Goal: Task Accomplishment & Management: Use online tool/utility

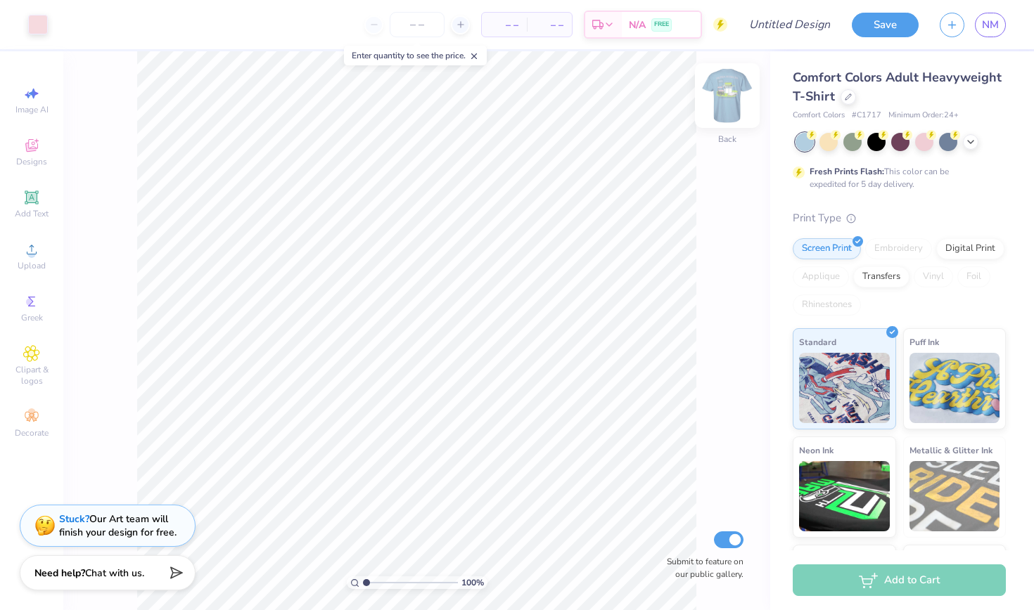
click at [719, 90] on img at bounding box center [727, 95] width 56 height 56
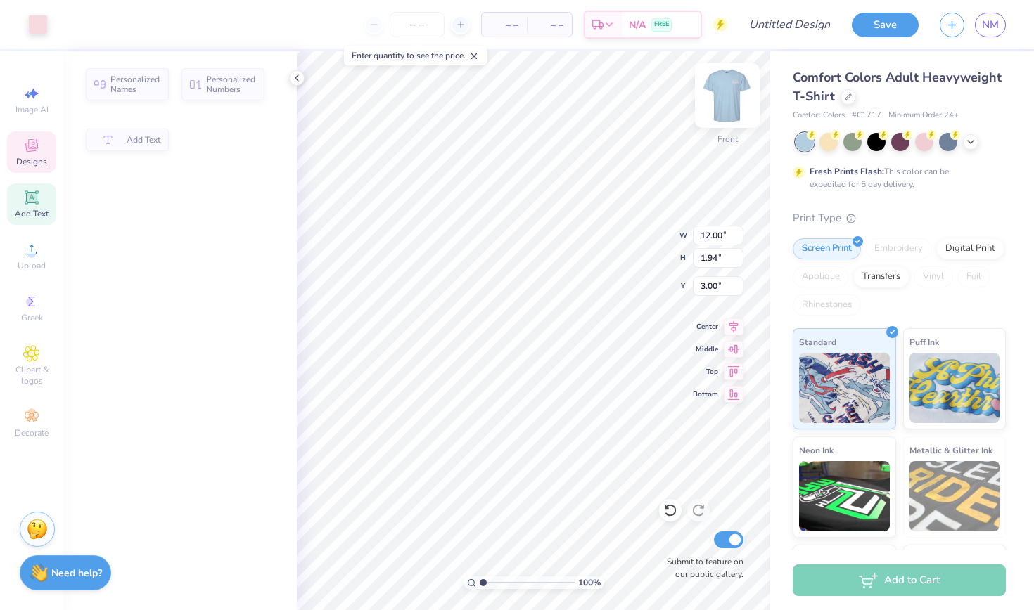
type input "1.94"
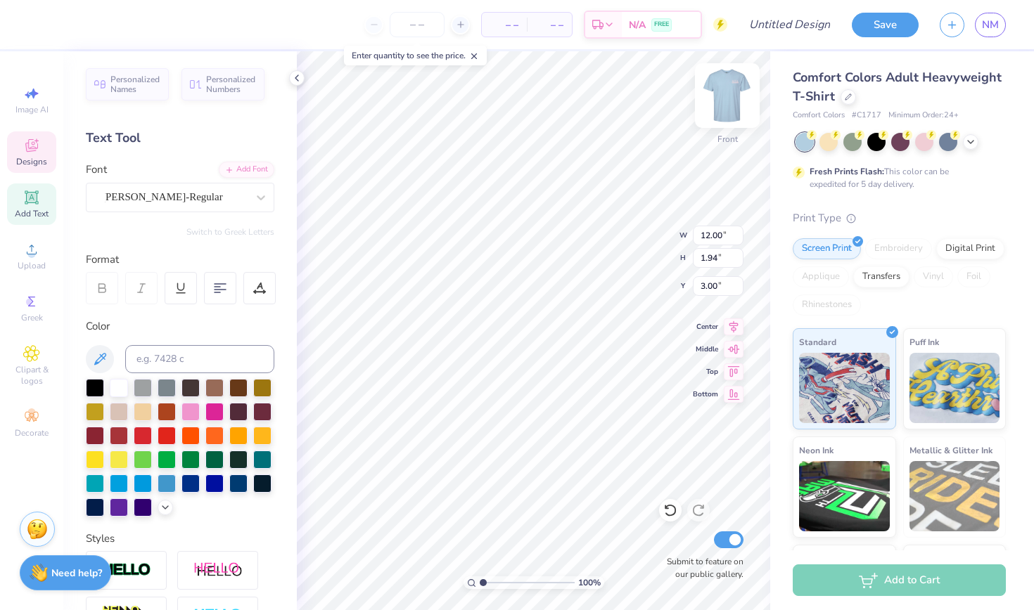
type textarea "H"
type textarea "HOMECOMING"
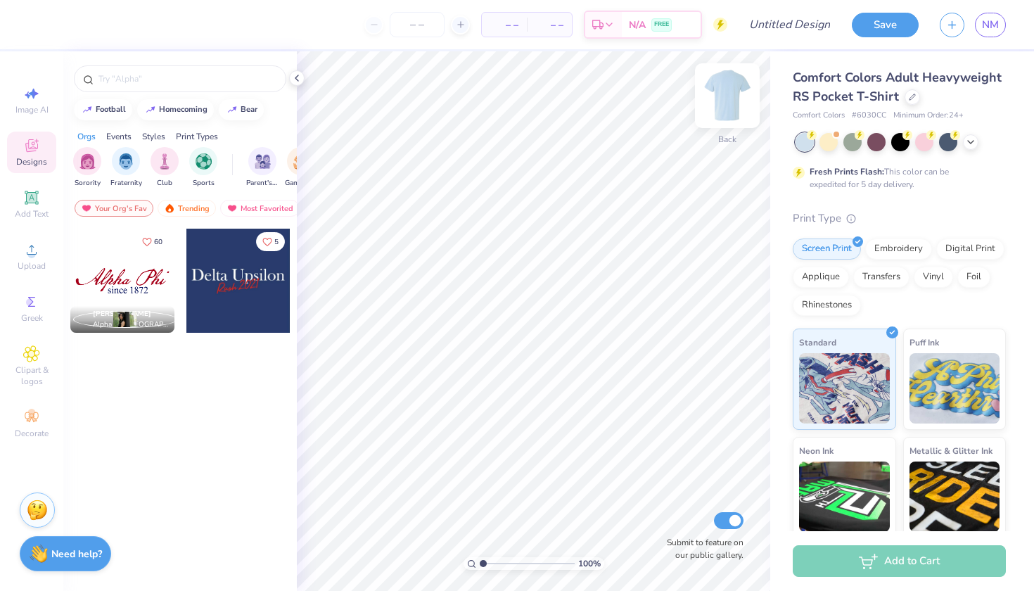
click at [733, 100] on img at bounding box center [727, 95] width 56 height 56
click at [25, 108] on span "Image AI" at bounding box center [31, 109] width 33 height 11
select select "4"
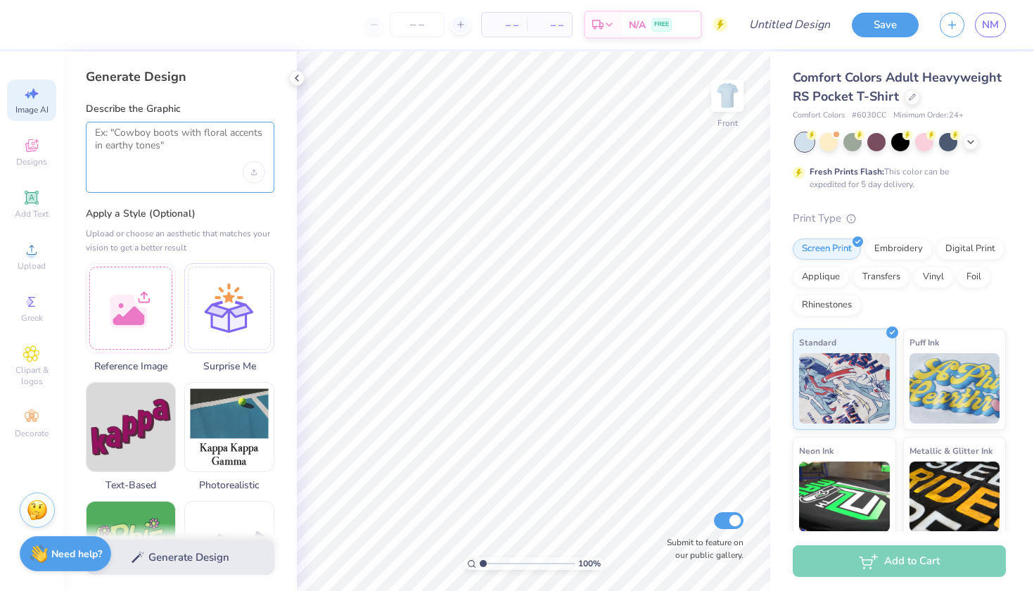
click at [162, 148] on textarea at bounding box center [180, 144] width 170 height 35
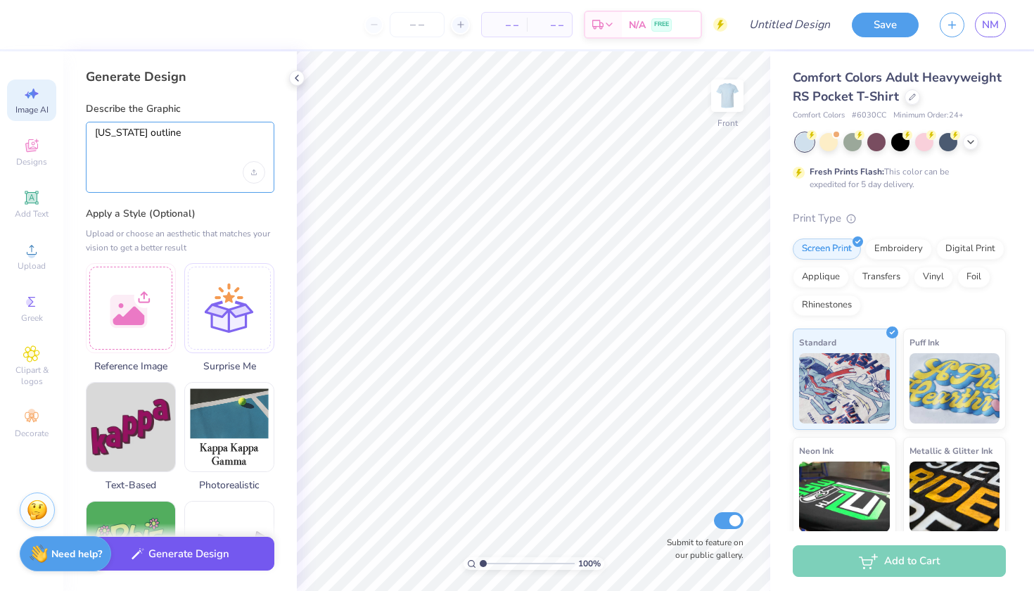
type textarea "[US_STATE] outline"
click at [224, 566] on button "Generate Design" at bounding box center [180, 553] width 188 height 34
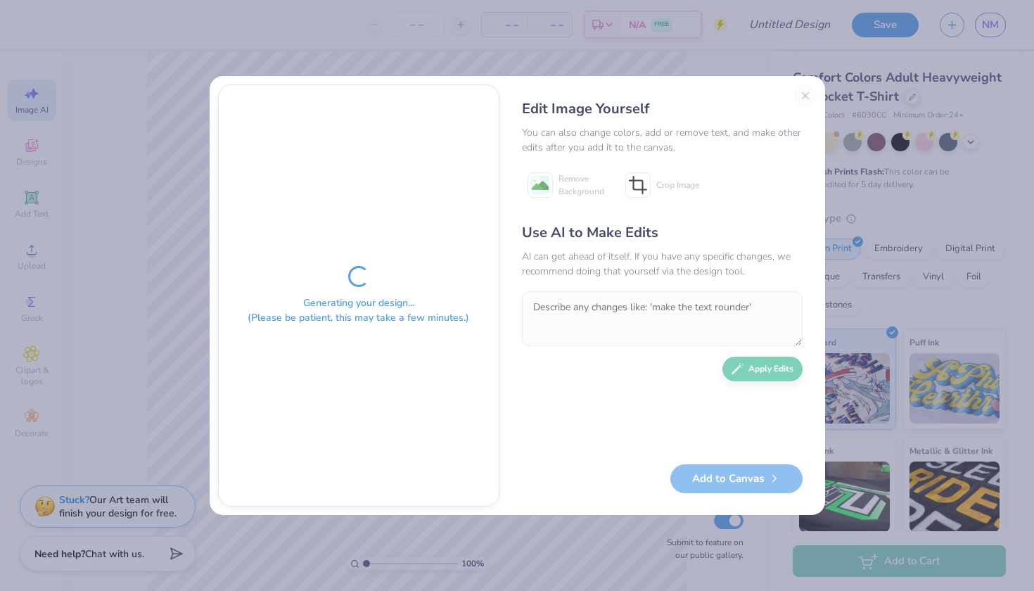
click at [804, 96] on div "Edit Image Yourself You can also change colors, add or remove text, and make ot…" at bounding box center [662, 295] width 309 height 422
click at [804, 93] on div "Edit Image Yourself You can also change colors, add or remove text, and make ot…" at bounding box center [662, 295] width 309 height 422
click at [800, 96] on div "Edit Image Yourself You can also change colors, add or remove text, and make ot…" at bounding box center [662, 295] width 309 height 422
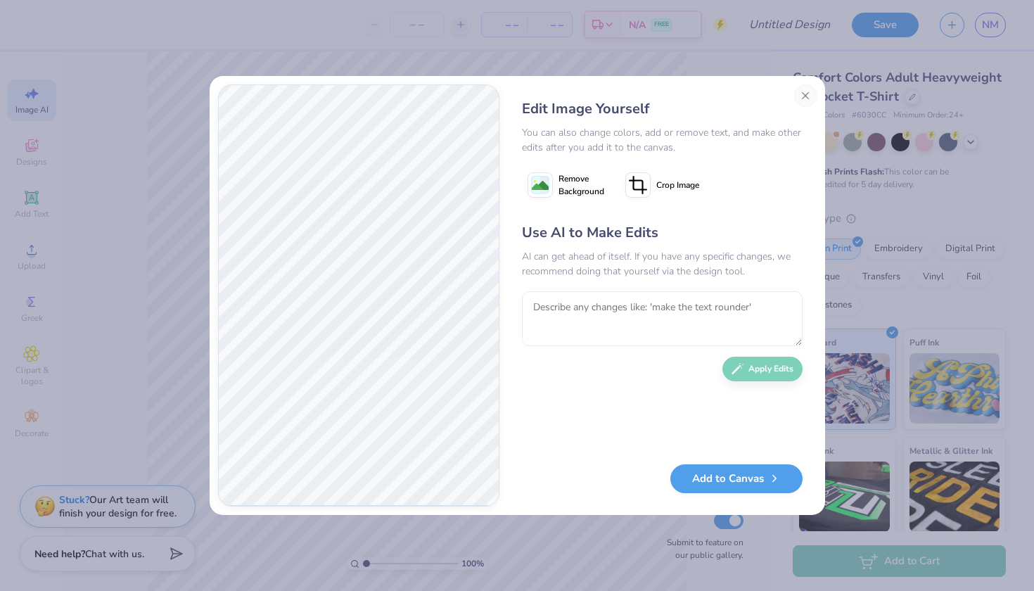
click at [545, 184] on image at bounding box center [540, 185] width 17 height 17
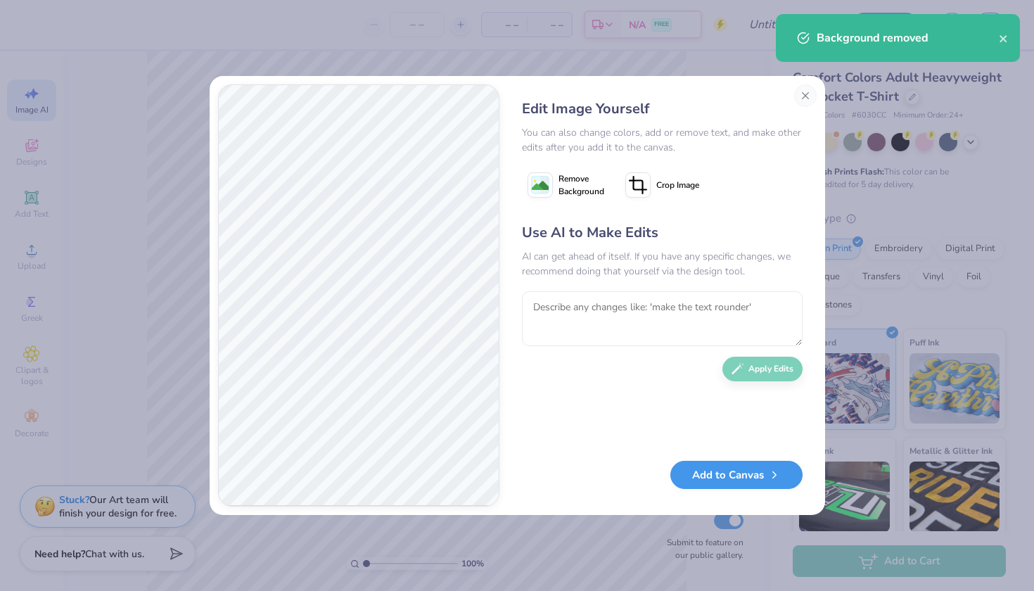
click at [723, 477] on button "Add to Canvas" at bounding box center [736, 475] width 132 height 29
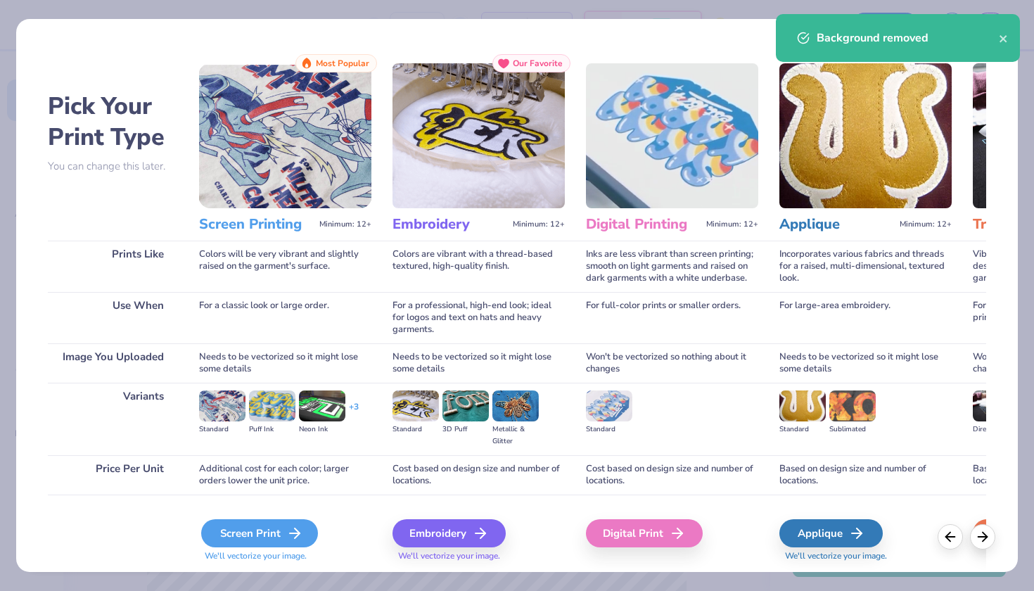
click at [283, 520] on div "Screen Print" at bounding box center [259, 533] width 117 height 28
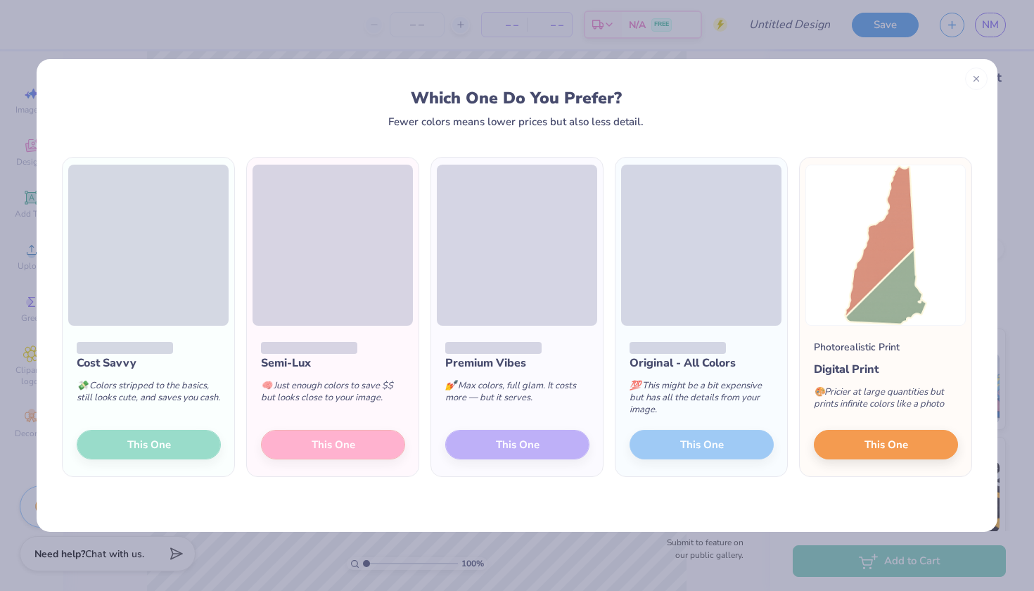
click at [110, 448] on div "Cost Savvy 💸 Colors stripped to the basics, still looks cute, and saves you cas…" at bounding box center [149, 401] width 172 height 150
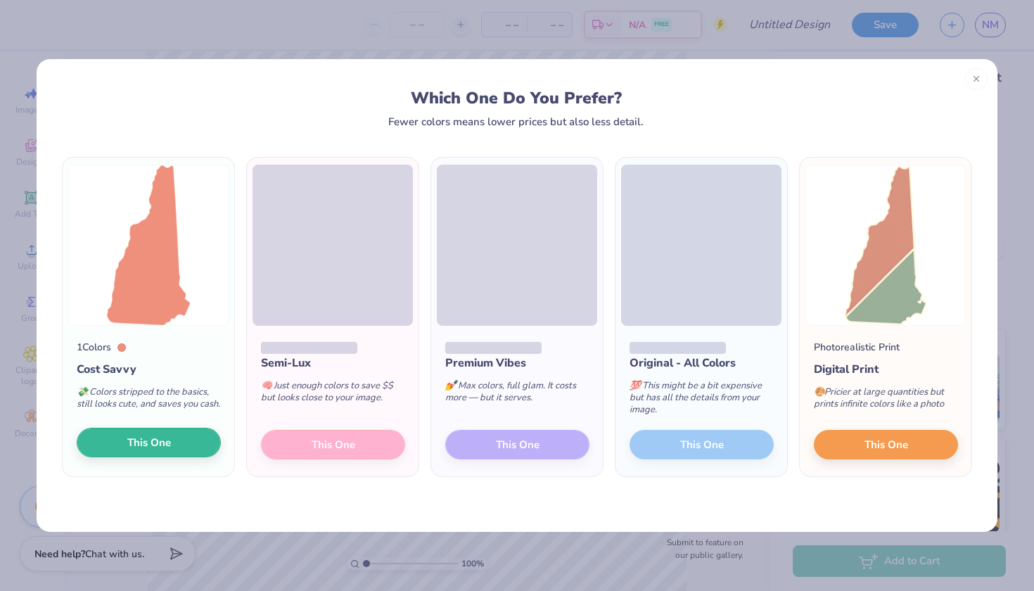
click at [155, 442] on span "This One" at bounding box center [149, 442] width 44 height 16
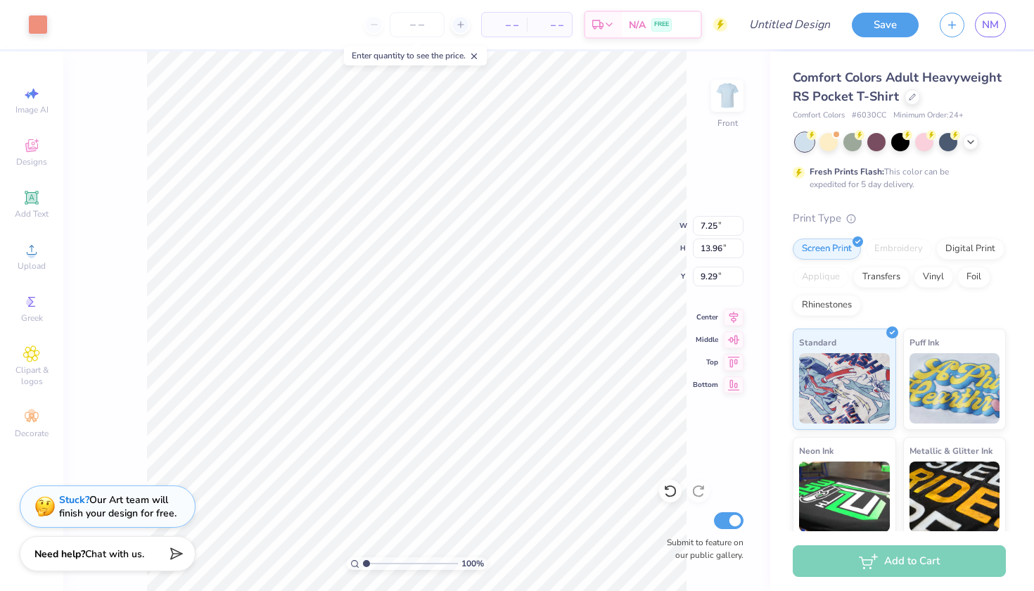
type input "7.25"
type input "13.96"
type input "6.00"
click at [37, 20] on div at bounding box center [38, 23] width 20 height 20
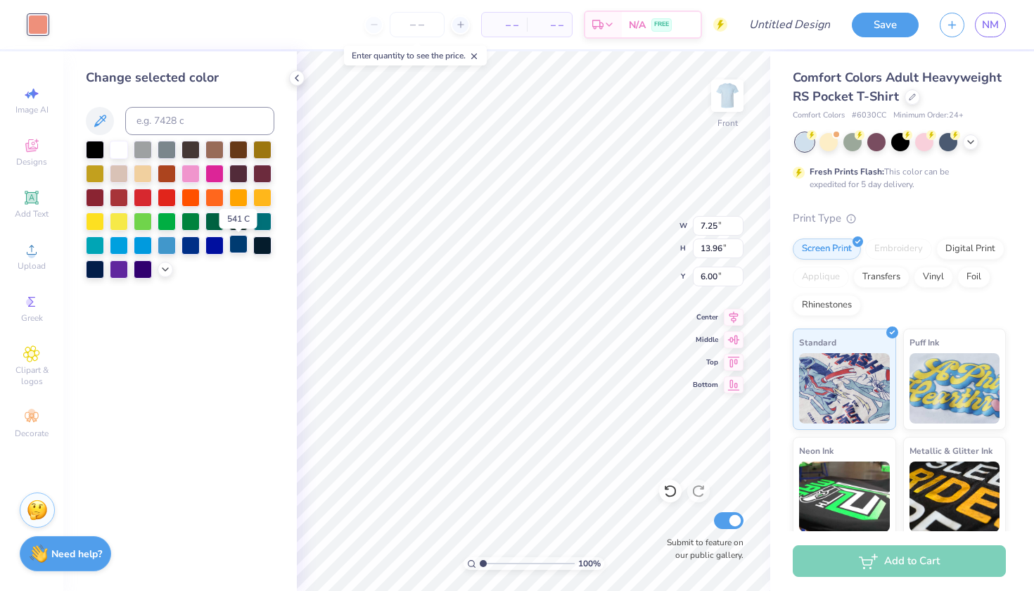
click at [240, 248] on div at bounding box center [238, 244] width 18 height 18
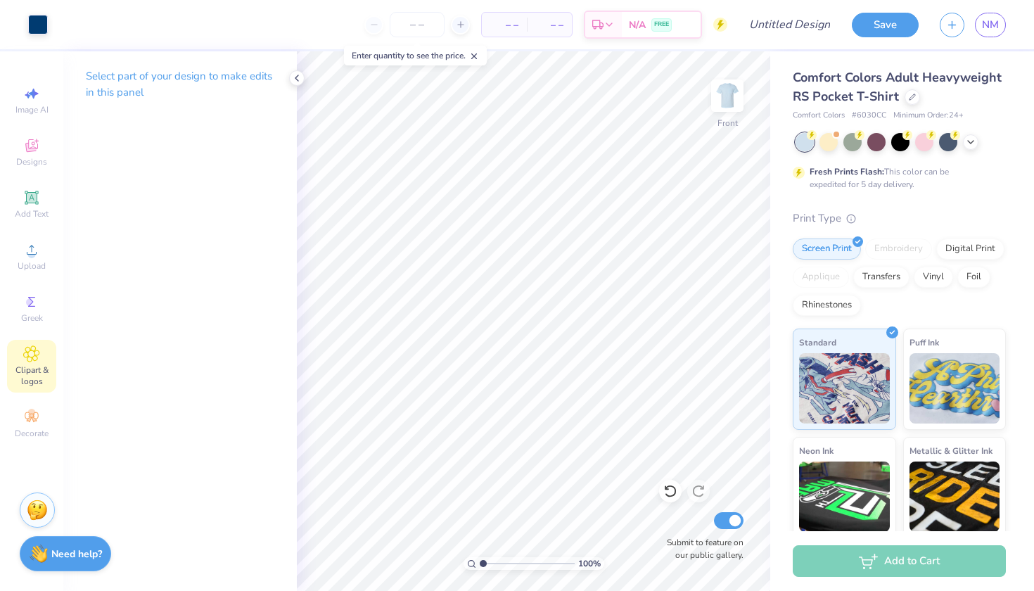
click at [39, 368] on span "Clipart & logos" at bounding box center [31, 375] width 49 height 22
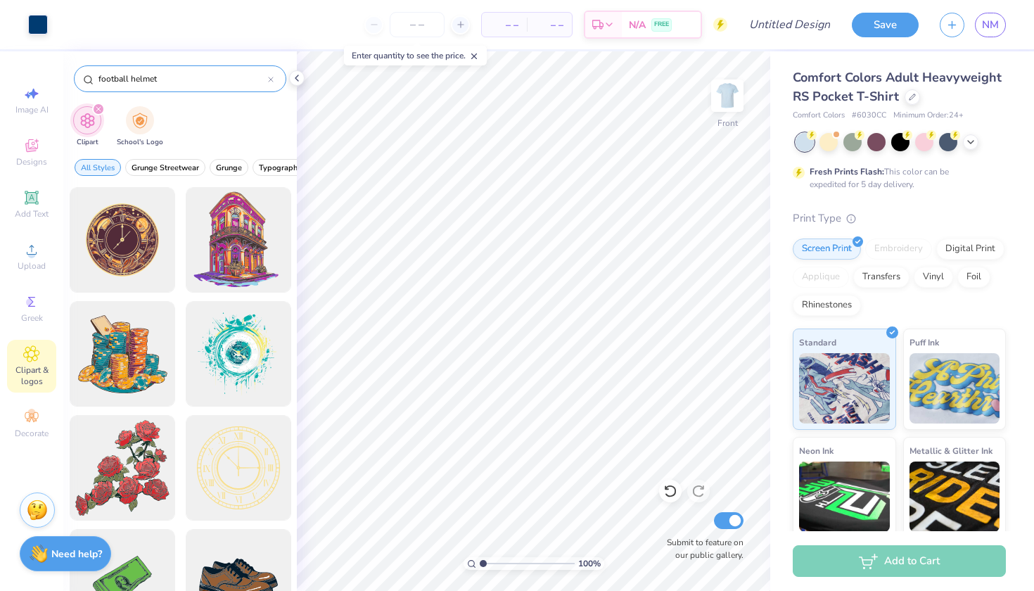
type input "football helmet"
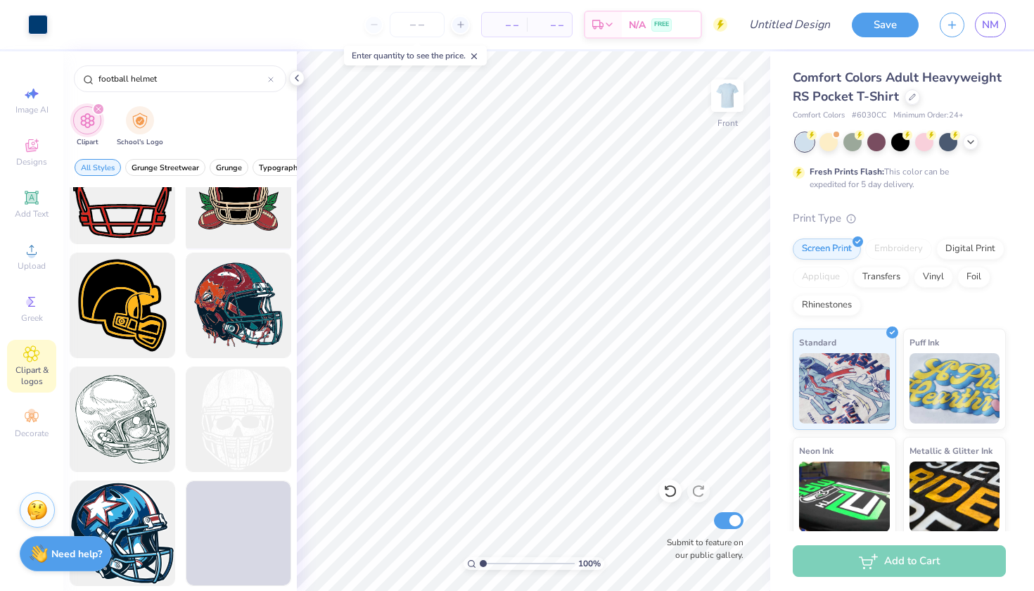
scroll to position [313, 0]
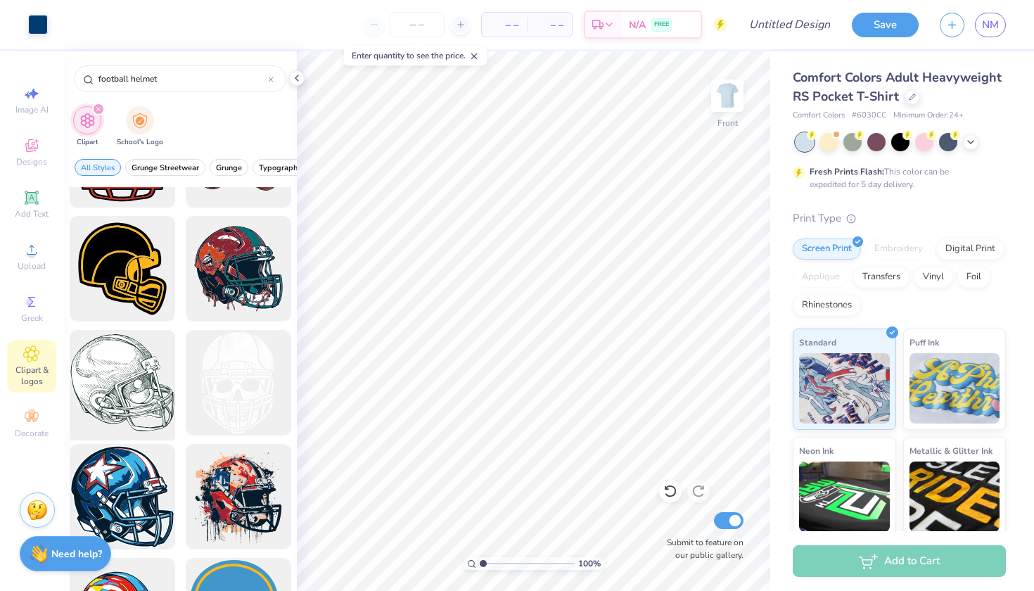
click at [136, 384] on div at bounding box center [122, 383] width 116 height 116
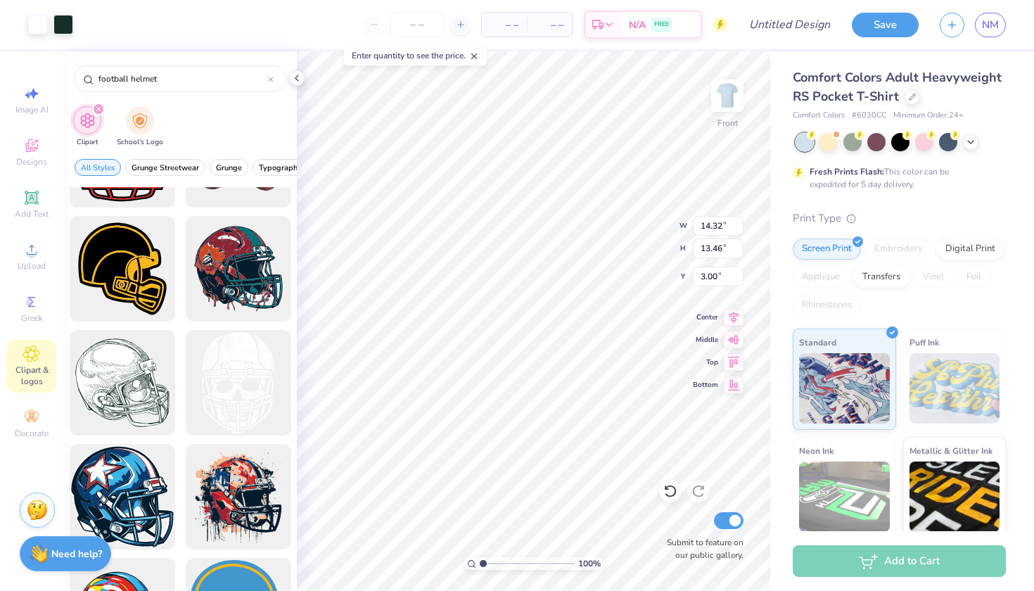
type input "7.48"
type input "7.03"
type input "11.50"
type input "7.12"
type input "7.38"
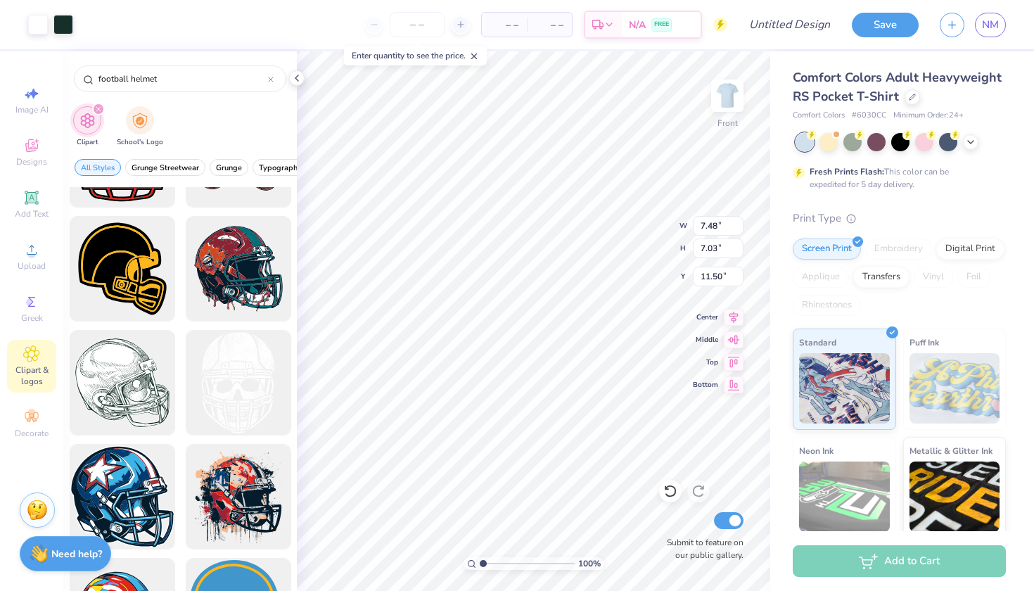
type input "11.41"
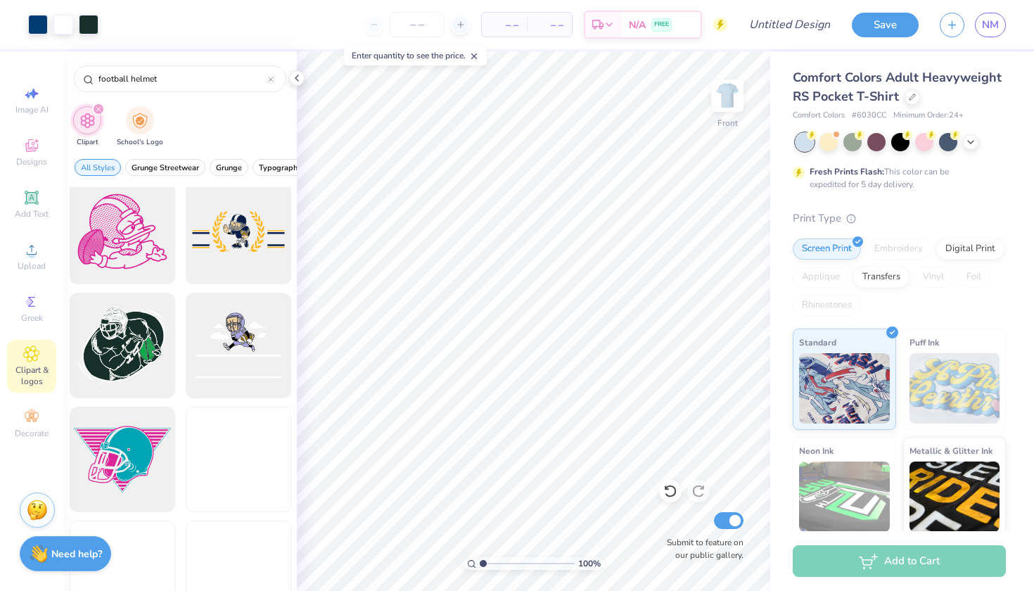
scroll to position [2415, 0]
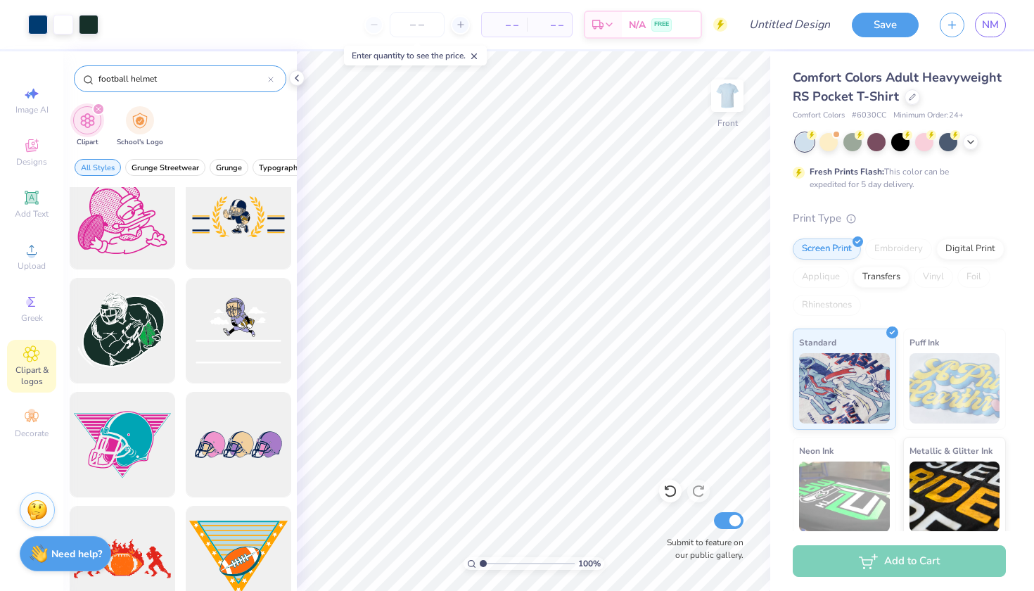
drag, startPoint x: 168, startPoint y: 79, endPoint x: 129, endPoint y: 79, distance: 39.4
click at [129, 79] on input "football helmet" at bounding box center [182, 79] width 171 height 14
type input "football"
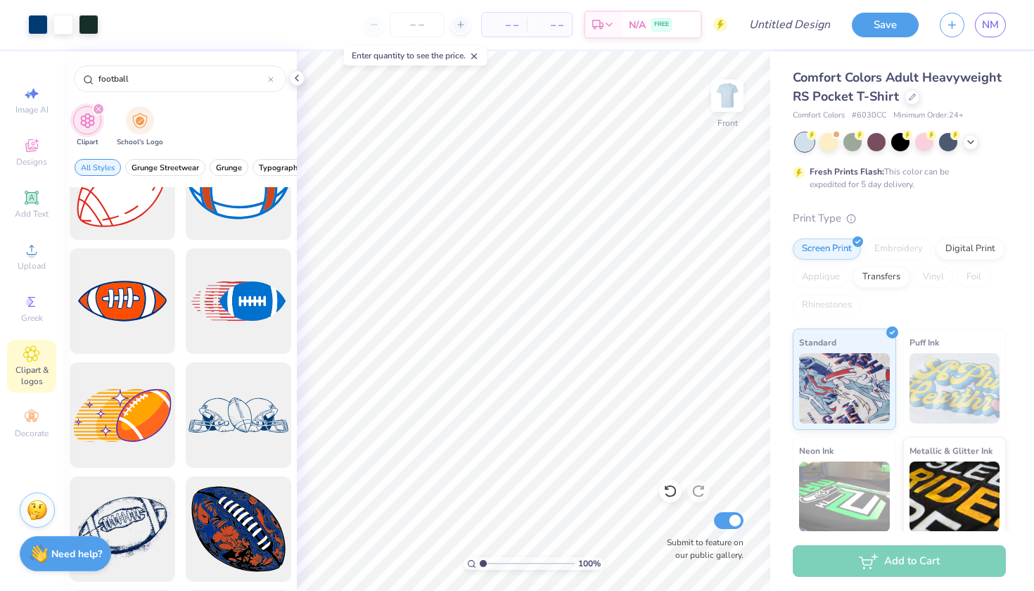
scroll to position [934, 0]
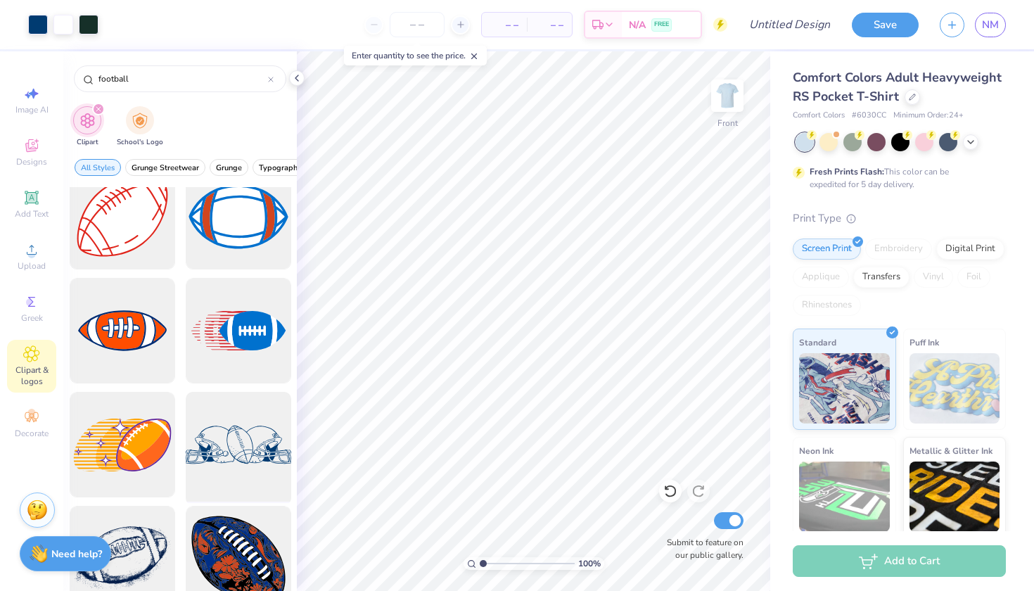
click at [238, 467] on div at bounding box center [238, 445] width 116 height 116
type input "7.12"
type input "7.38"
type input "11.41"
type input "7.25"
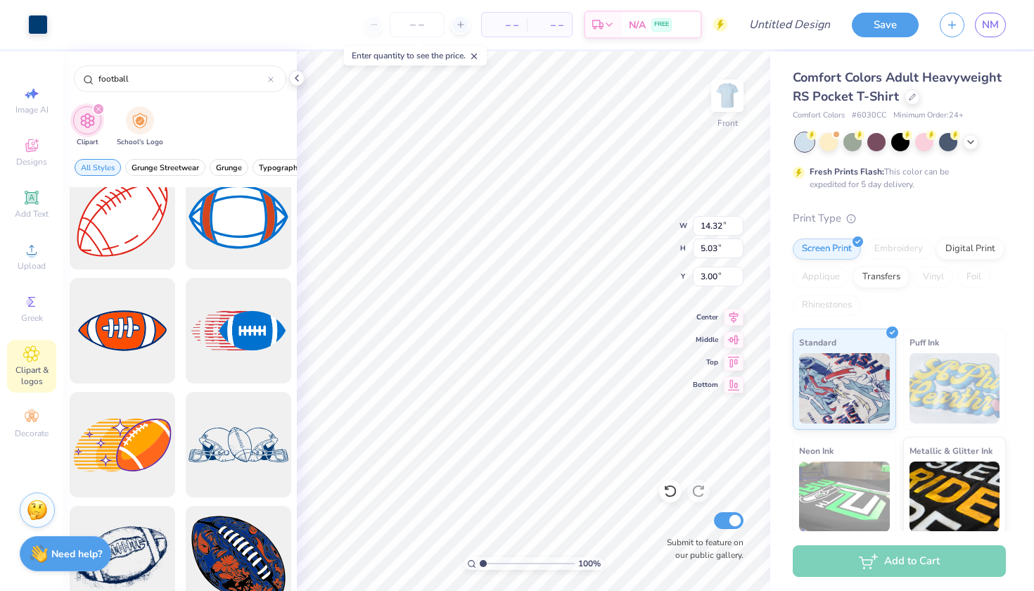
type input "13.96"
type input "6.00"
type input "11.27"
type input "3.96"
type input "13.94"
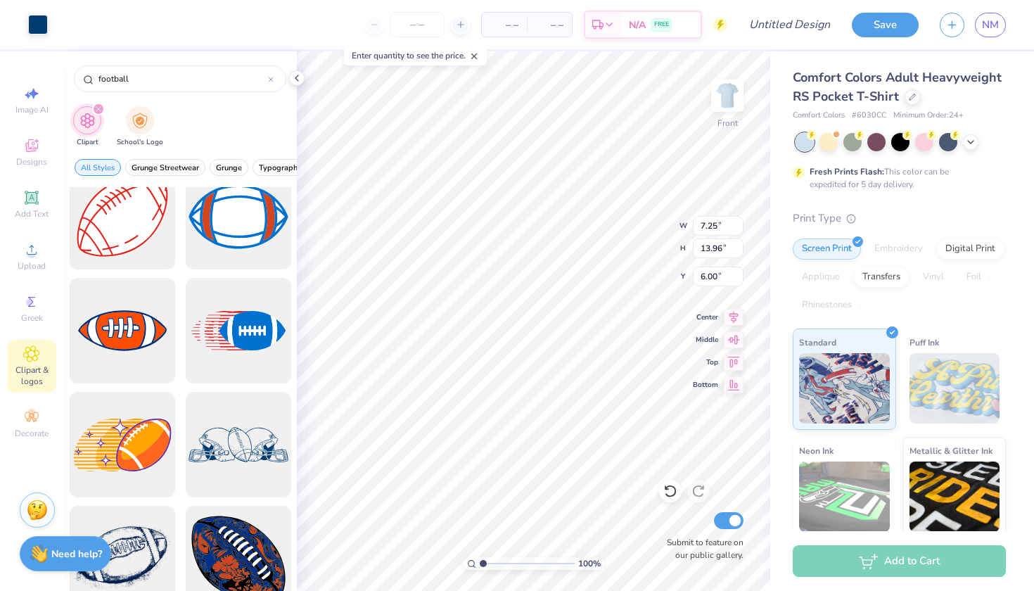
type input "5.27"
type input "11.27"
type input "3.96"
type input "19.23"
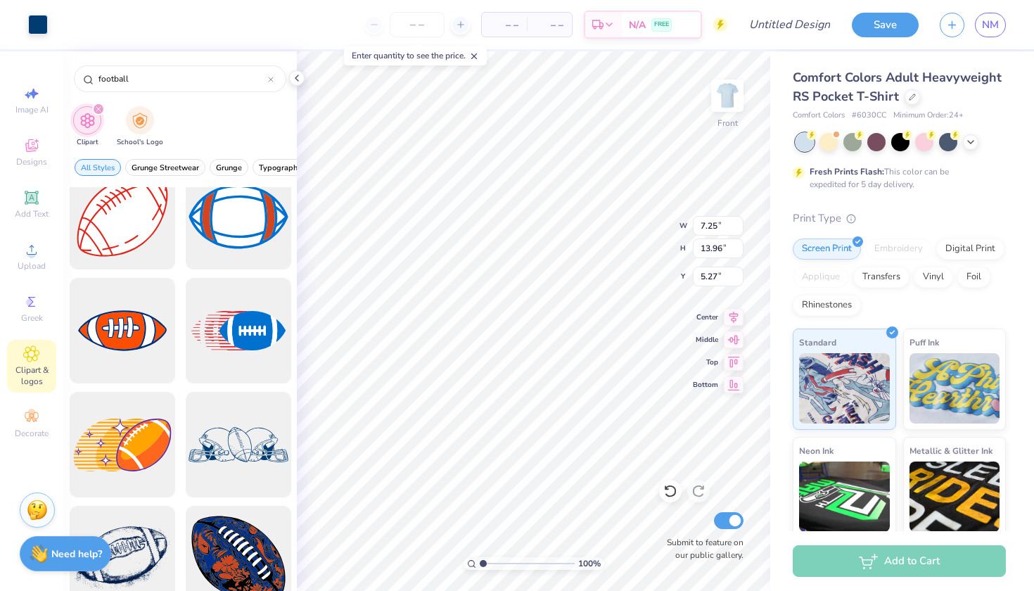
type input "6.81"
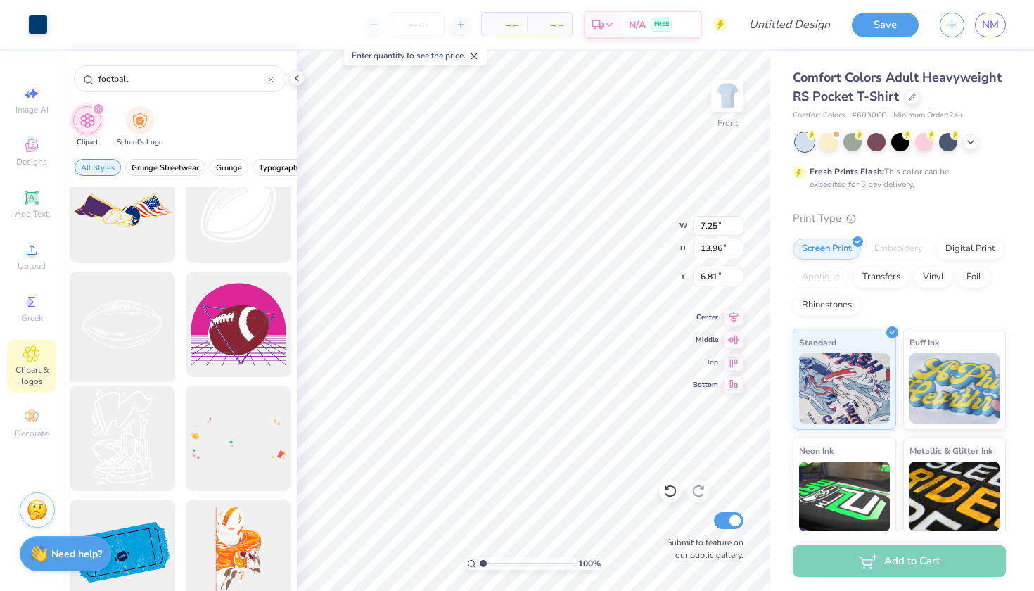
scroll to position [1517, 0]
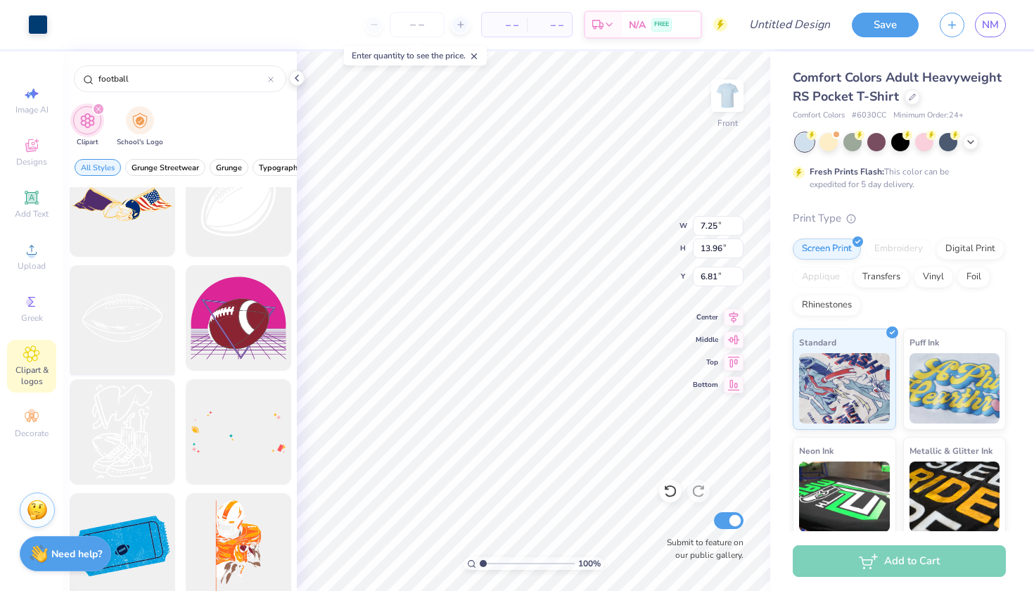
click at [139, 336] on div at bounding box center [122, 318] width 116 height 116
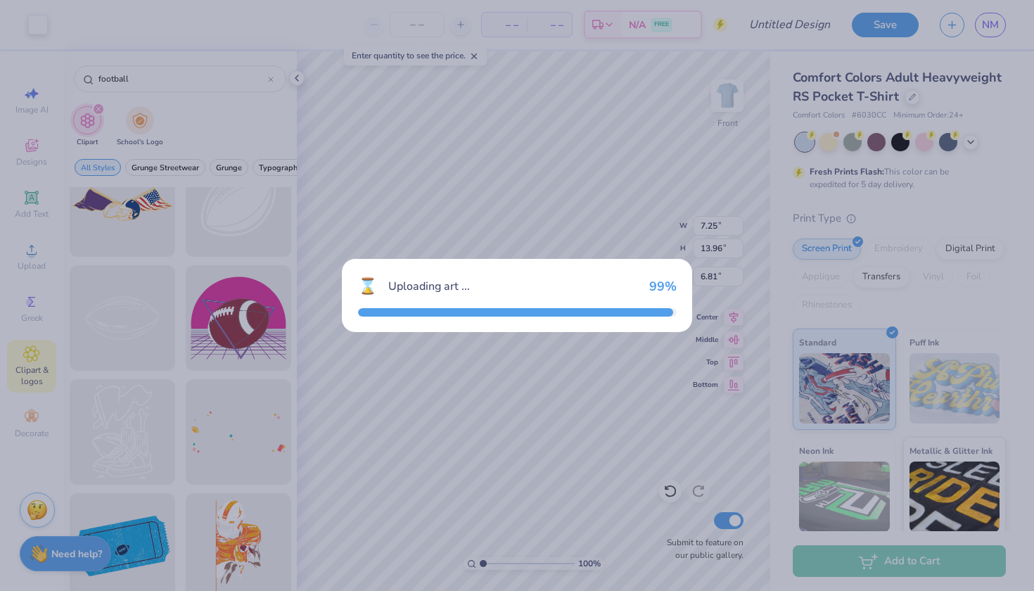
type input "14.32"
type input "8.53"
type input "3.00"
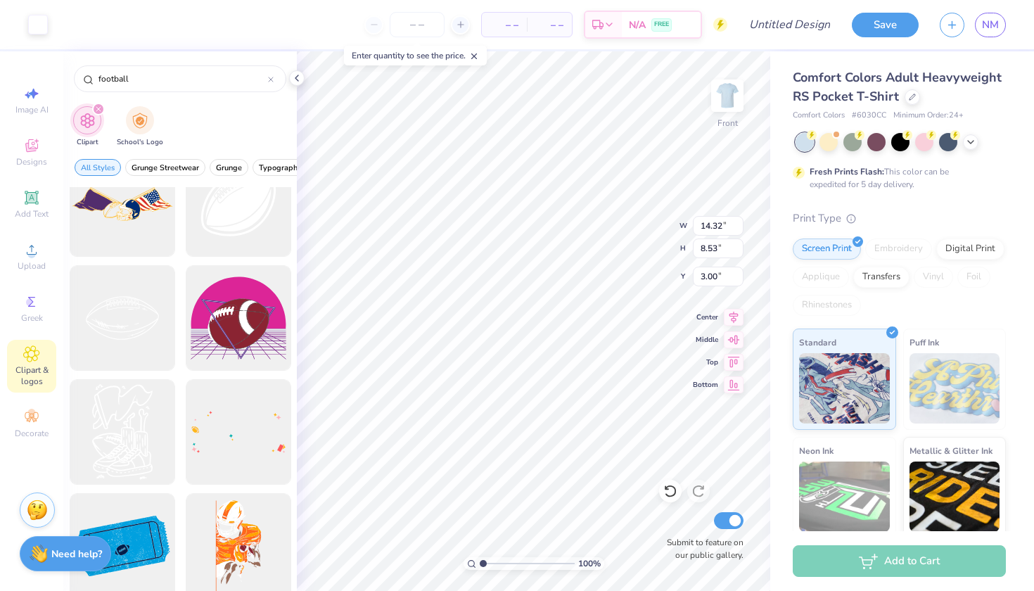
type input "8.82"
type input "5.25"
type input "6.28"
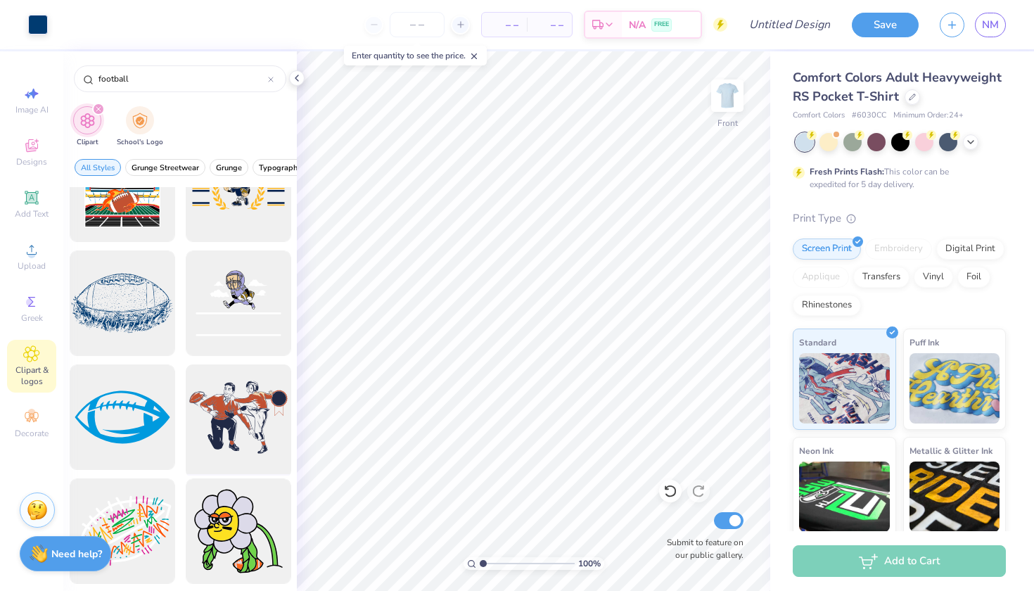
scroll to position [2338, 0]
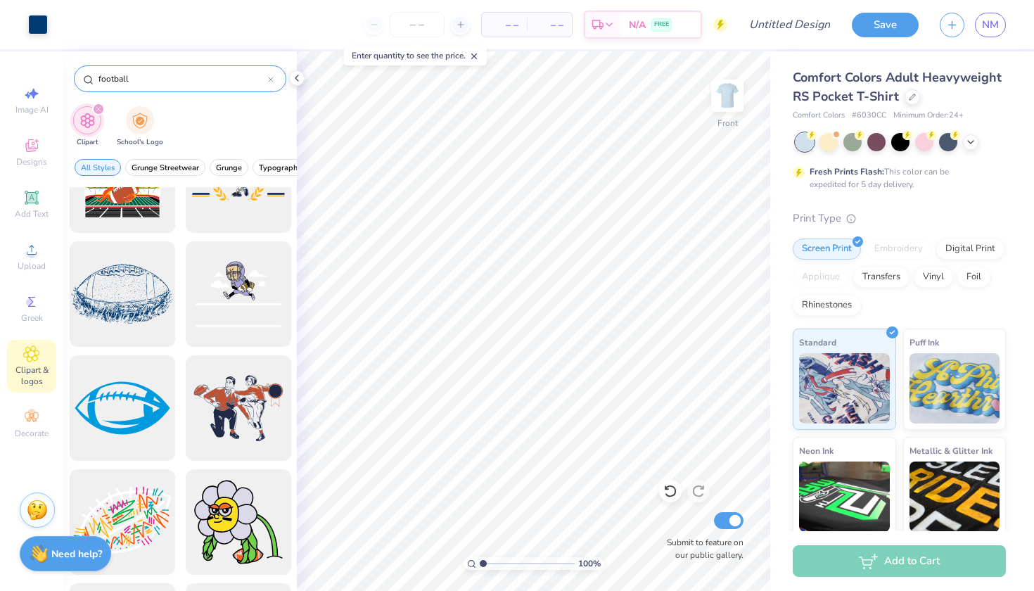
click at [150, 89] on div "football" at bounding box center [180, 78] width 212 height 27
click at [146, 80] on input "football" at bounding box center [182, 79] width 171 height 14
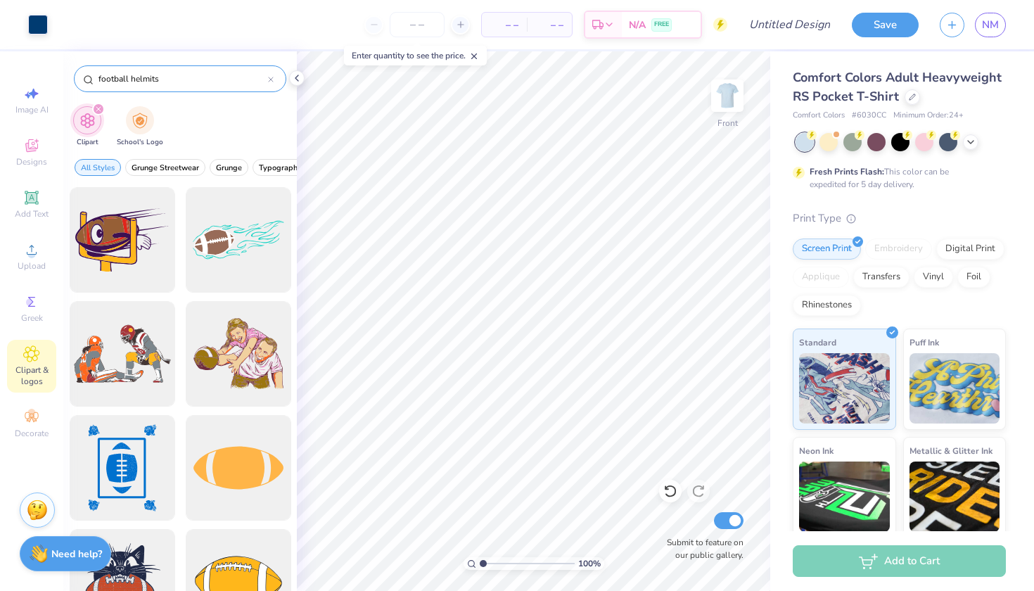
type input "football helmits"
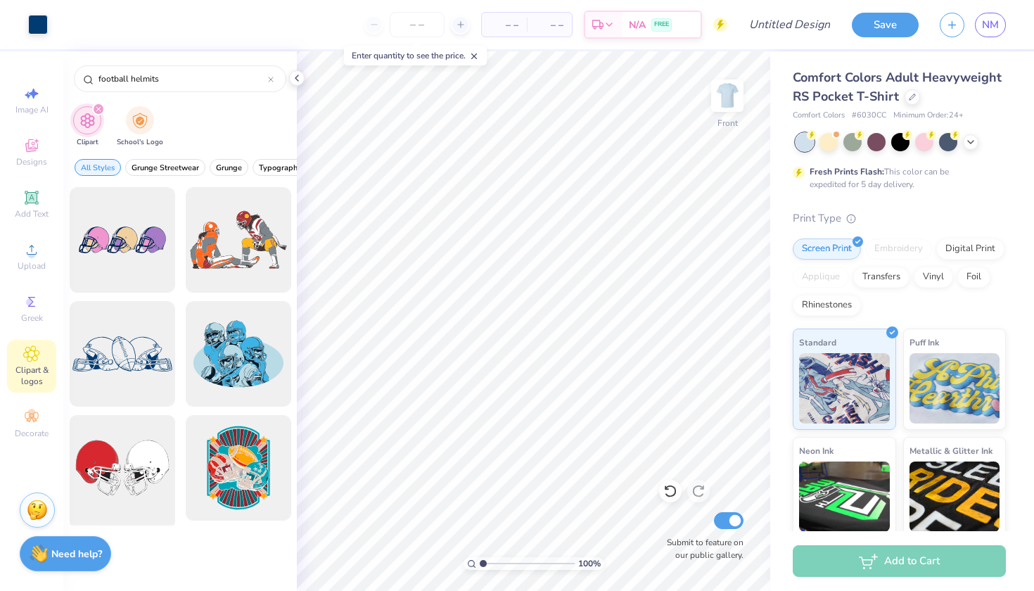
scroll to position [0, 0]
click at [142, 456] on div at bounding box center [122, 468] width 116 height 116
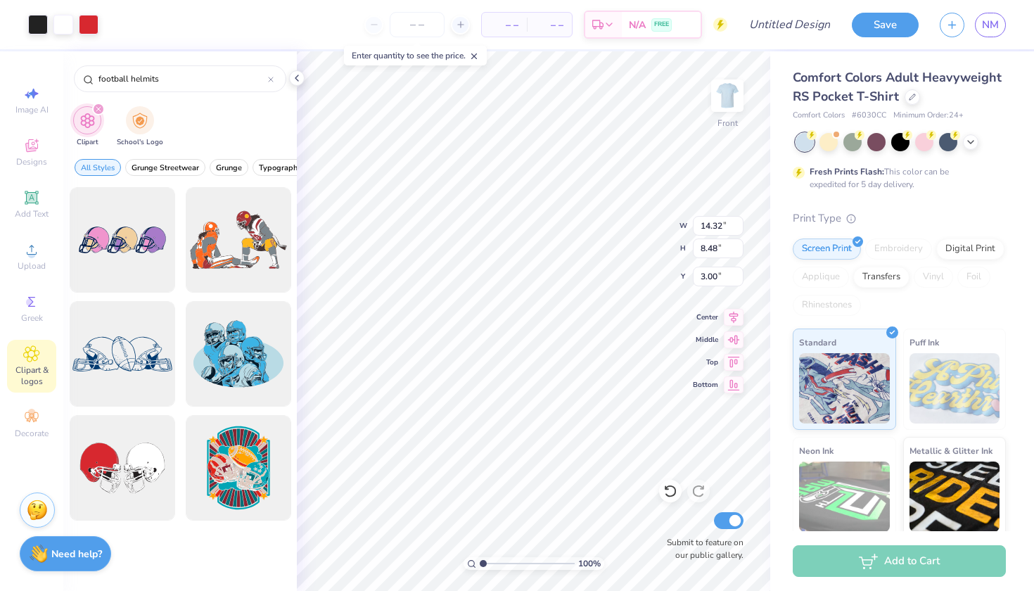
type input "8.11"
type input "4.80"
type input "17.54"
type input "10.48"
type input "6.21"
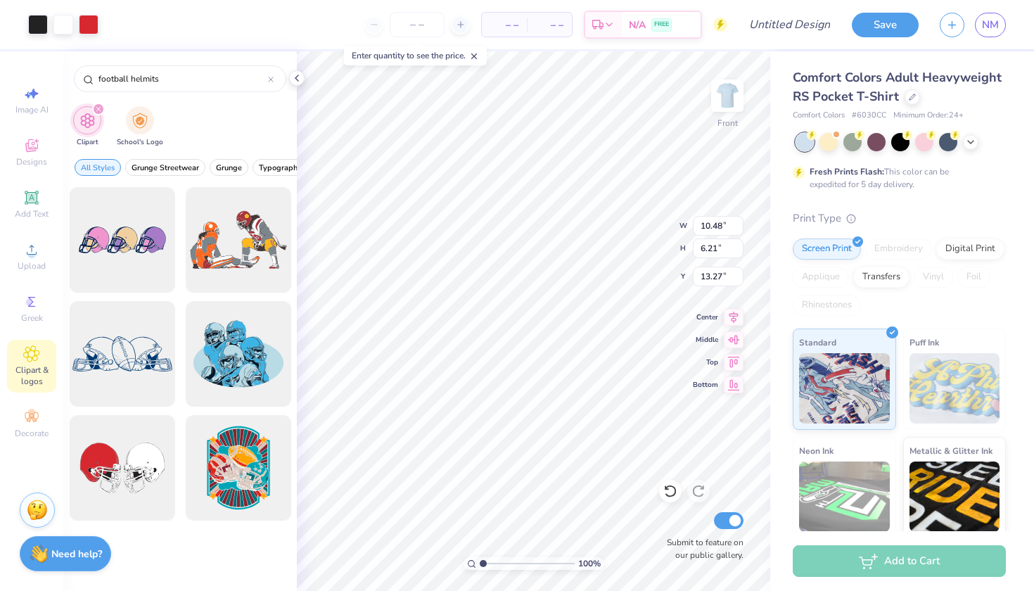
type input "12.16"
click at [114, 22] on div at bounding box center [114, 23] width 20 height 20
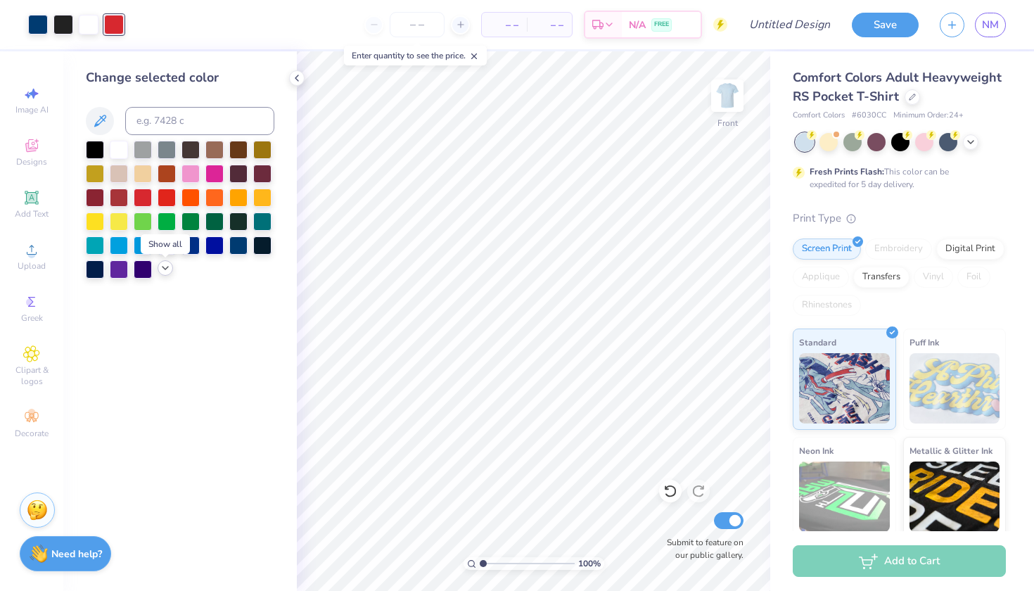
click at [162, 266] on icon at bounding box center [165, 267] width 11 height 11
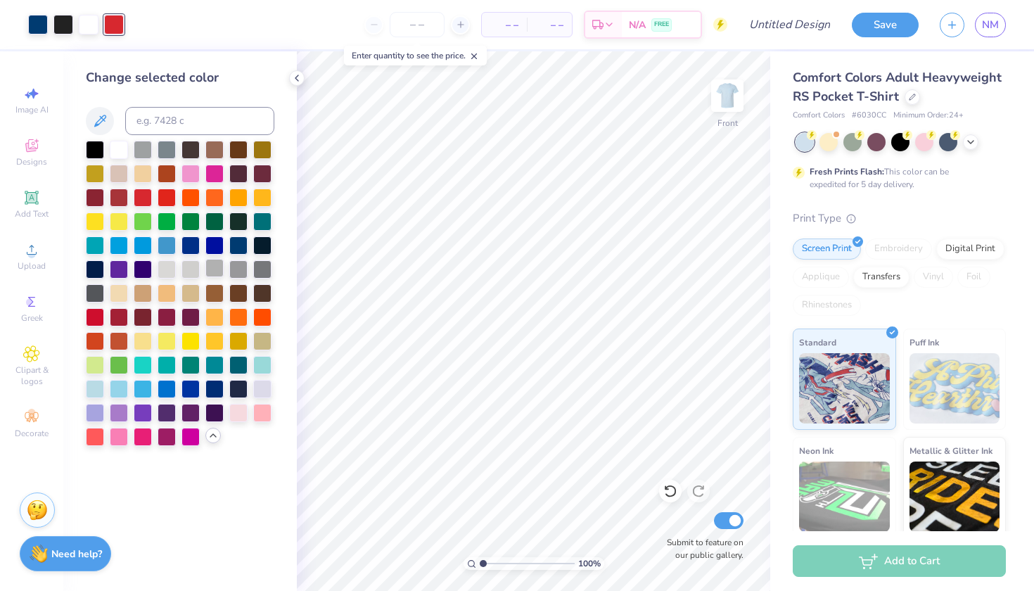
click at [214, 273] on div at bounding box center [214, 268] width 18 height 18
click at [34, 202] on icon at bounding box center [31, 197] width 13 height 13
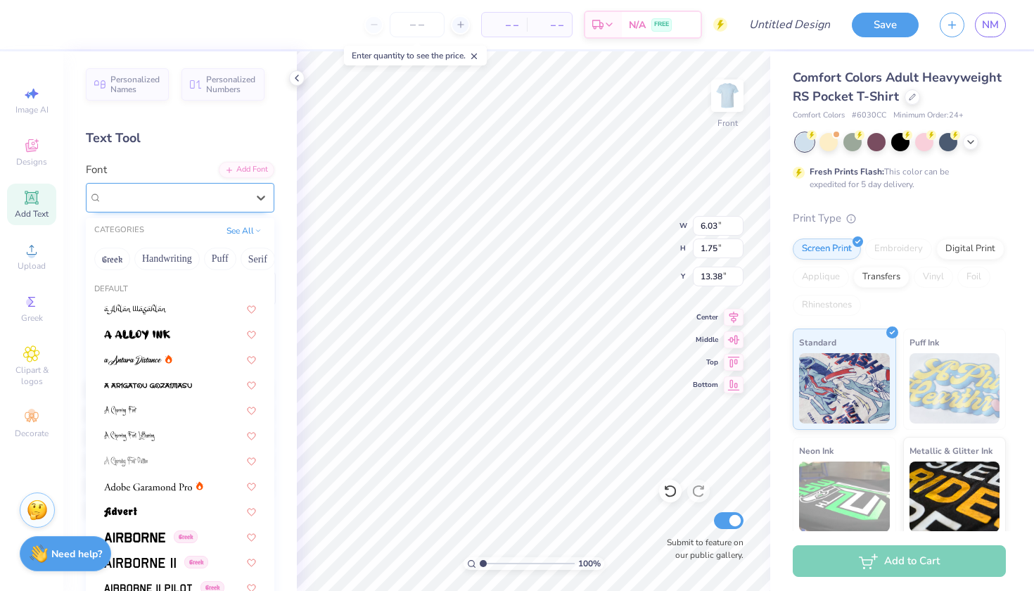
click at [211, 196] on div "Super Dream" at bounding box center [175, 197] width 148 height 22
click at [114, 259] on button "Greek" at bounding box center [112, 258] width 36 height 22
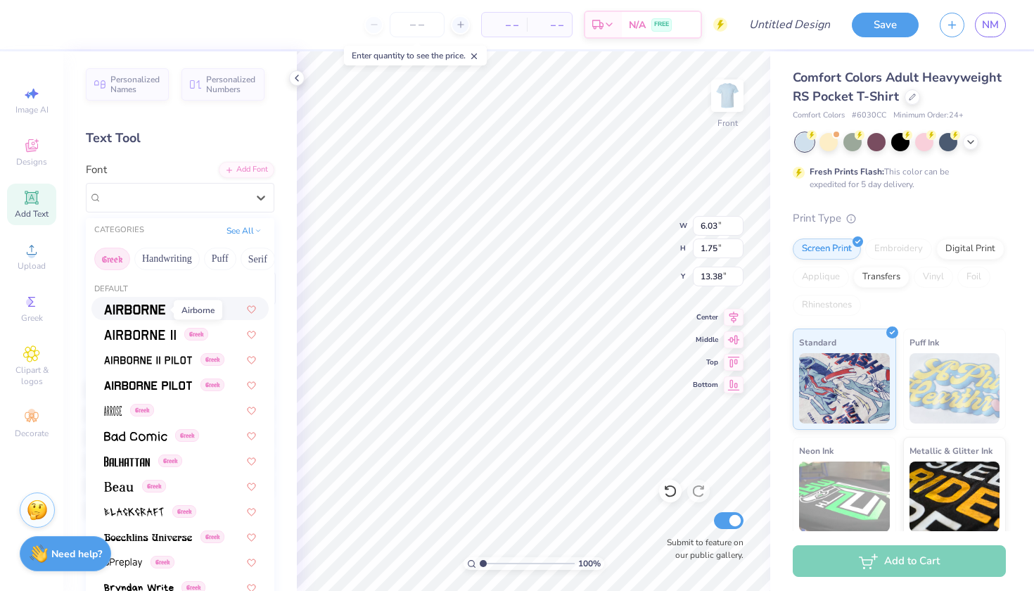
click at [125, 309] on img at bounding box center [134, 309] width 61 height 10
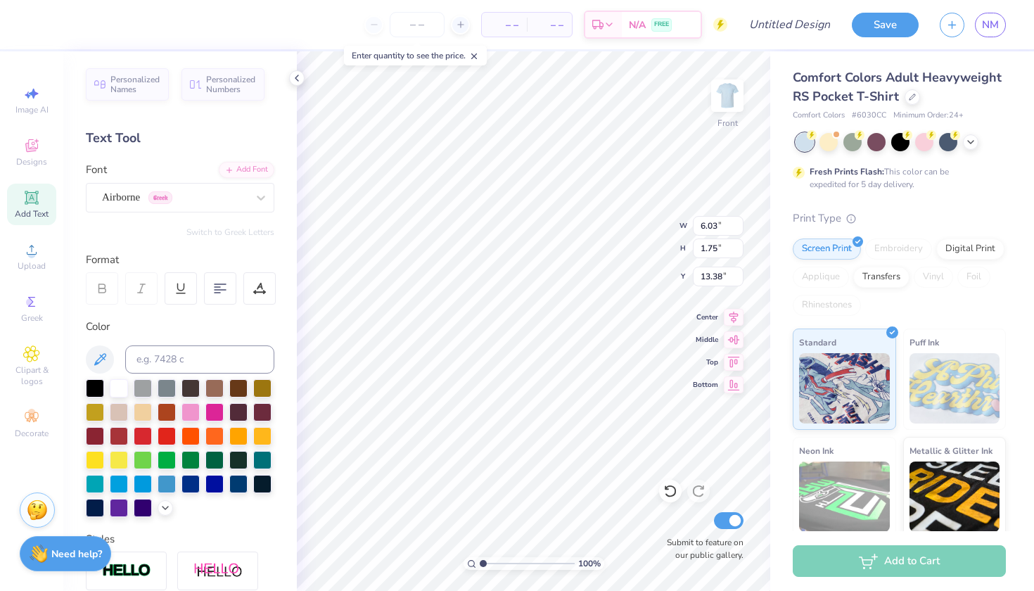
type input "5.77"
type input "1.82"
type input "13.34"
click at [238, 229] on button "Switch to Greek Letters" at bounding box center [230, 231] width 88 height 11
type input "5.75"
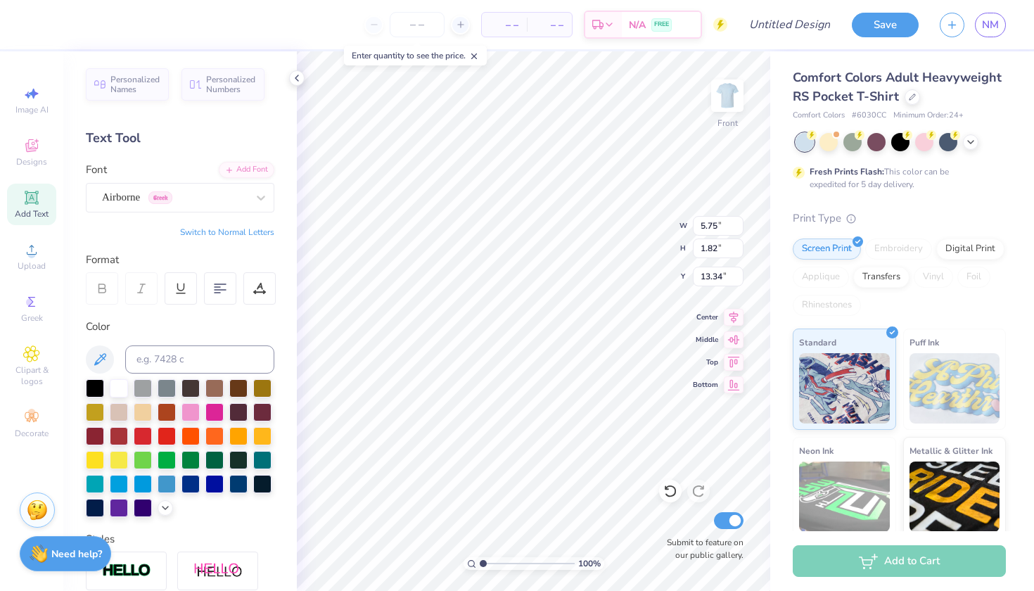
type textarea "Τ"
type textarea "χω"
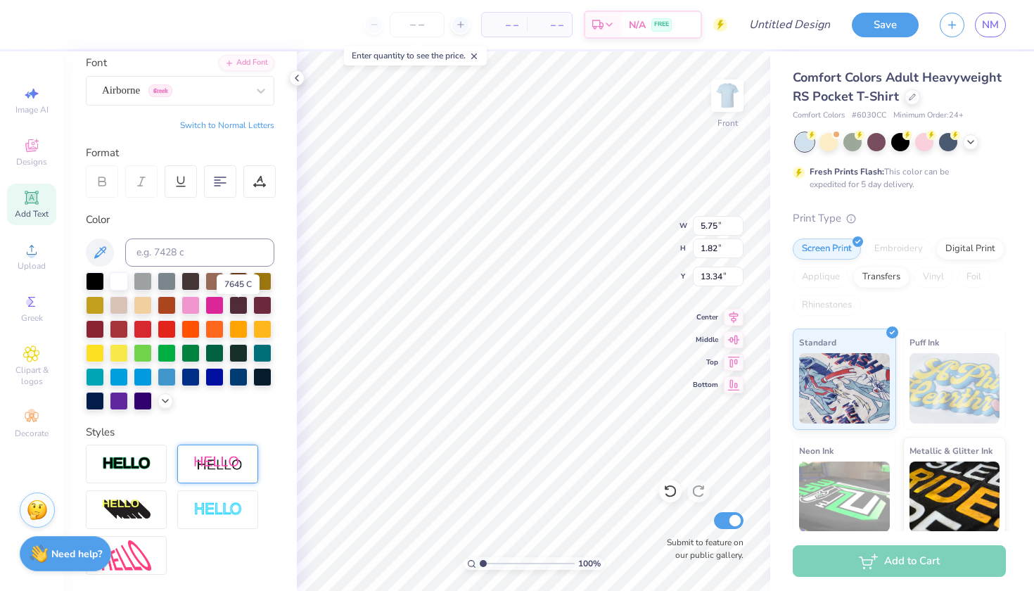
scroll to position [122, 0]
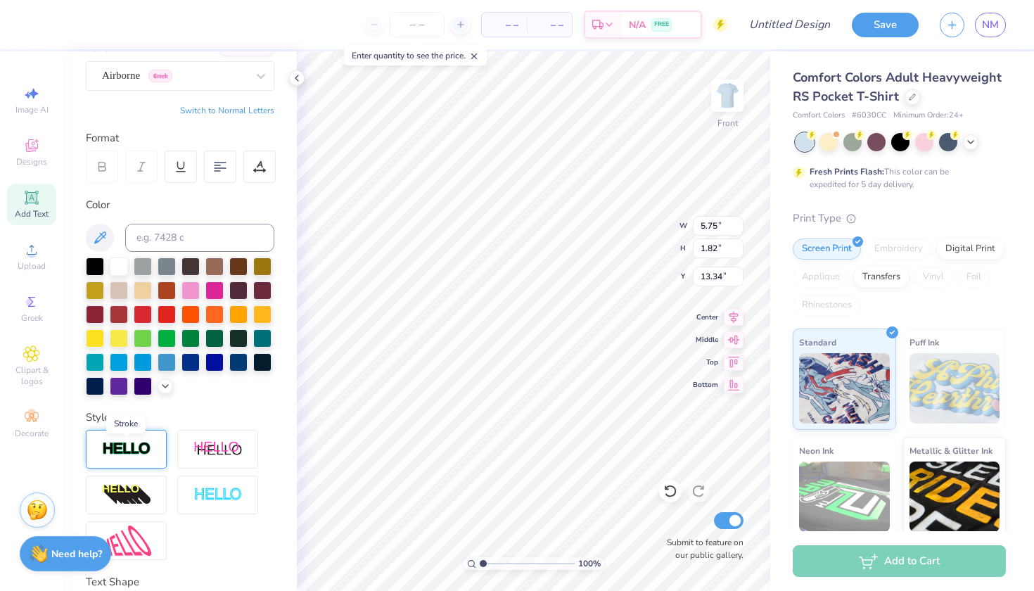
click at [141, 457] on img at bounding box center [126, 449] width 49 height 16
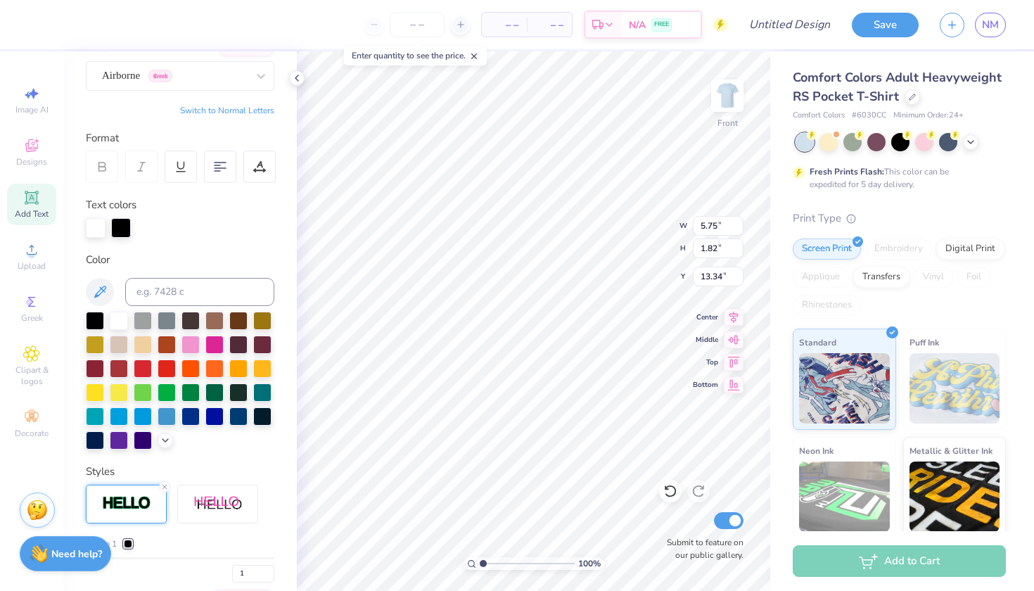
type input "10.48"
type input "6.21"
type input "12.16"
type input "2.98"
type input "1.86"
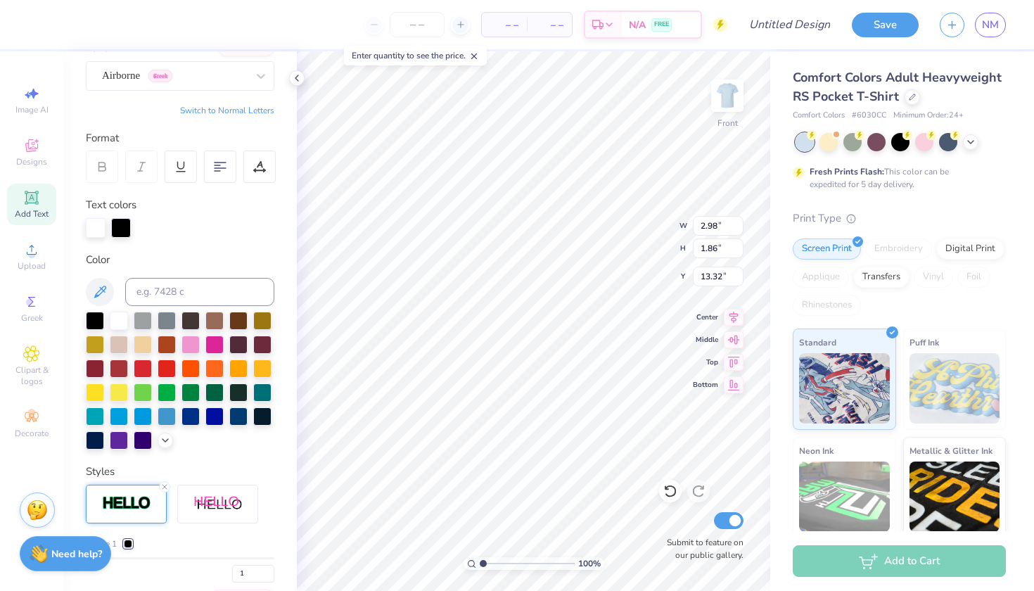
type input "12.86"
type input "1.85"
type input "1.15"
type input "13.57"
type input "2.12"
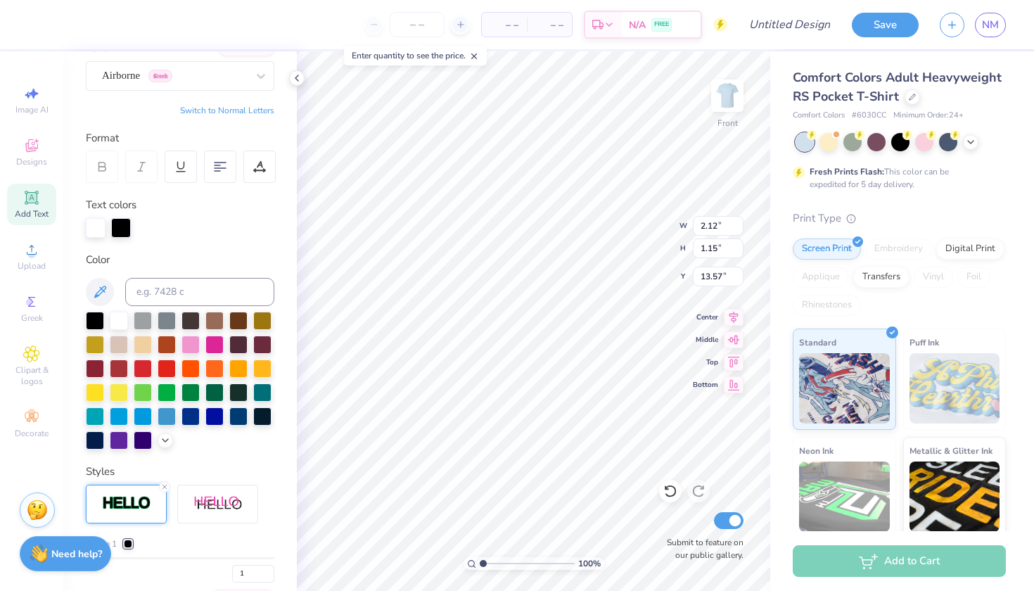
type input "1.64"
type input "12.97"
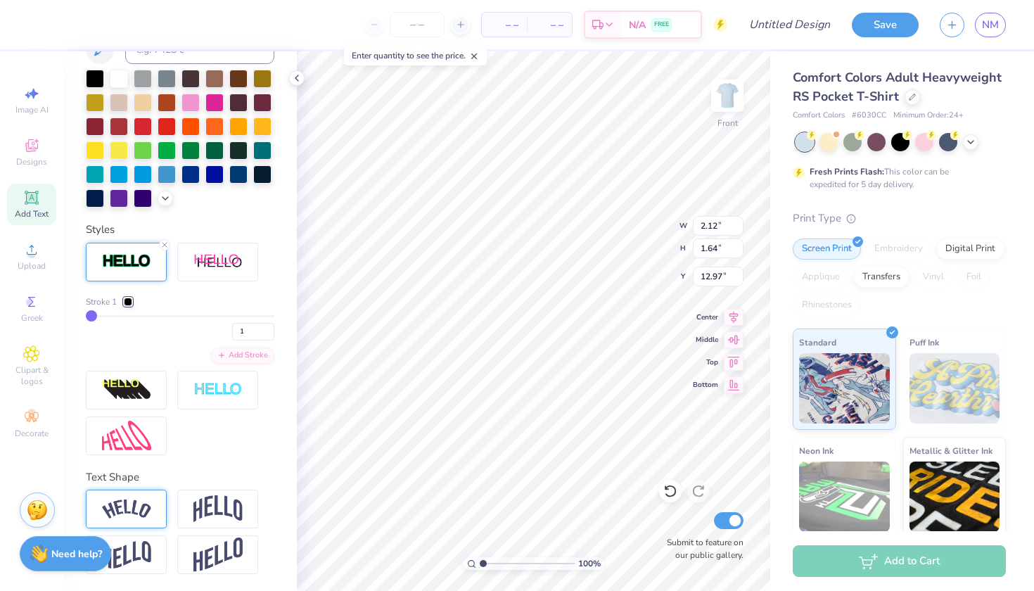
scroll to position [363, 0]
click at [206, 506] on img at bounding box center [217, 508] width 49 height 27
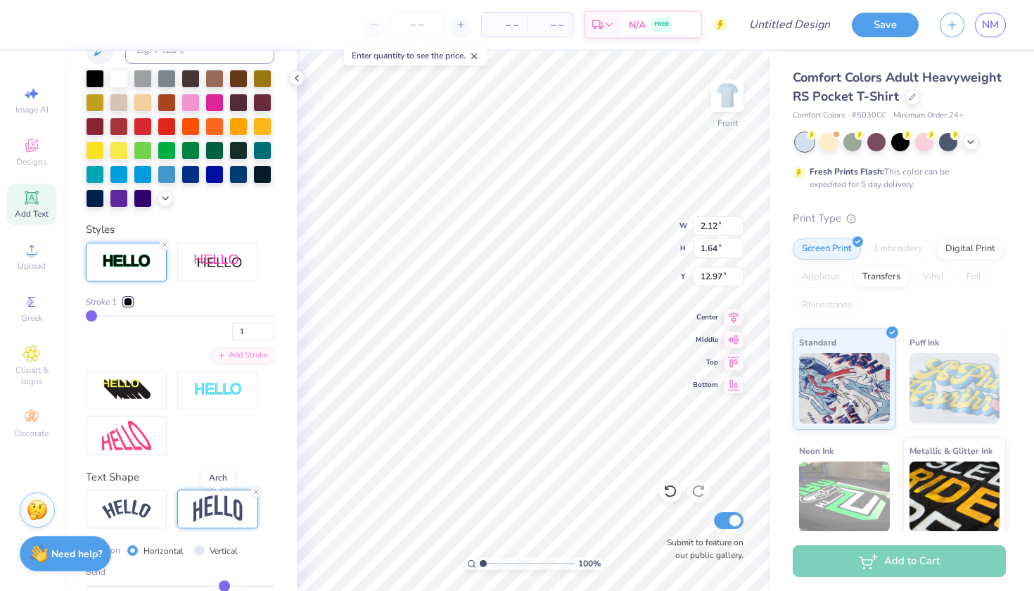
type input "1.82"
type input "0.47"
type input "0.46"
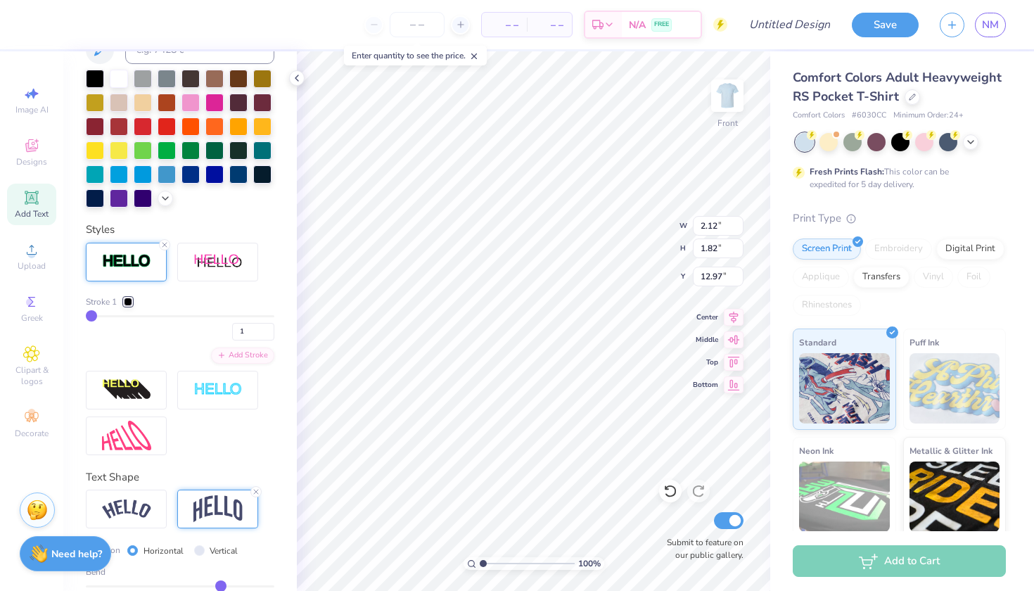
type input "0.45"
type input "0.44"
type input "0.43"
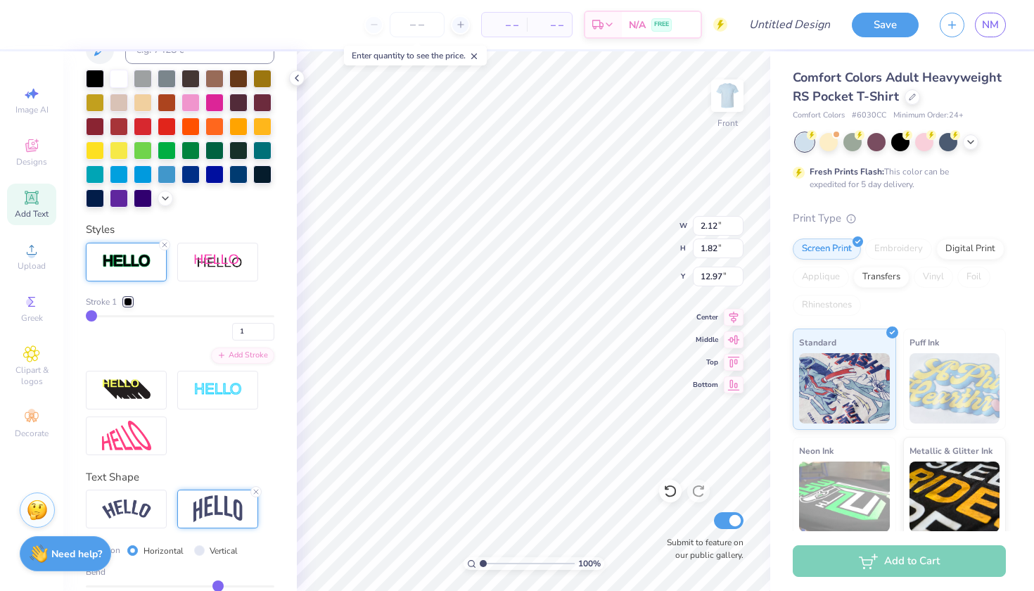
type input "0.43"
type input "0.42"
type input "0.41"
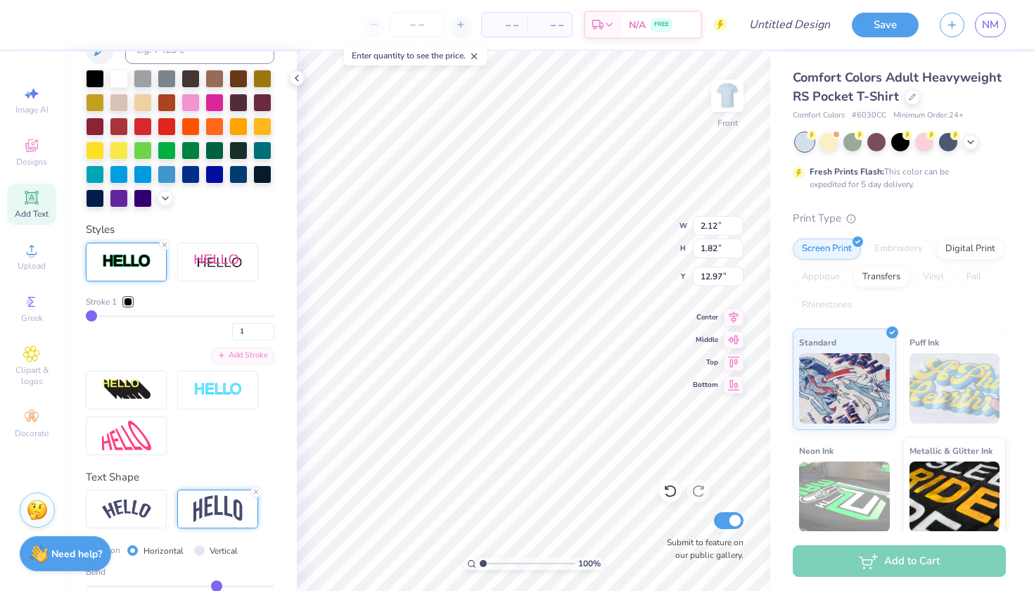
type input "0.4"
type input "0.40"
type input "0.39"
type input "0.38"
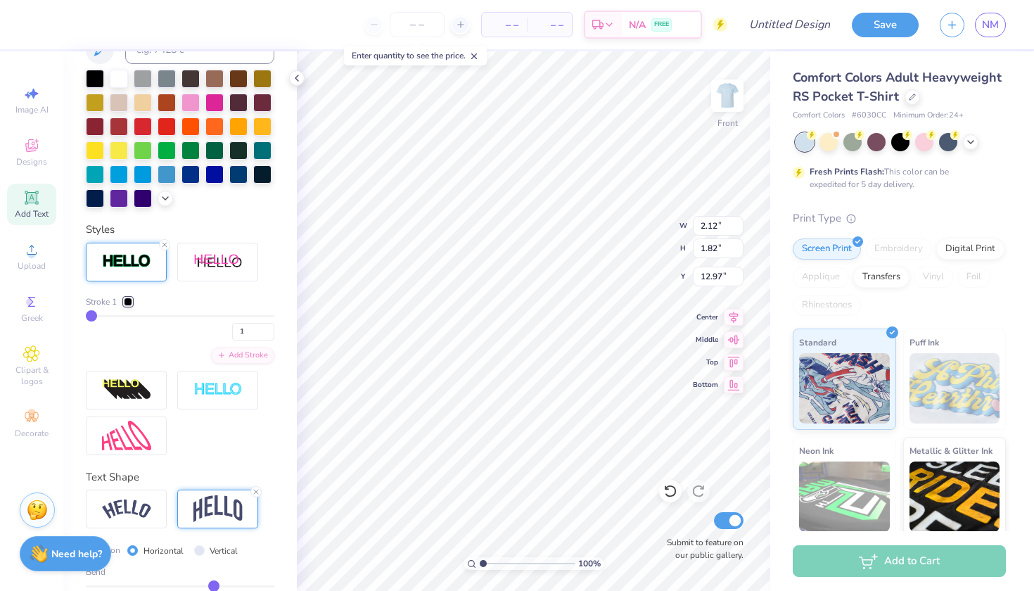
type input "0.38"
type input "0.37"
type input "0.36"
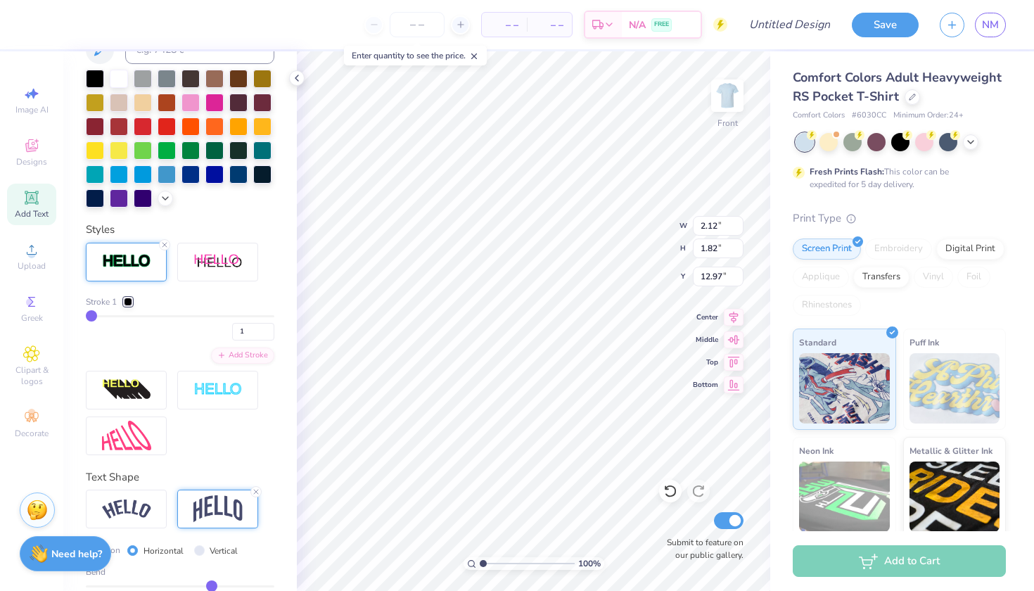
type input "0.35"
type input "0.34"
type input "0.33"
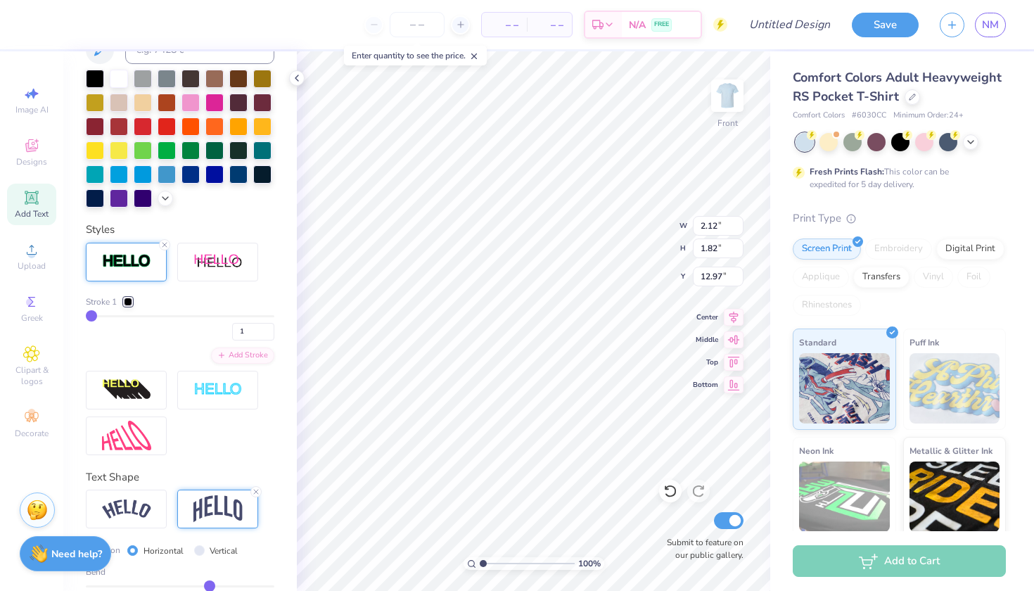
type input "0.33"
type input "0.32"
type input "0.31"
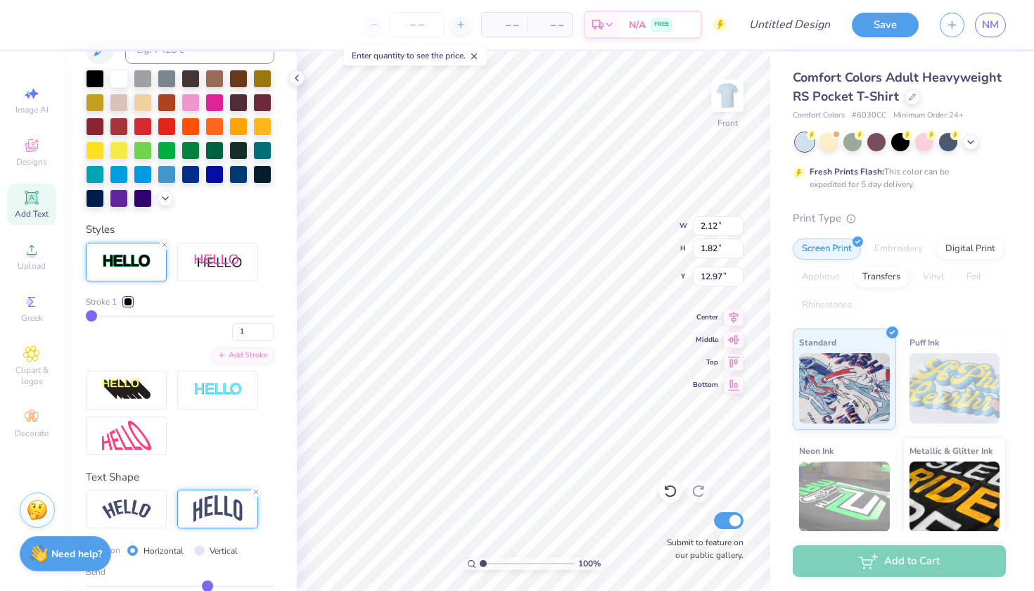
type input "0.3"
type input "0.30"
type input "0.29"
type input "0.28"
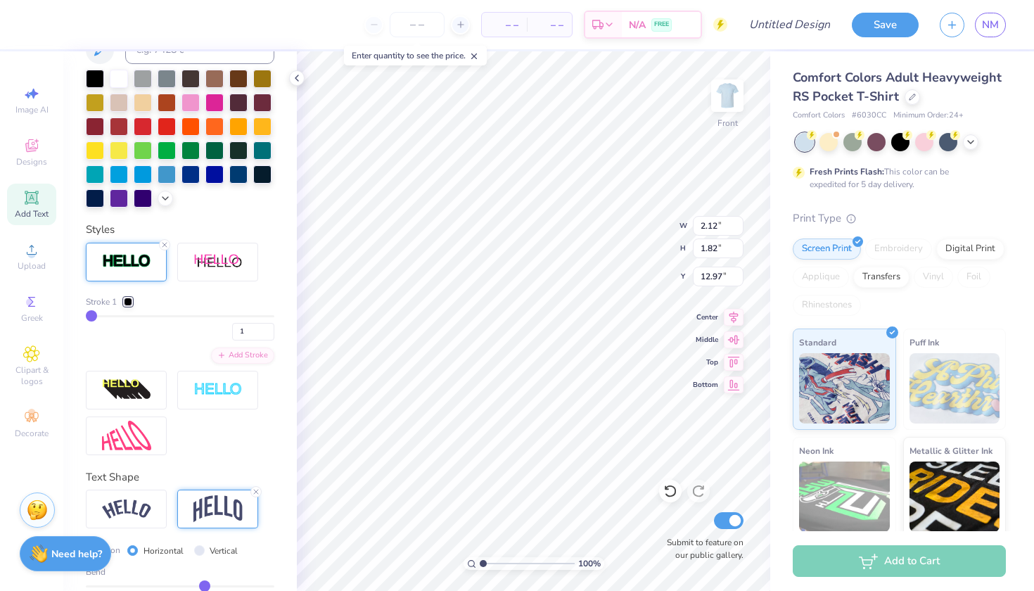
type input "0.28"
type input "0.27"
type input "0.26"
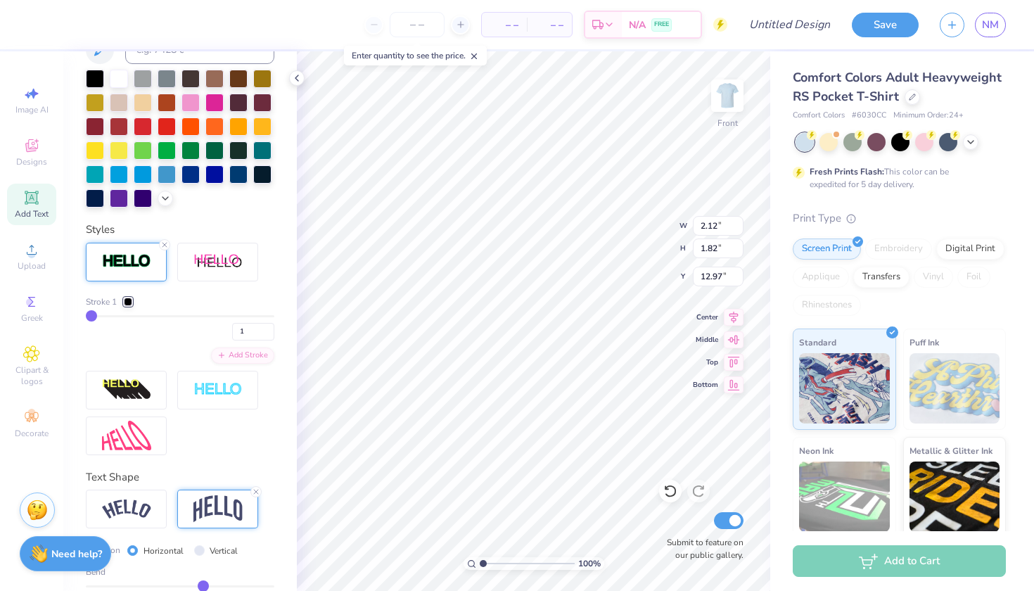
type input "0.25"
type input "0.24"
type input "0.23"
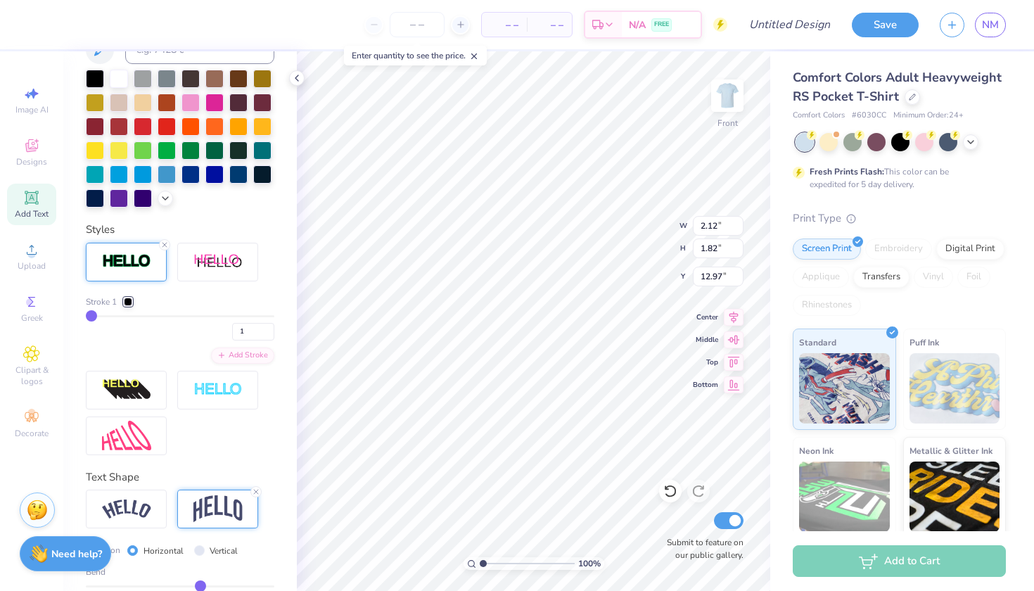
type input "0.23"
type input "0.22"
type input "0.21"
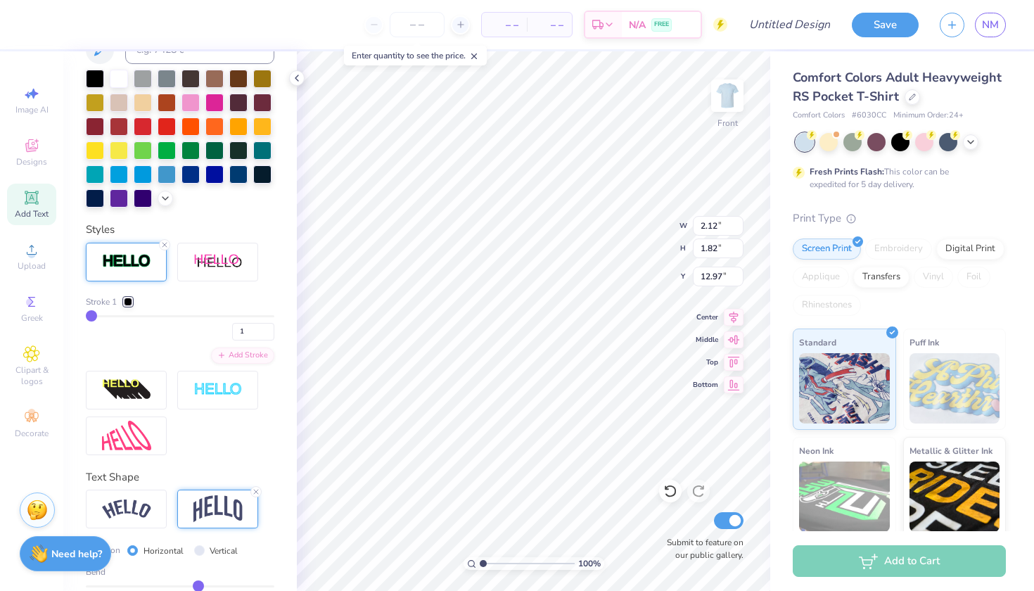
type input "0.2"
type input "0.20"
type input "0.19"
type input "0.18"
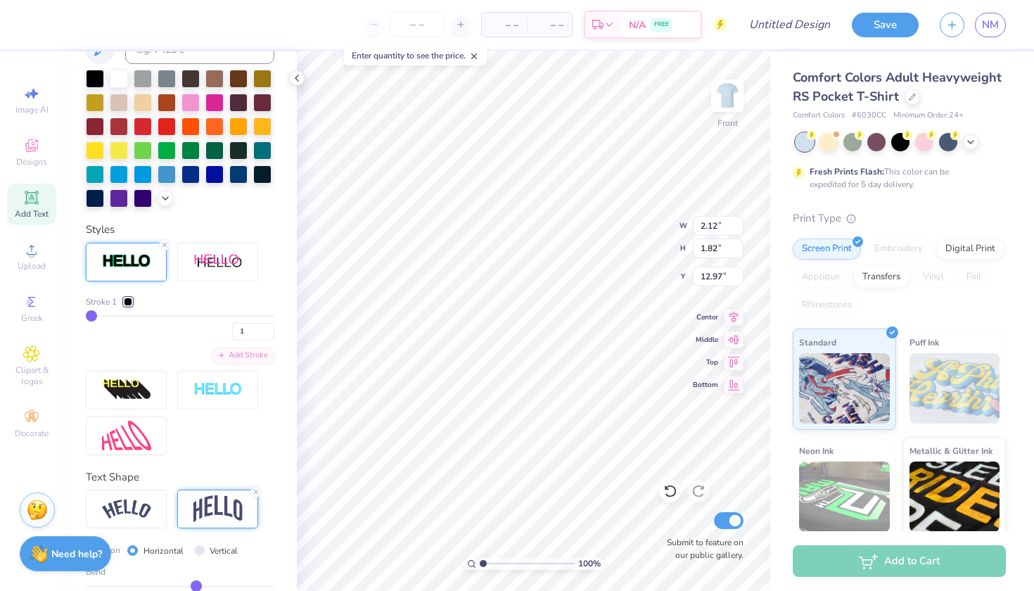
type input "0.18"
type input "0.17"
type input "0.16"
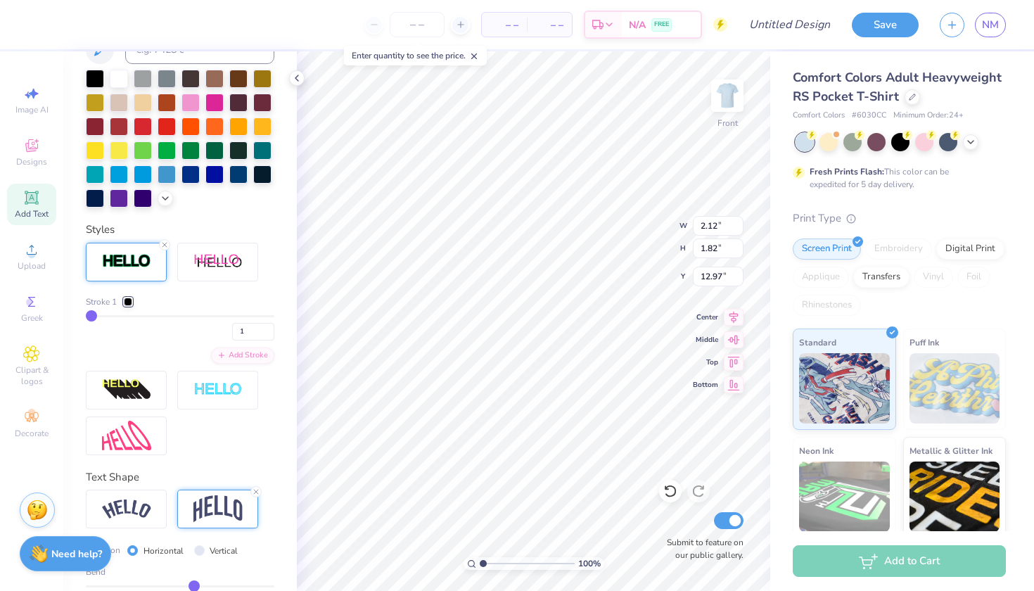
type input "0.15"
type input "0.14"
type input "0.13"
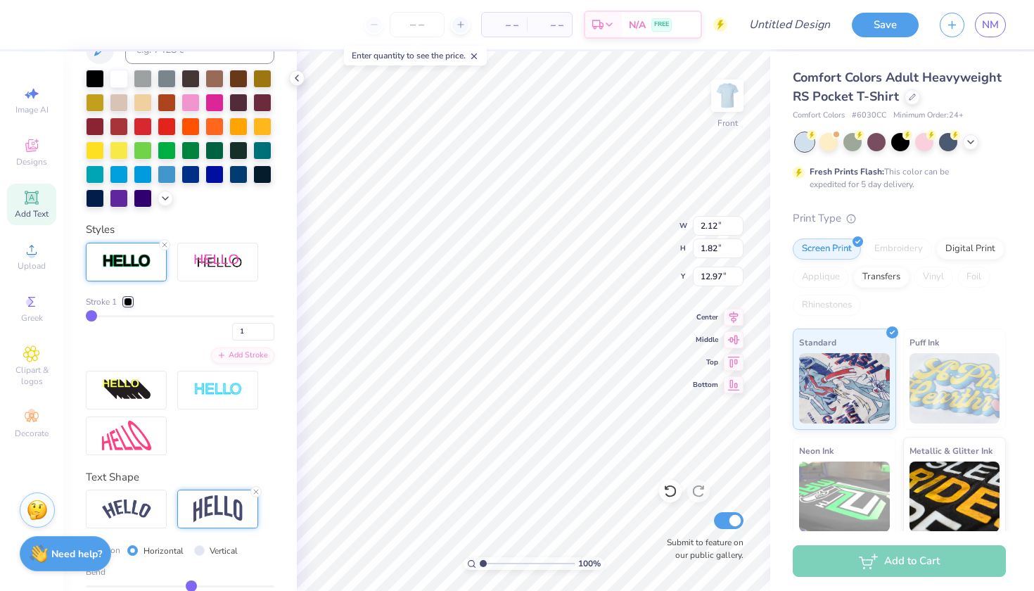
type input "0.13"
type input "0.12"
type input "0.11"
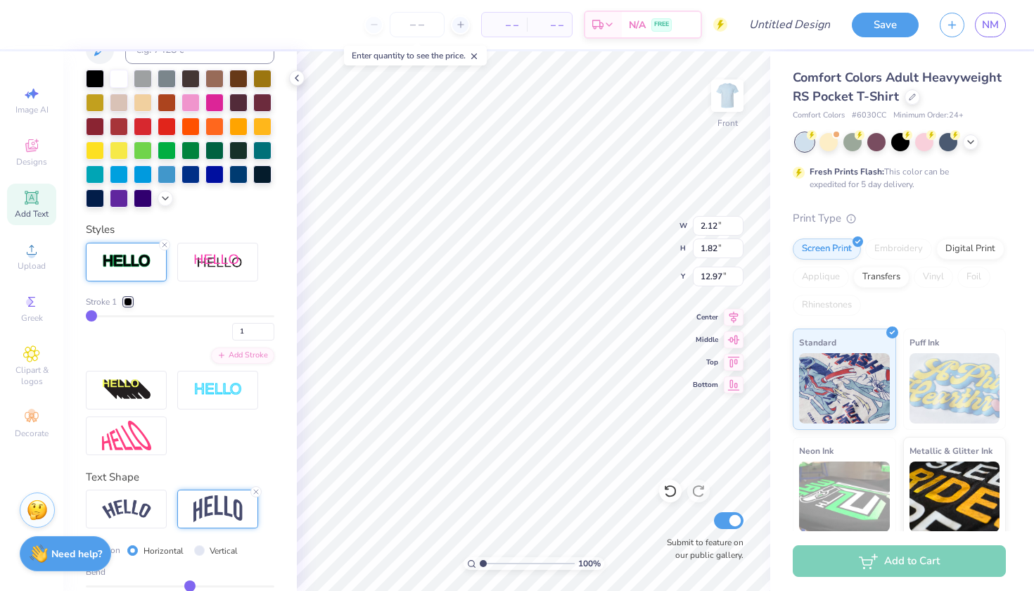
type input "0.1"
type input "0.10"
type input "0.09"
type input "0.08"
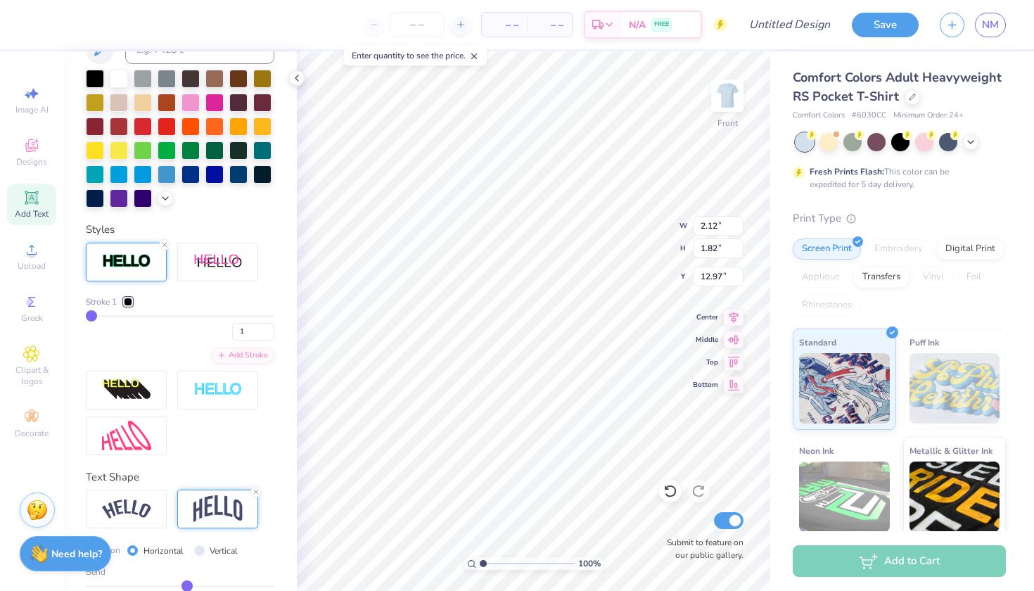
type input "0.08"
type input "0.07"
type input "0.06"
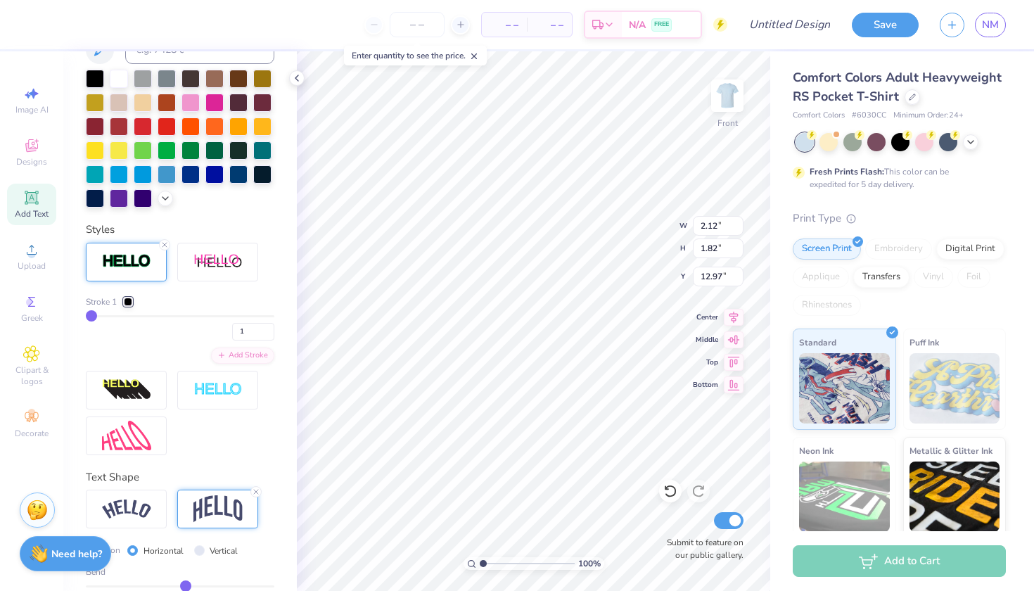
type input "0.05"
type input "0.04"
type input "0.03"
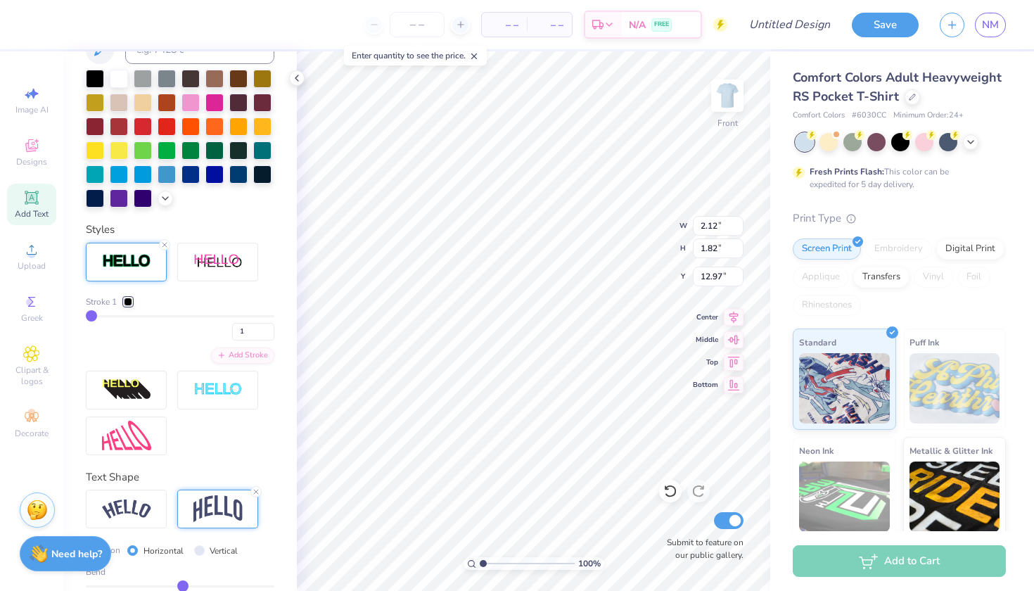
type input "0.03"
type input "0.02"
type input "0.01"
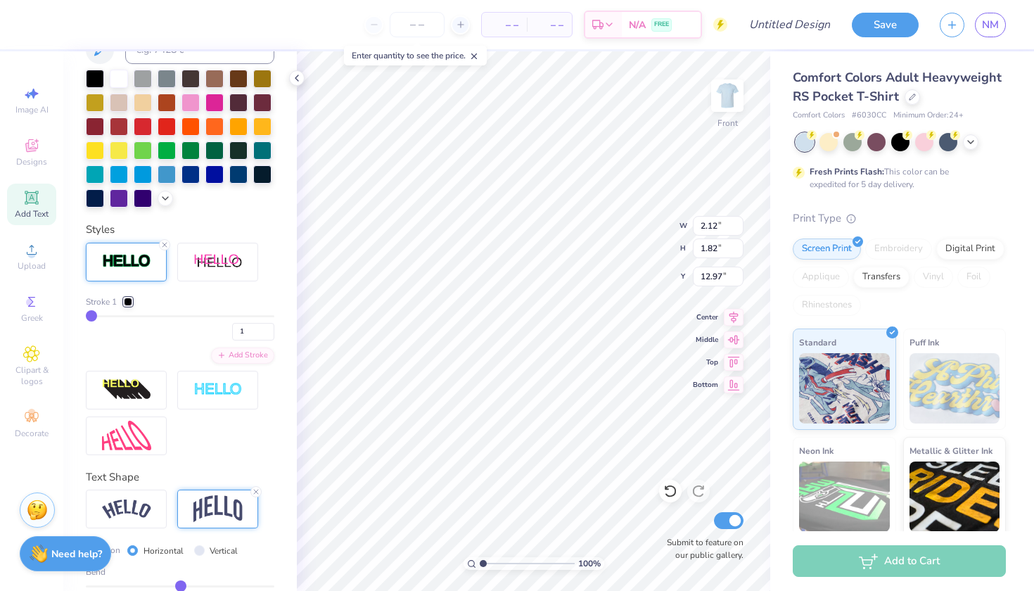
type input "0"
type input "0.00"
type input "-0.06"
type input "-0.05"
type input "1.64"
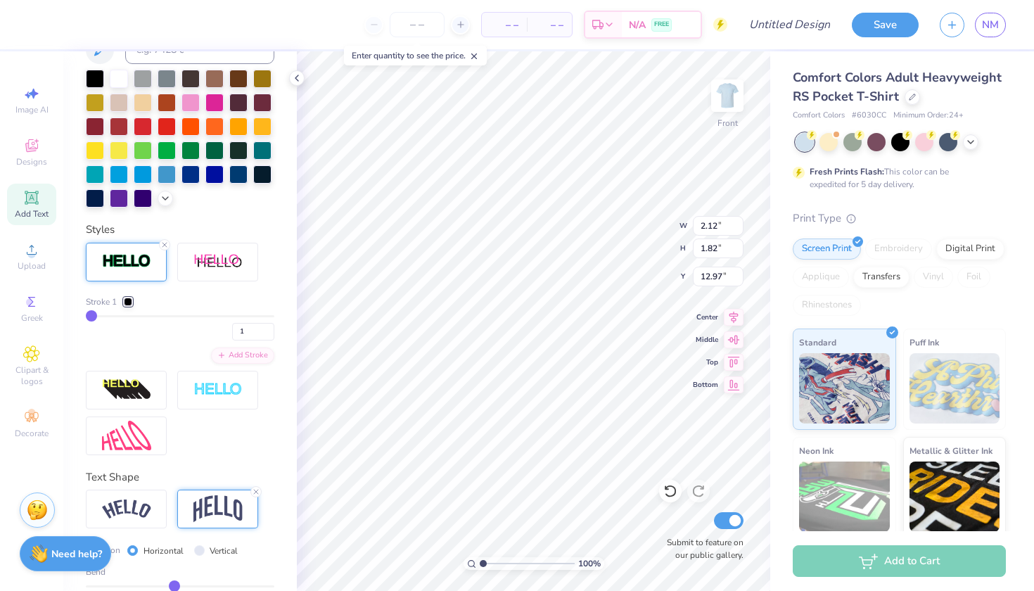
type input "-0.06"
type input "-0.07"
type input "-0.08"
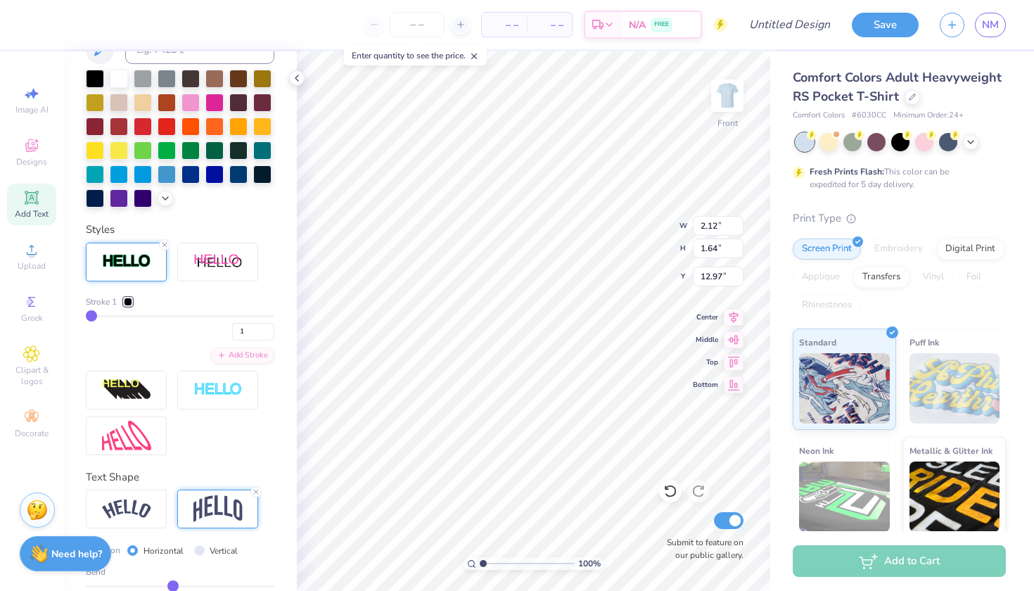
type input "-0.09"
type input "-0.04"
type input "-0.03"
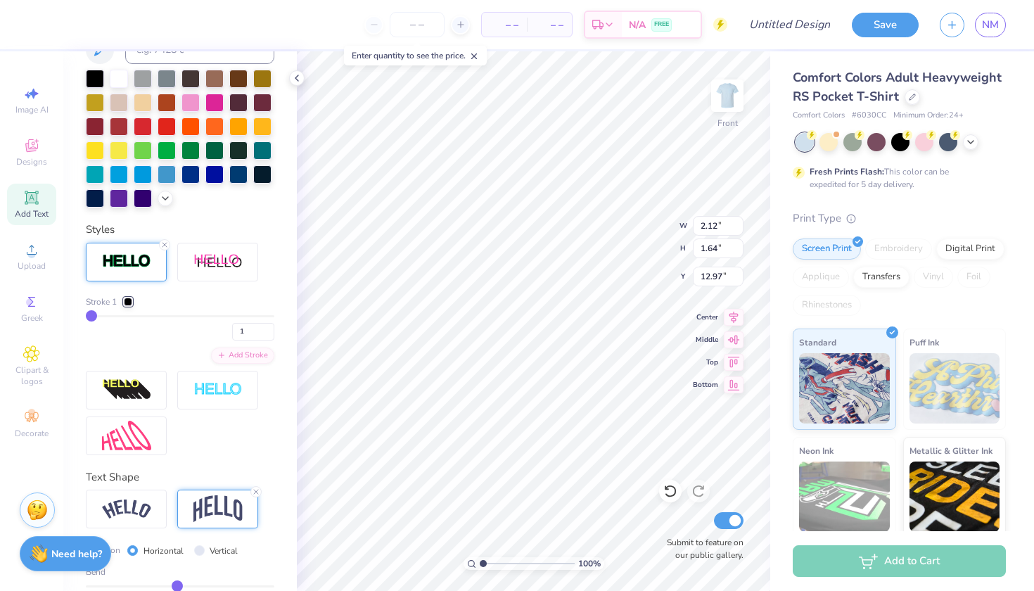
type input "1.62"
type input "12.96"
type input "-0.03"
type input "-0.02"
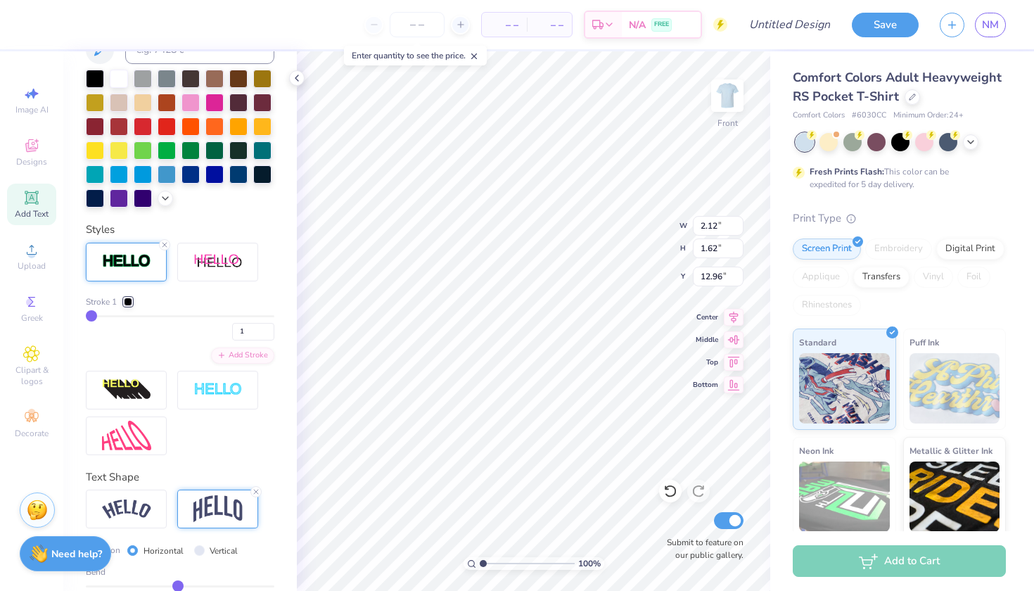
type input "-0.01"
type input "0"
type input "0.00"
type input "0.01"
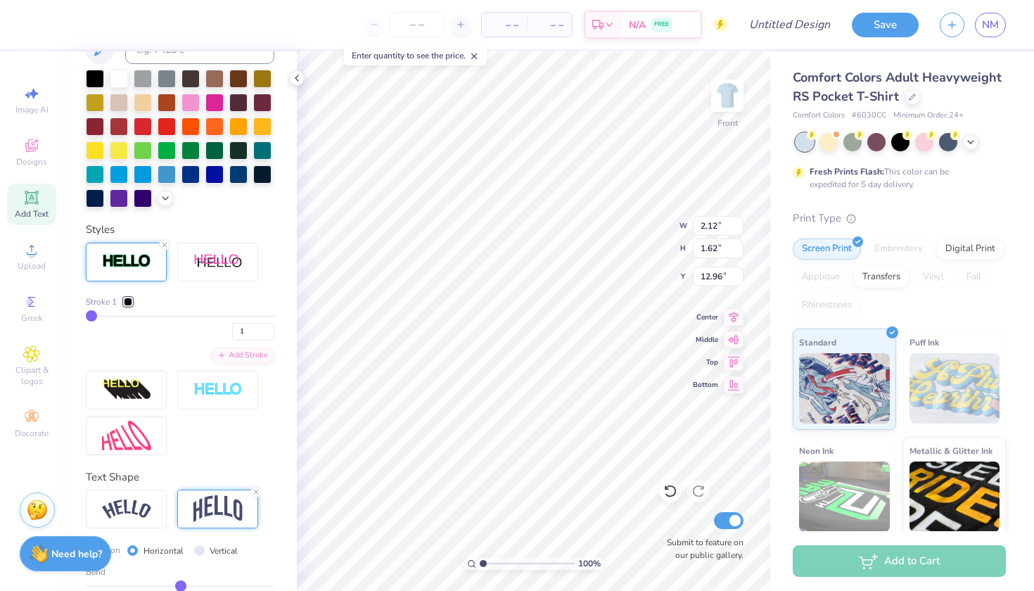
type input "0.01"
type input "0.02"
type input "0.03"
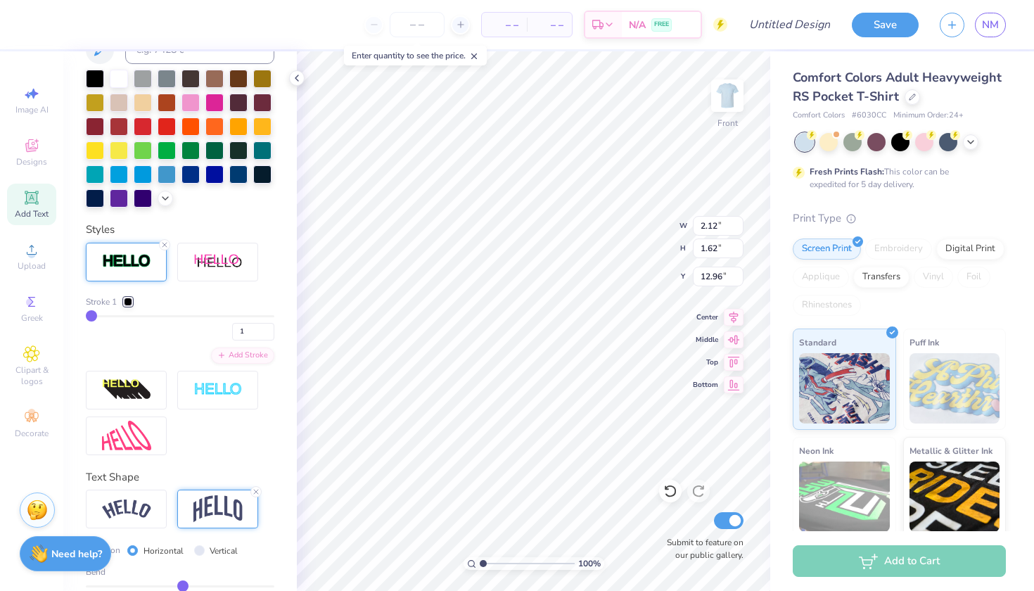
type input "0.04"
type input "0.05"
type input "0.06"
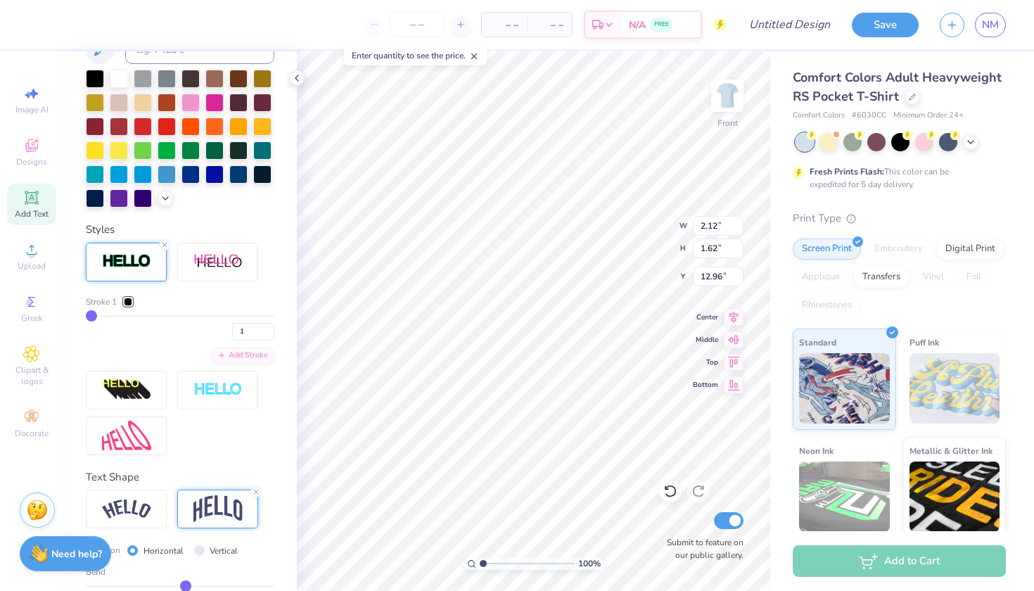
type input "0.06"
type input "0.07"
type input "0.08"
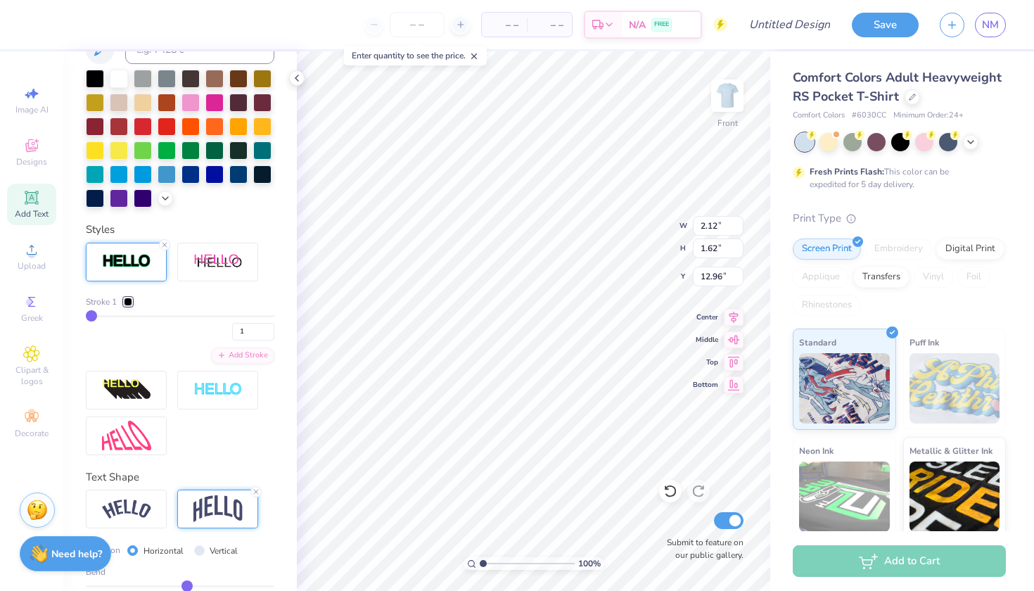
type input "0.09"
type input "0.1"
type input "0.10"
type input "0.11"
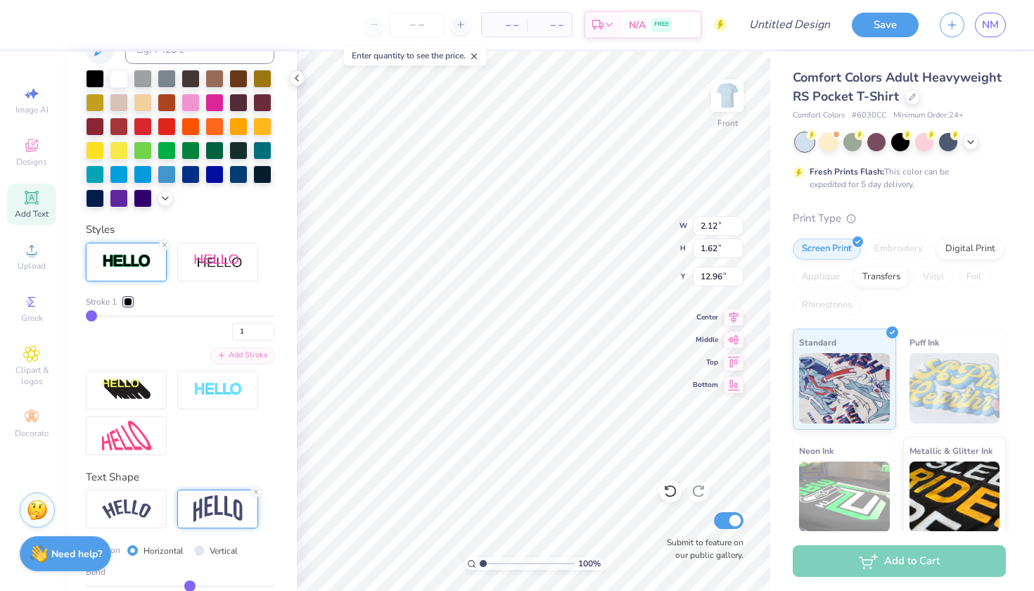
type input "0.11"
drag, startPoint x: 221, startPoint y: 581, endPoint x: 186, endPoint y: 577, distance: 35.4
click at [186, 577] on div "Bend 0.07" at bounding box center [180, 587] width 188 height 45
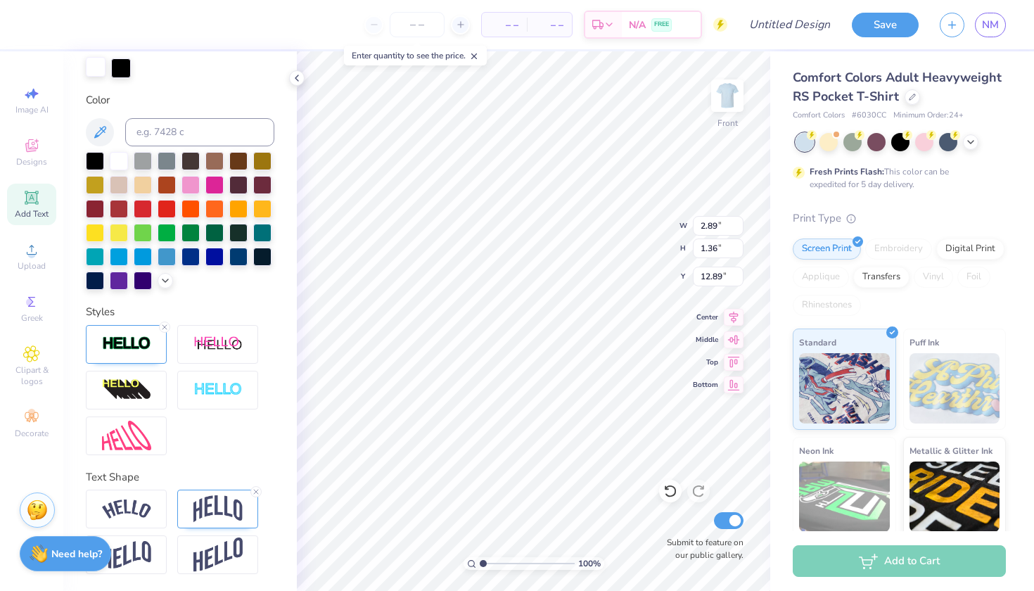
click at [95, 69] on div at bounding box center [96, 67] width 20 height 20
click at [163, 280] on icon at bounding box center [165, 278] width 11 height 11
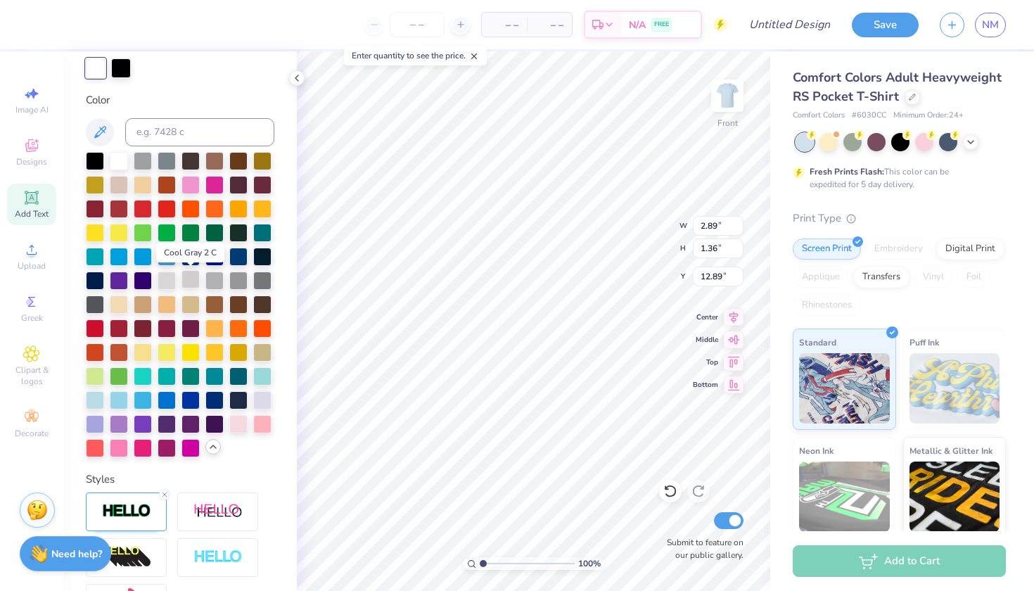
click at [191, 285] on div at bounding box center [190, 279] width 18 height 18
click at [209, 285] on div at bounding box center [214, 279] width 18 height 18
click at [186, 280] on div at bounding box center [190, 279] width 18 height 18
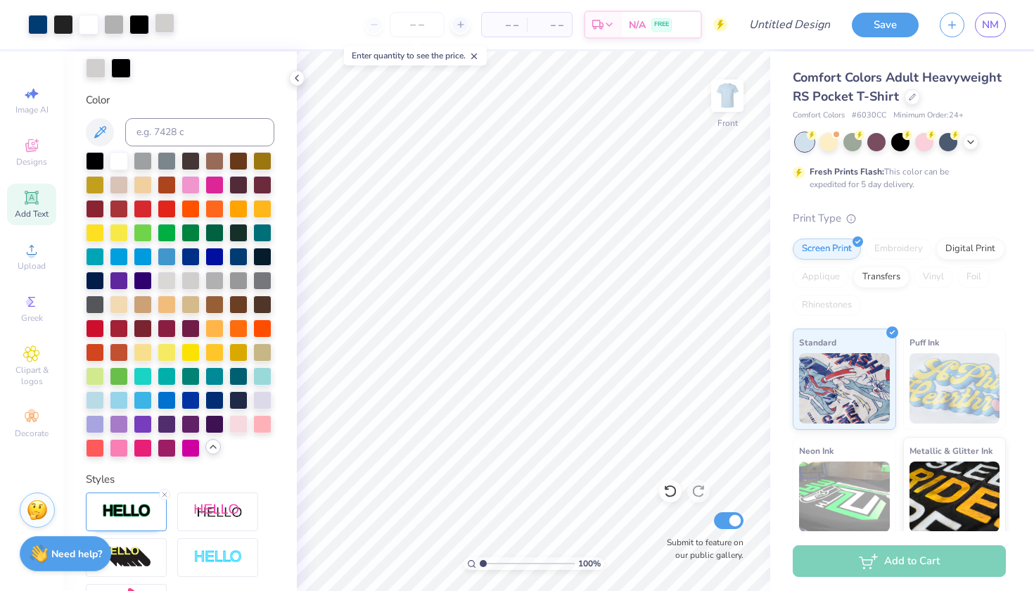
click at [162, 27] on div at bounding box center [165, 23] width 20 height 20
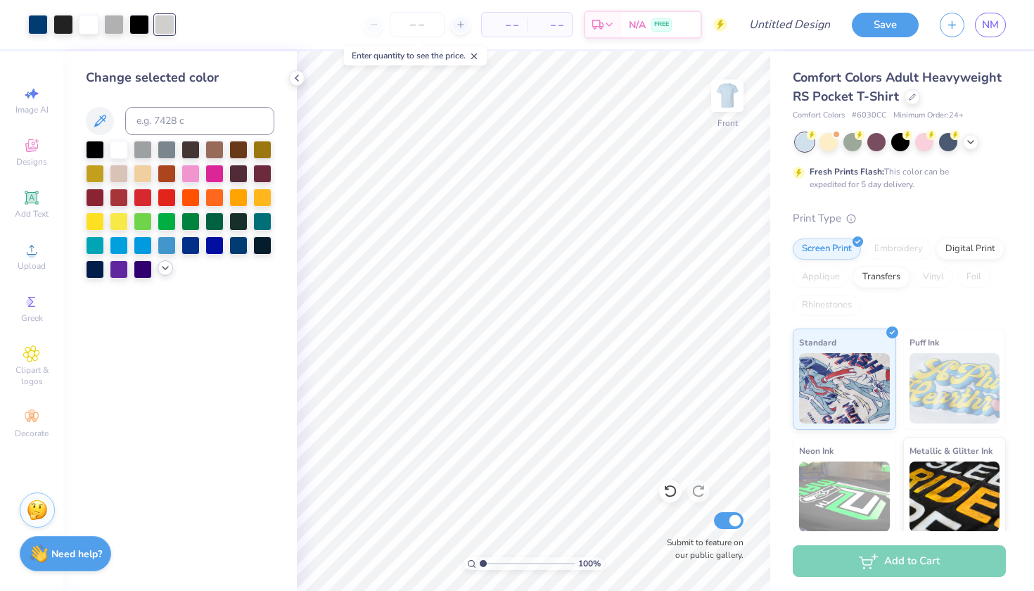
click at [162, 271] on icon at bounding box center [165, 267] width 11 height 11
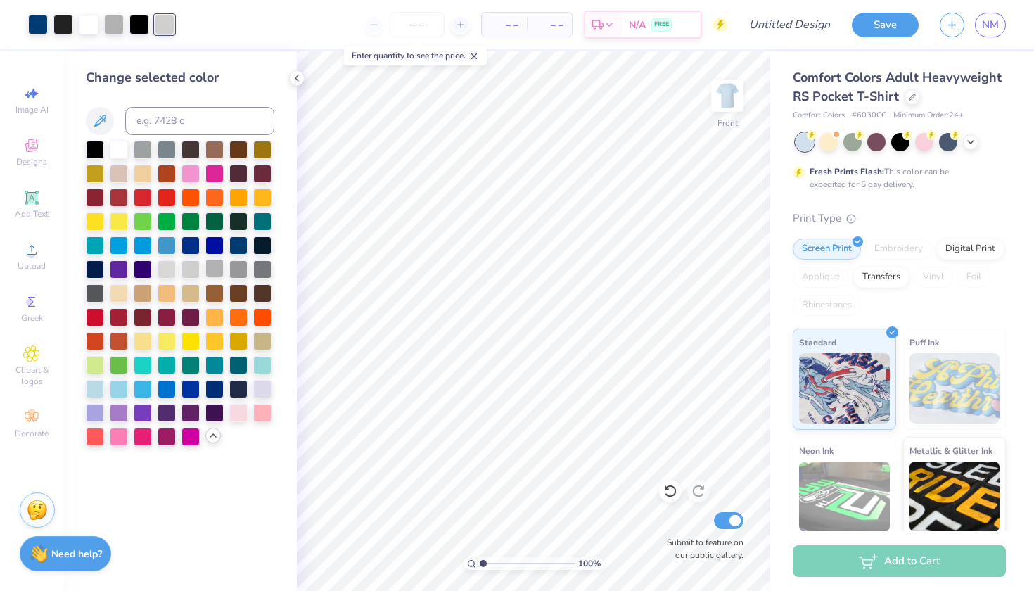
click at [213, 276] on div at bounding box center [214, 268] width 18 height 18
click at [30, 200] on icon at bounding box center [31, 197] width 11 height 11
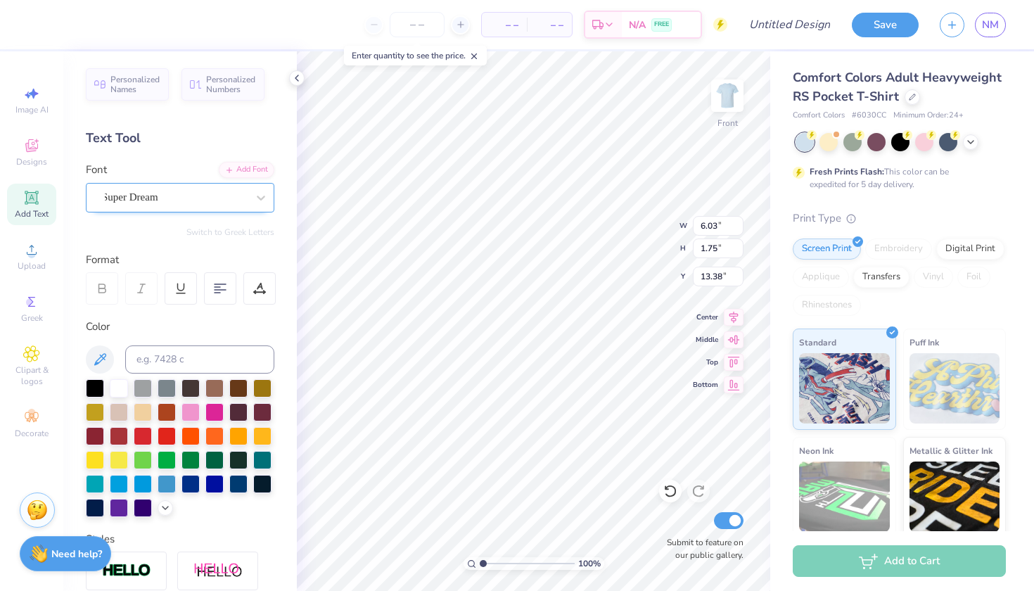
click at [196, 193] on div "Super Dream" at bounding box center [175, 197] width 148 height 22
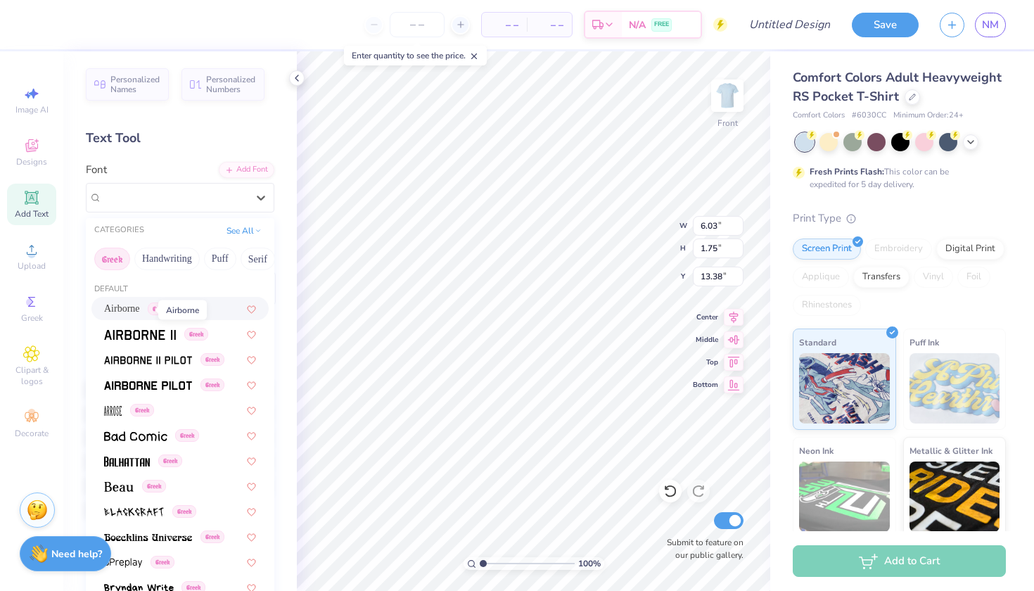
click at [132, 310] on span "Airborne" at bounding box center [122, 308] width 36 height 15
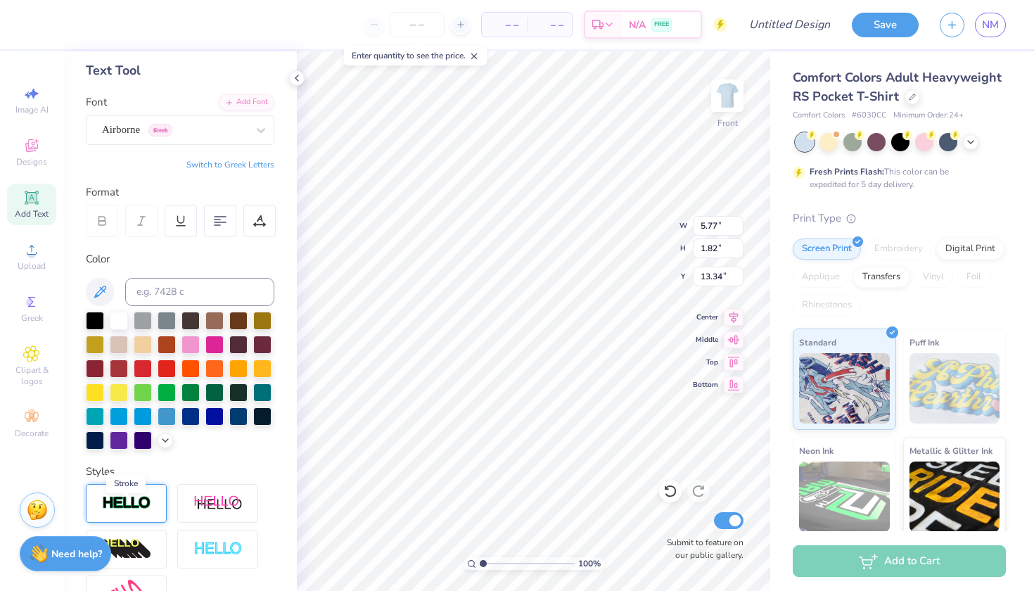
scroll to position [73, 0]
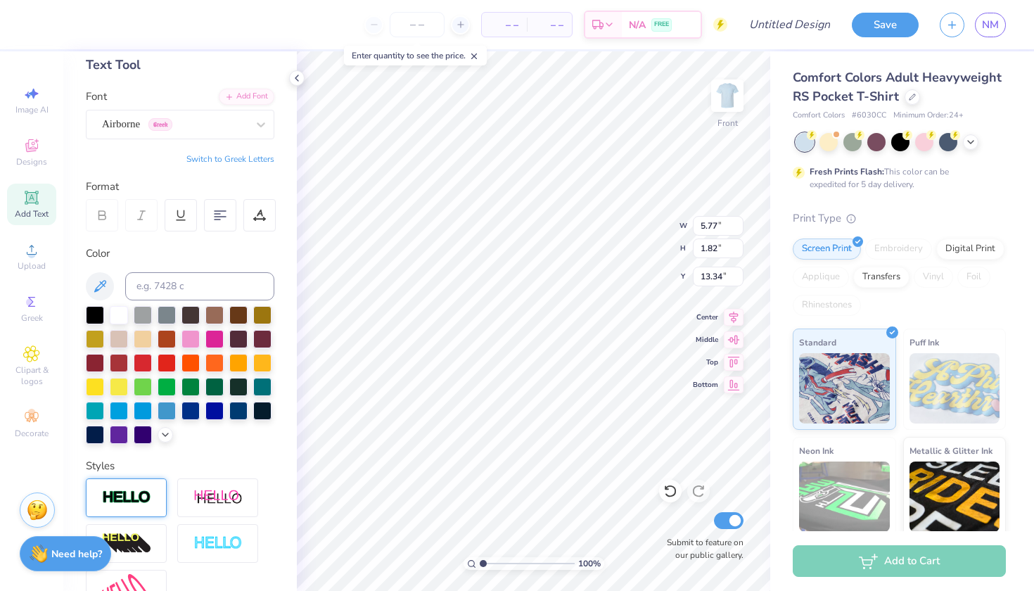
click at [138, 500] on img at bounding box center [126, 497] width 49 height 16
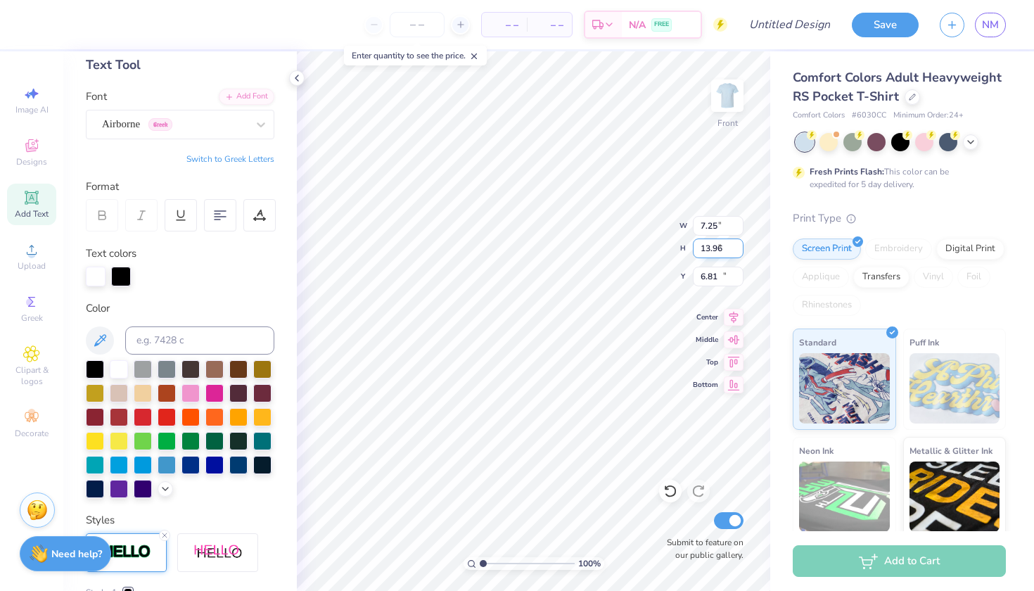
click at [620, 243] on div "100 % Front W 7.25 5.77 " H 13.96 1.82 " Y 6.81 13.34 " Center Middle Top Botto…" at bounding box center [533, 320] width 473 height 539
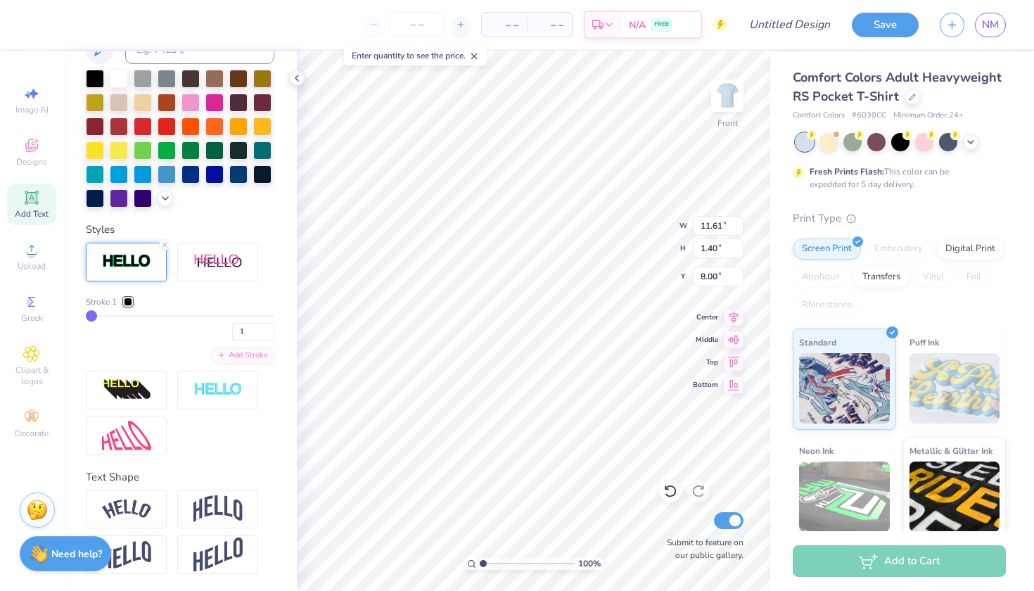
scroll to position [363, 0]
click at [203, 498] on img at bounding box center [217, 508] width 49 height 27
drag, startPoint x: 219, startPoint y: 584, endPoint x: 179, endPoint y: 585, distance: 40.8
click at [179, 585] on input "range" at bounding box center [180, 586] width 188 height 2
drag, startPoint x: 179, startPoint y: 589, endPoint x: 190, endPoint y: 589, distance: 10.5
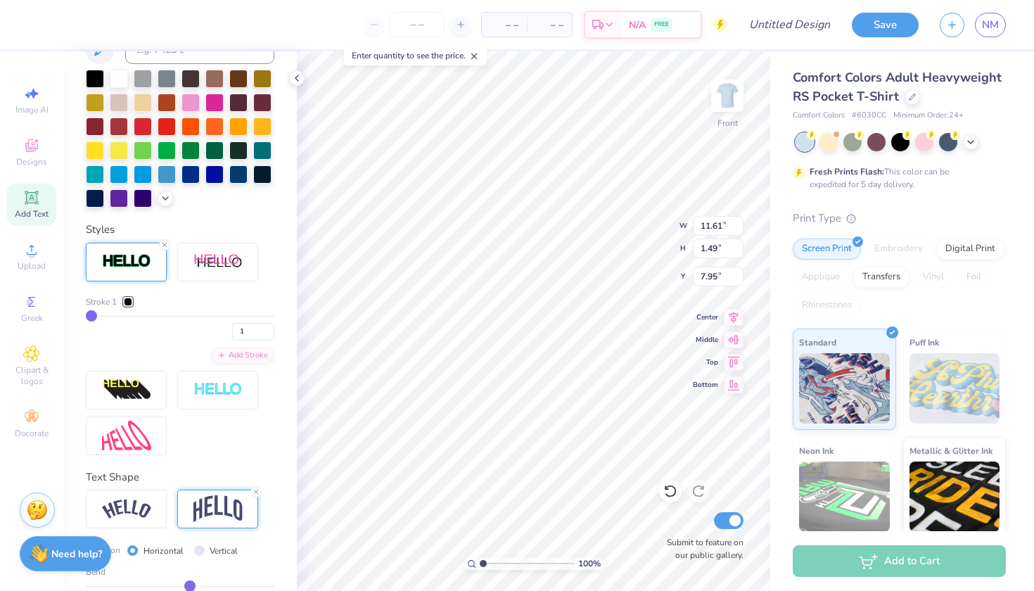
click at [190, 587] on input "range" at bounding box center [180, 586] width 188 height 2
click at [32, 199] on icon at bounding box center [31, 197] width 11 height 11
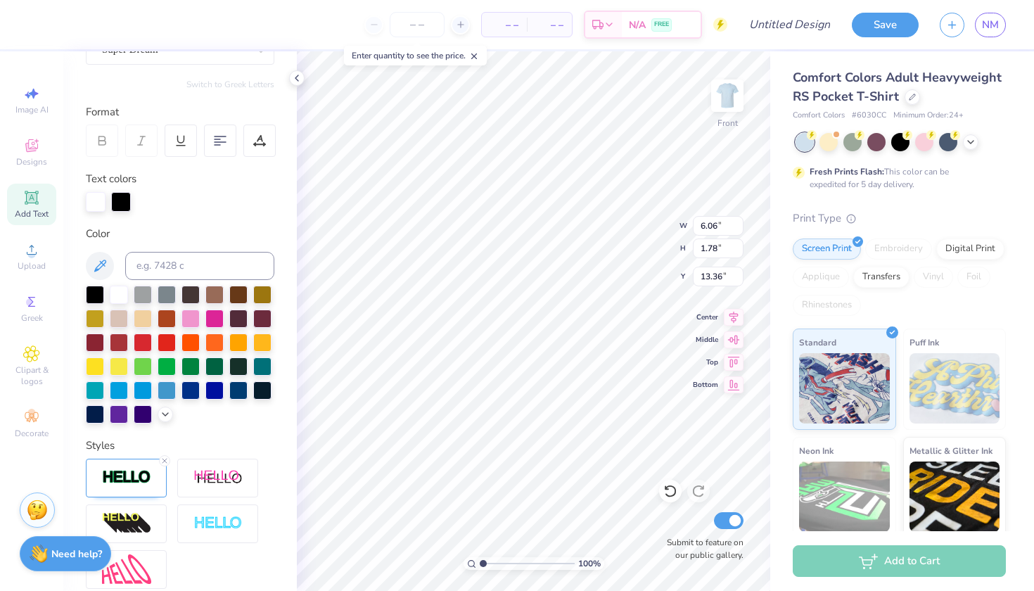
scroll to position [131, 0]
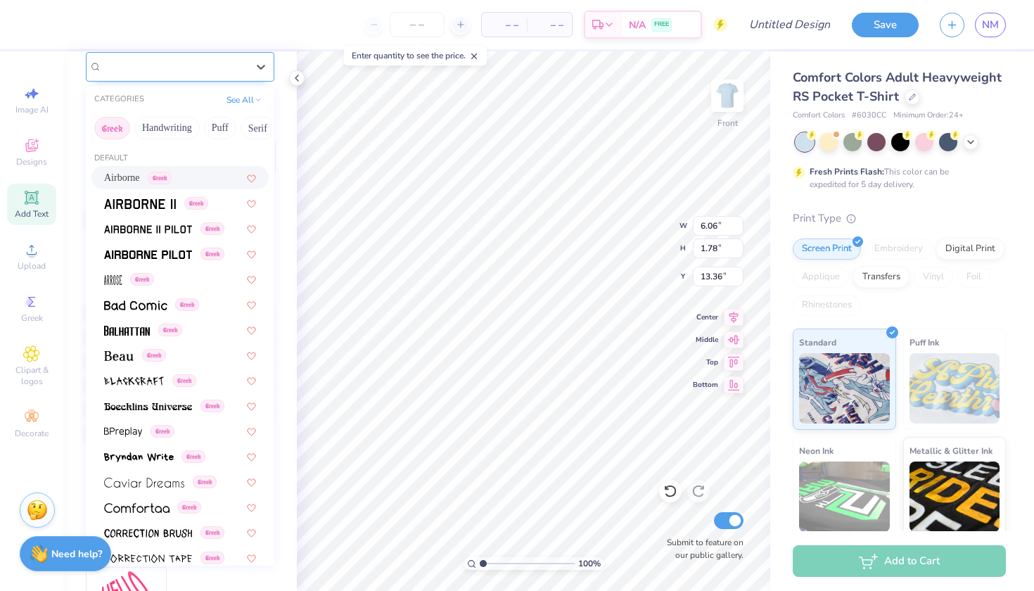
click at [126, 64] on span "Super Dream" at bounding box center [130, 66] width 56 height 16
click at [123, 178] on span "Airborne" at bounding box center [122, 177] width 36 height 15
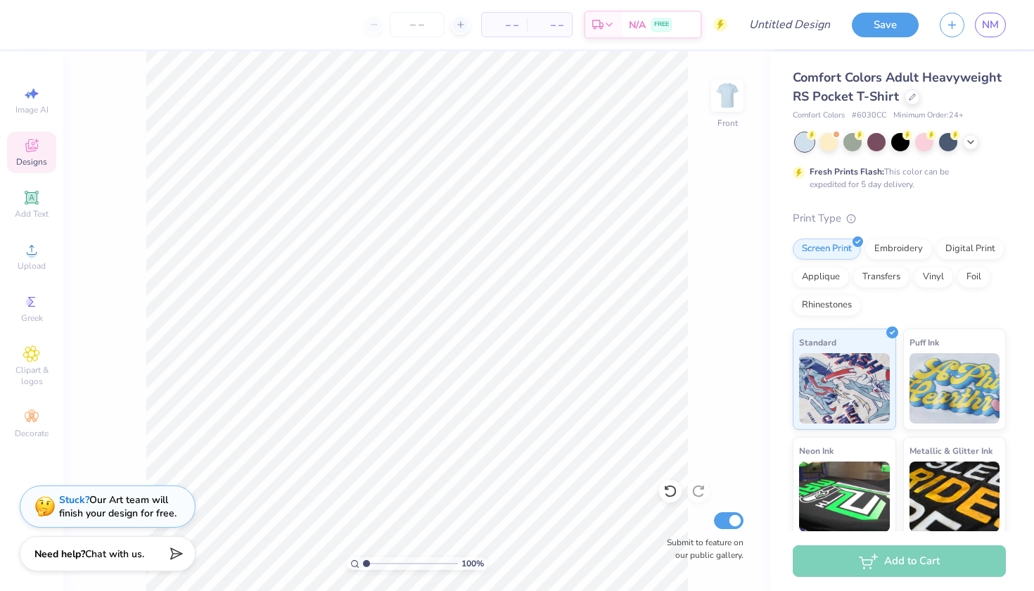
click at [21, 150] on div "Designs" at bounding box center [31, 151] width 49 height 41
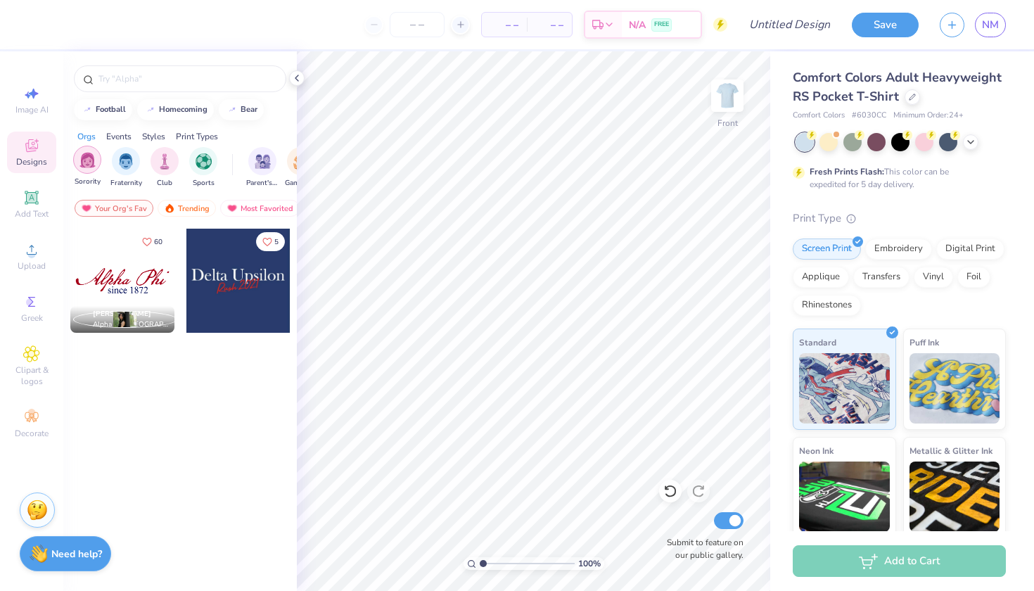
click at [91, 162] on img "filter for Sorority" at bounding box center [87, 160] width 16 height 16
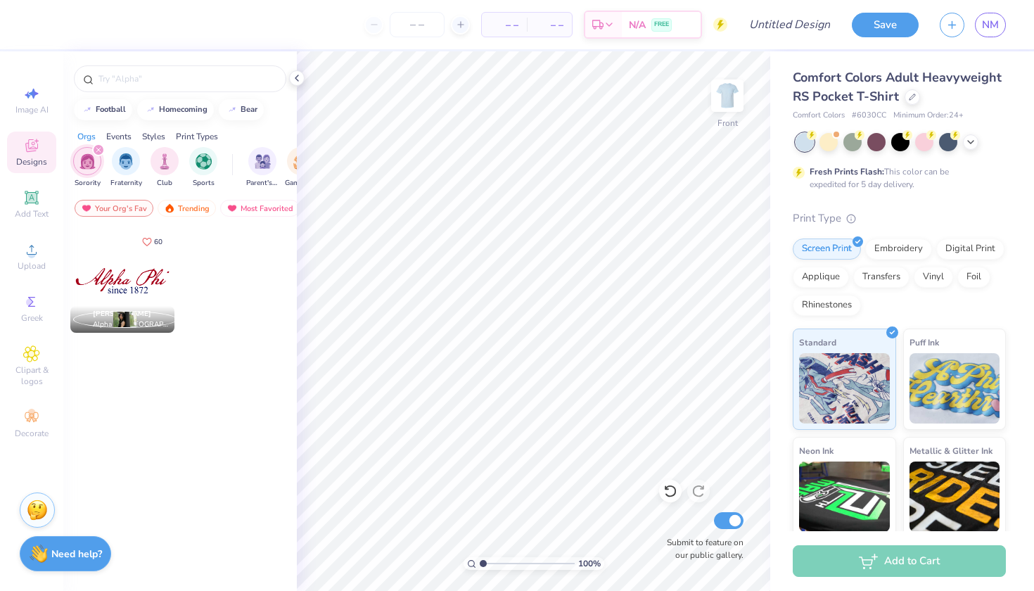
click at [109, 167] on div "Sorority Fraternity Club Sports" at bounding box center [153, 167] width 160 height 41
click at [121, 167] on img "filter for Fraternity" at bounding box center [125, 160] width 15 height 16
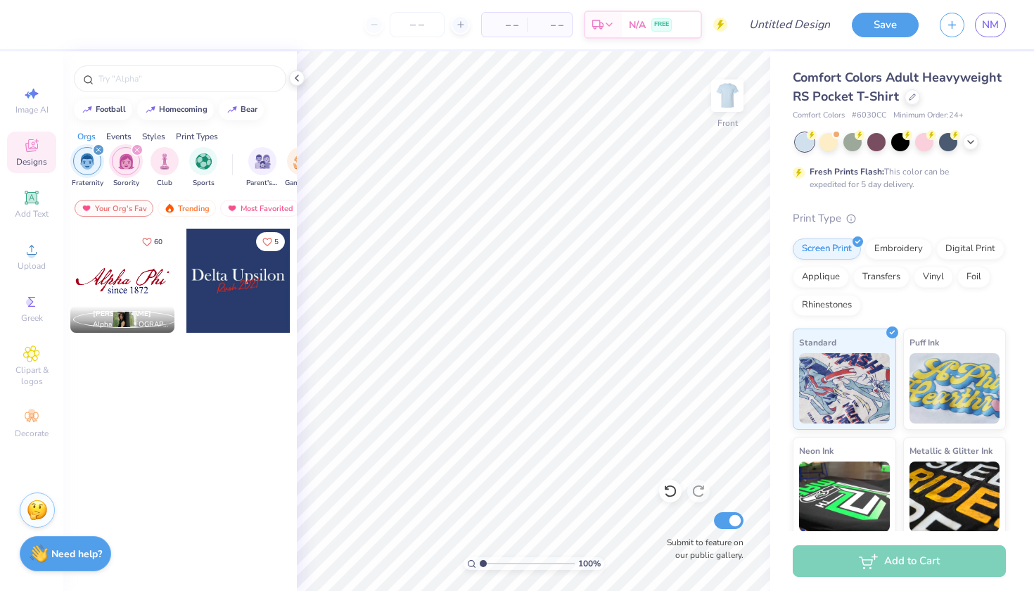
click at [96, 146] on div "filter for Fraternity" at bounding box center [98, 149] width 13 height 13
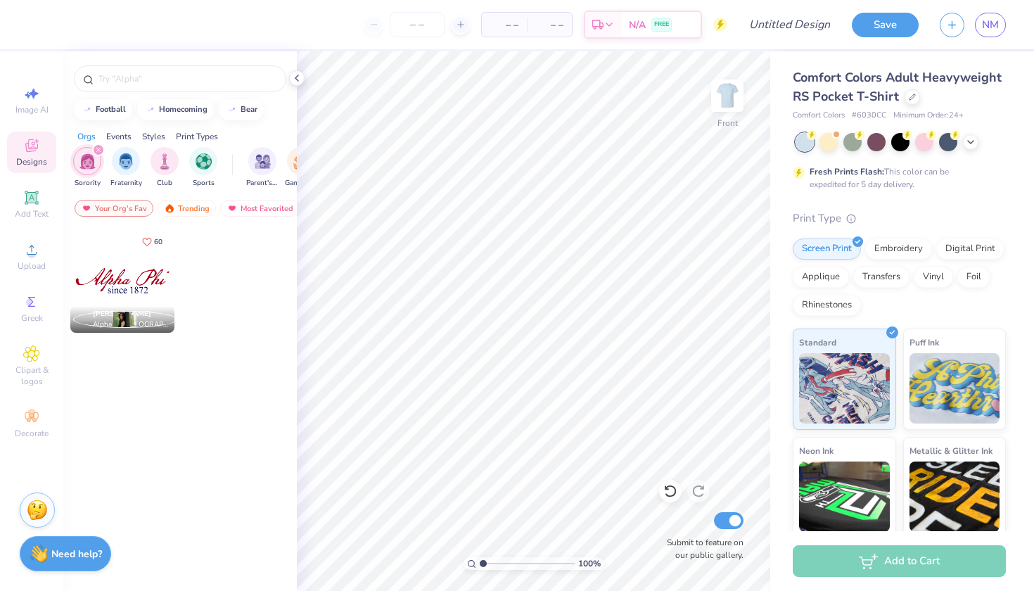
click at [96, 146] on div "filter for Sorority" at bounding box center [98, 149] width 13 height 13
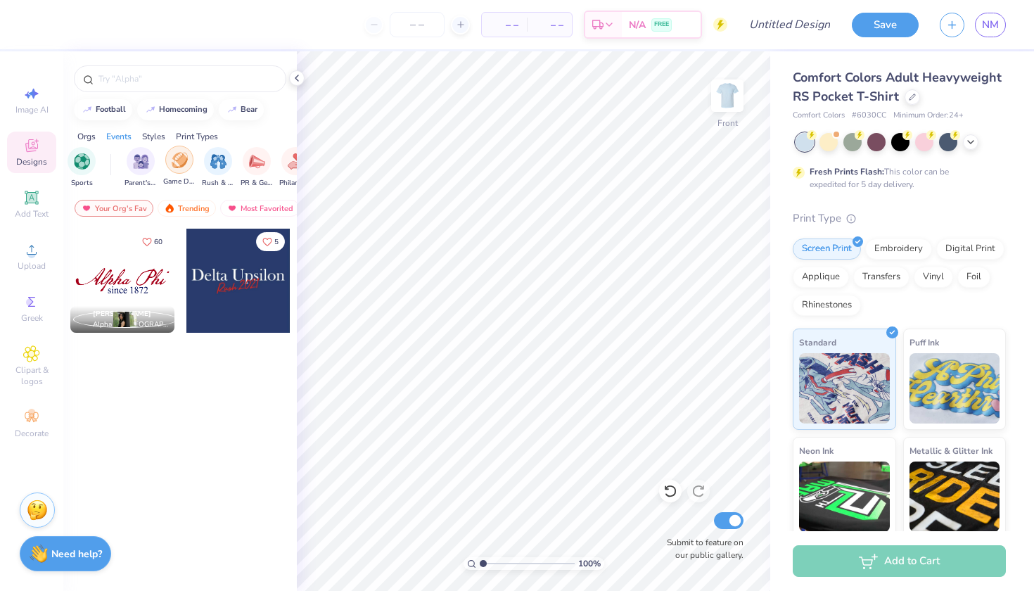
scroll to position [0, 123]
click at [166, 169] on div "filter for Game Day" at bounding box center [178, 160] width 28 height 28
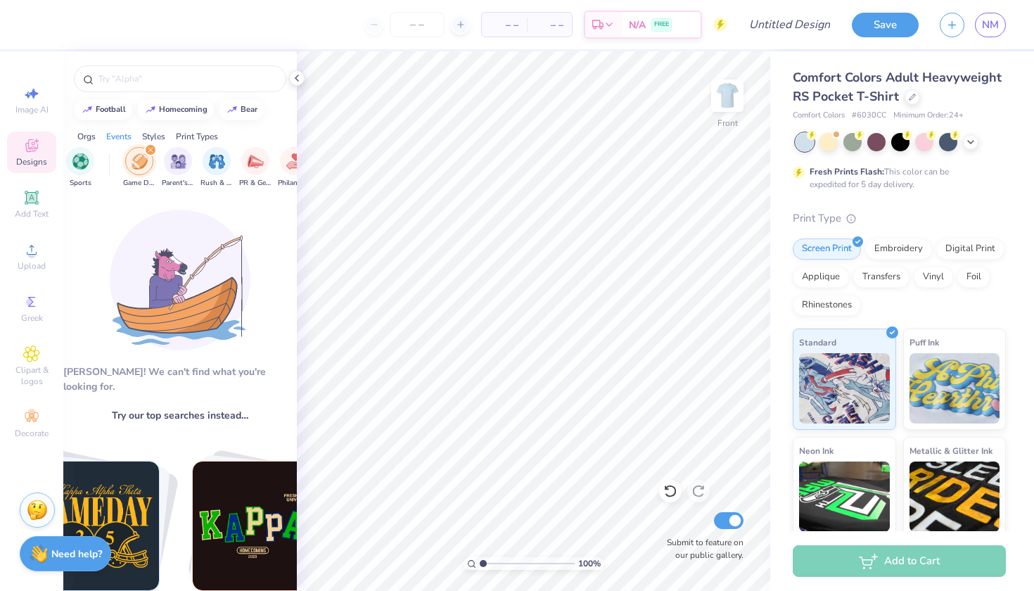
click at [97, 522] on img "Stack Card Button football" at bounding box center [95, 525] width 129 height 129
click at [117, 506] on img "Stack Card Button football" at bounding box center [95, 525] width 129 height 129
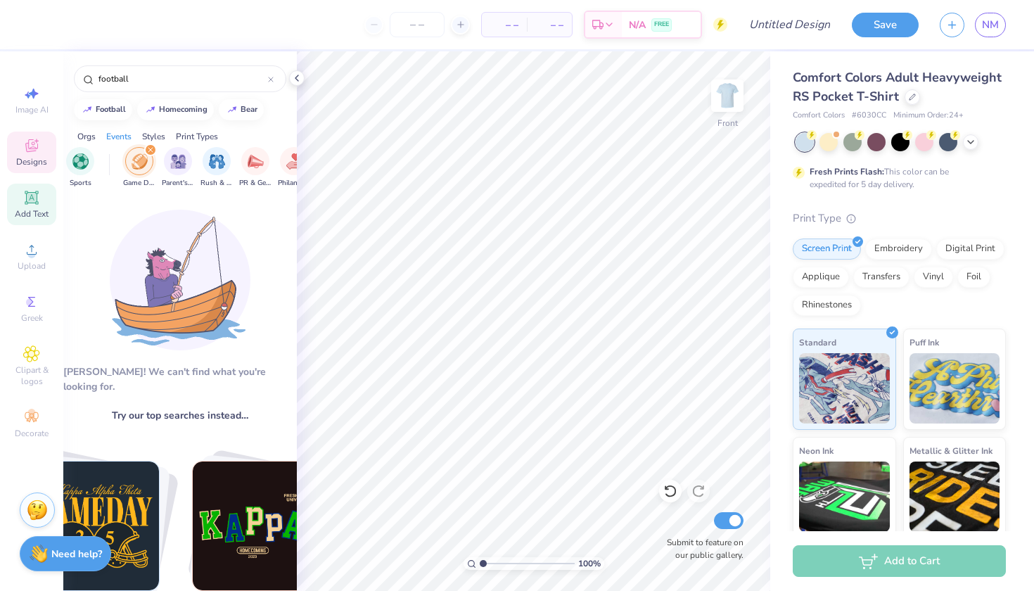
click at [37, 202] on icon at bounding box center [31, 197] width 13 height 13
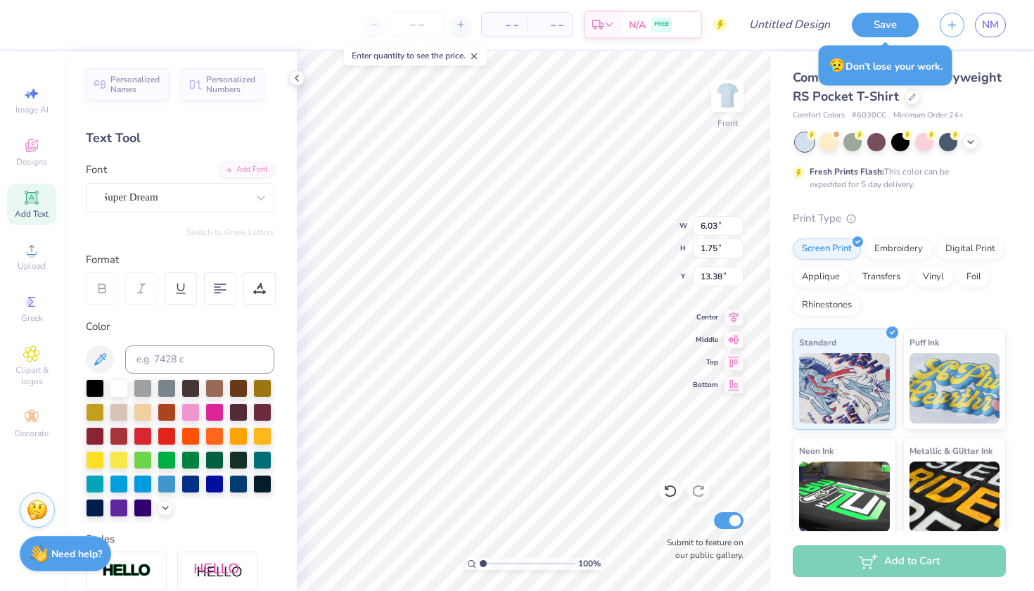
scroll to position [0, 4]
click at [157, 202] on span "Super Dream" at bounding box center [130, 197] width 56 height 16
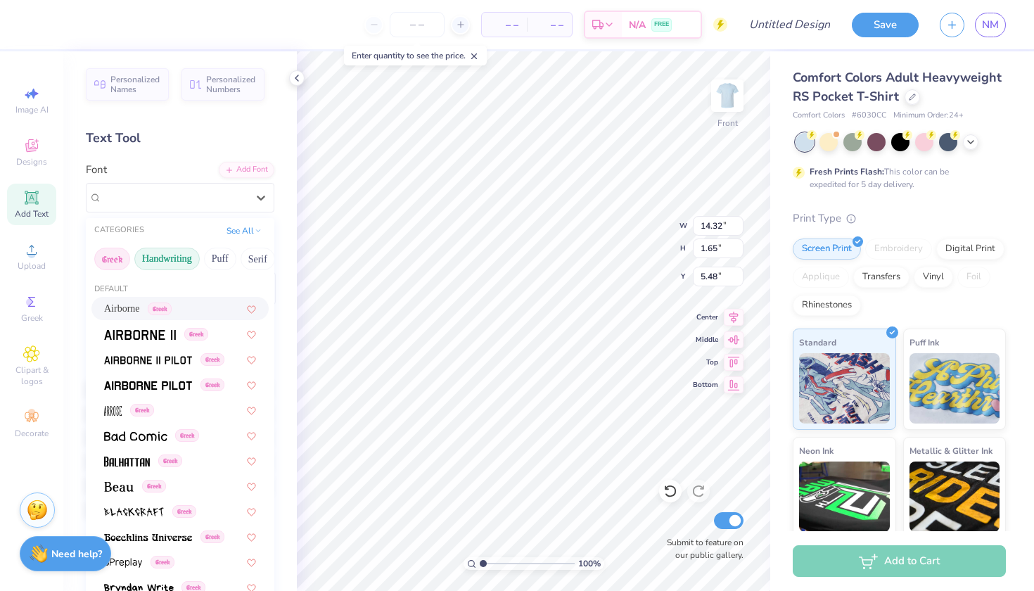
click at [160, 264] on button "Handwriting" at bounding box center [166, 258] width 65 height 22
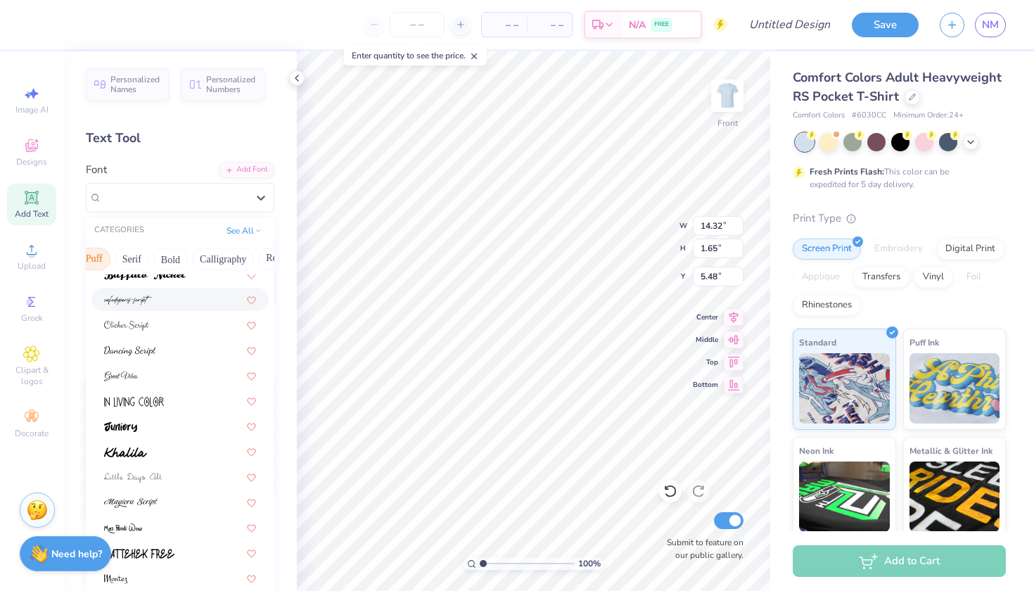
scroll to position [0, 143]
click at [160, 268] on button "Bold" at bounding box center [153, 258] width 34 height 22
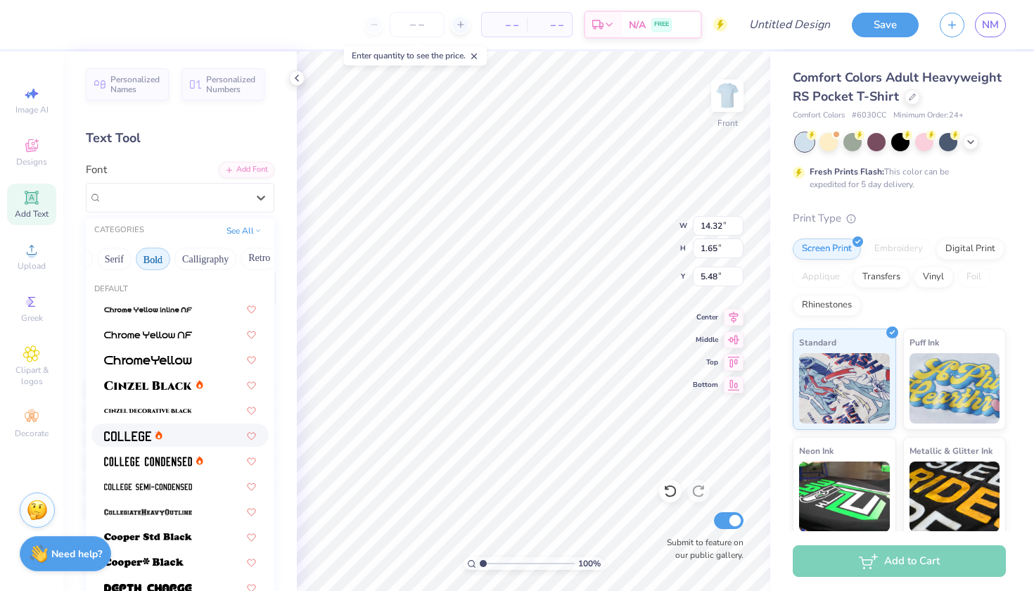
click at [191, 439] on div at bounding box center [180, 434] width 152 height 15
click at [172, 201] on div "College" at bounding box center [175, 197] width 148 height 22
click at [177, 457] on span at bounding box center [148, 460] width 88 height 15
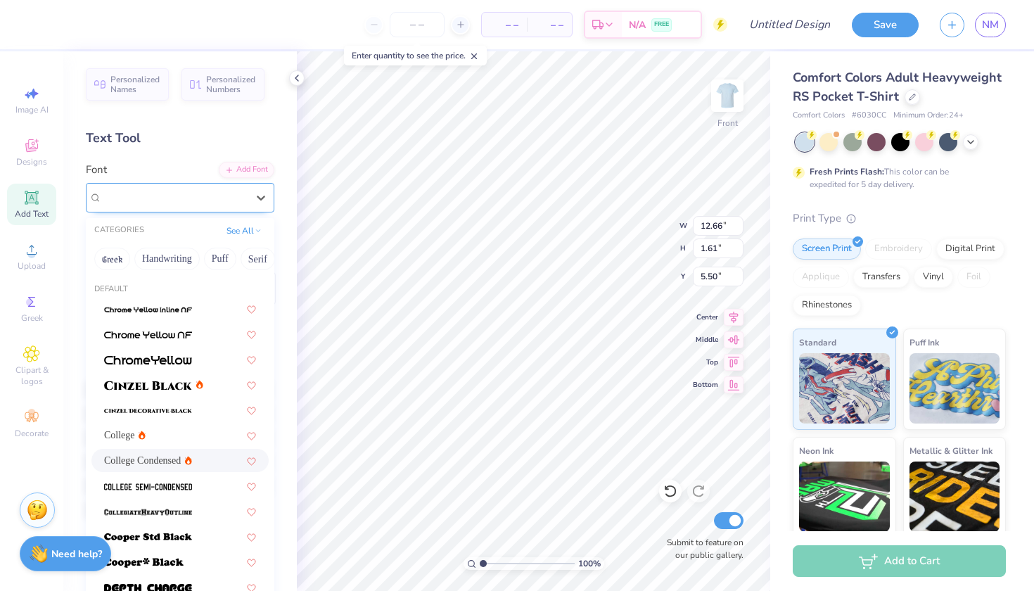
click at [162, 190] on span "College Condensed" at bounding box center [143, 197] width 82 height 16
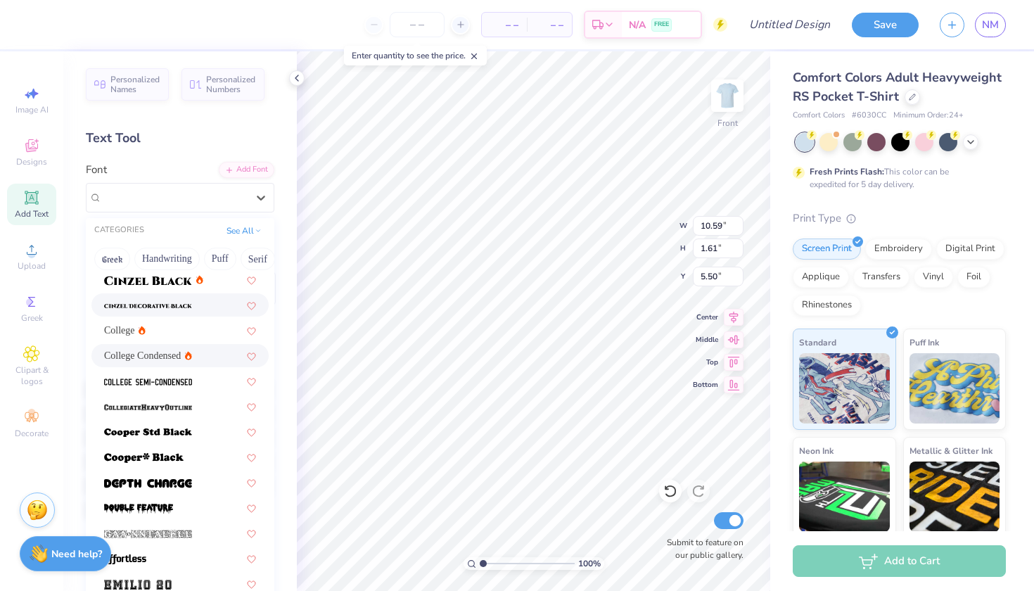
scroll to position [108, 0]
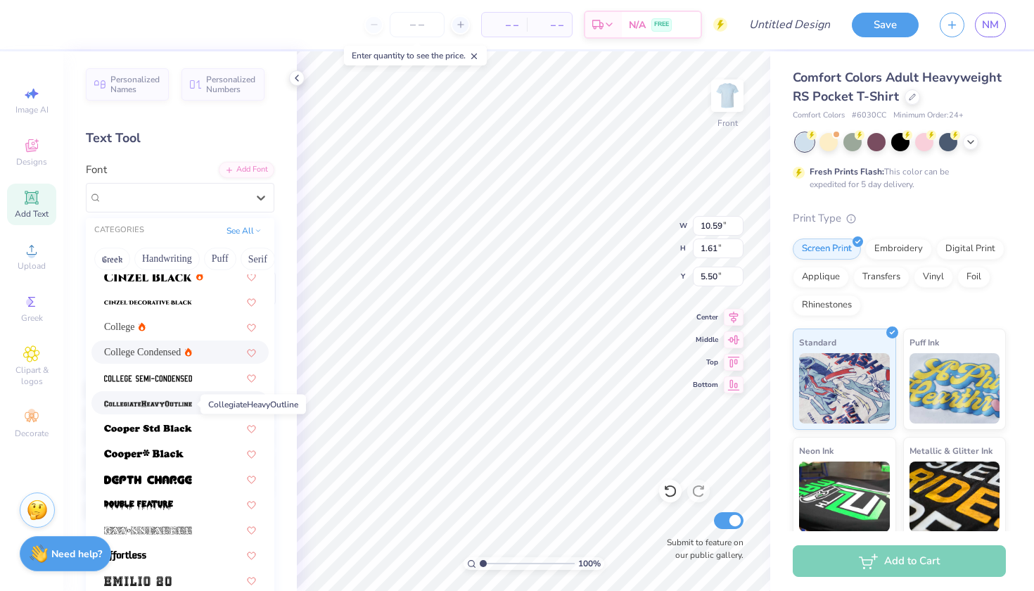
click at [169, 407] on img at bounding box center [148, 404] width 88 height 10
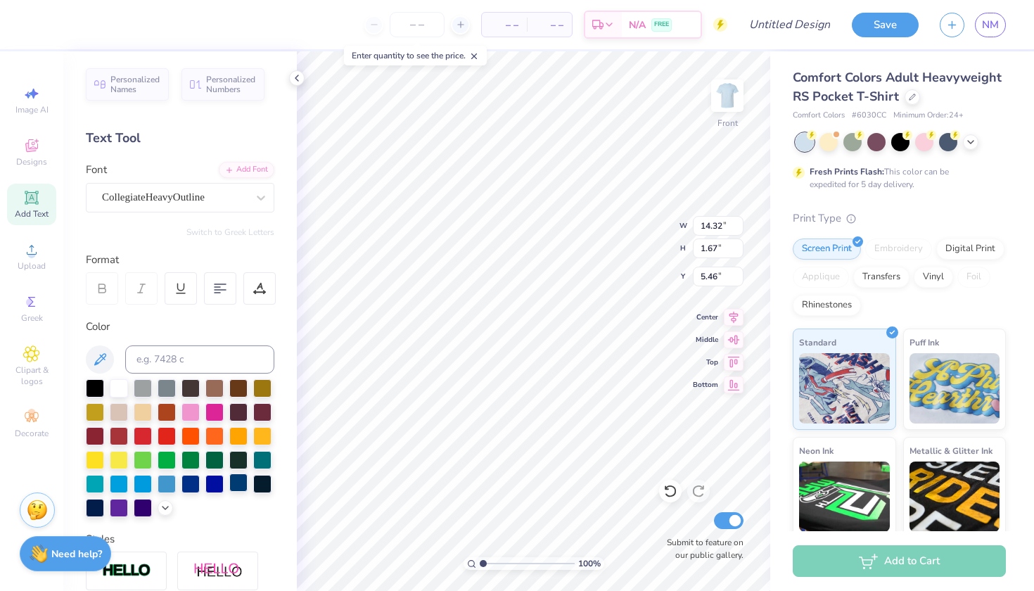
click at [236, 484] on div at bounding box center [238, 482] width 18 height 18
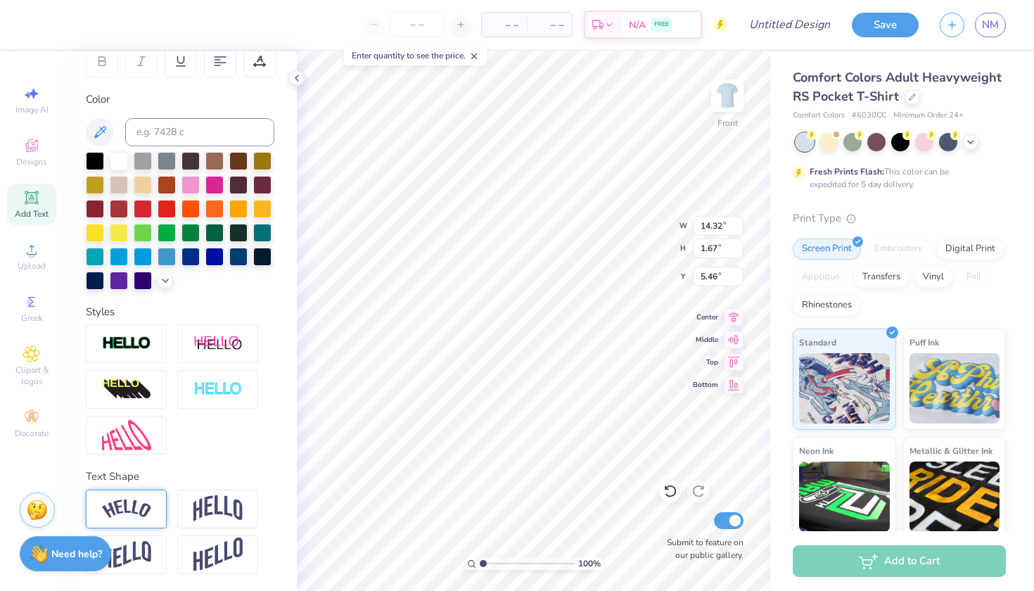
scroll to position [227, 0]
click at [205, 505] on img at bounding box center [217, 508] width 49 height 27
drag, startPoint x: 224, startPoint y: 586, endPoint x: 188, endPoint y: 586, distance: 36.6
click at [188, 586] on input "range" at bounding box center [180, 585] width 188 height 2
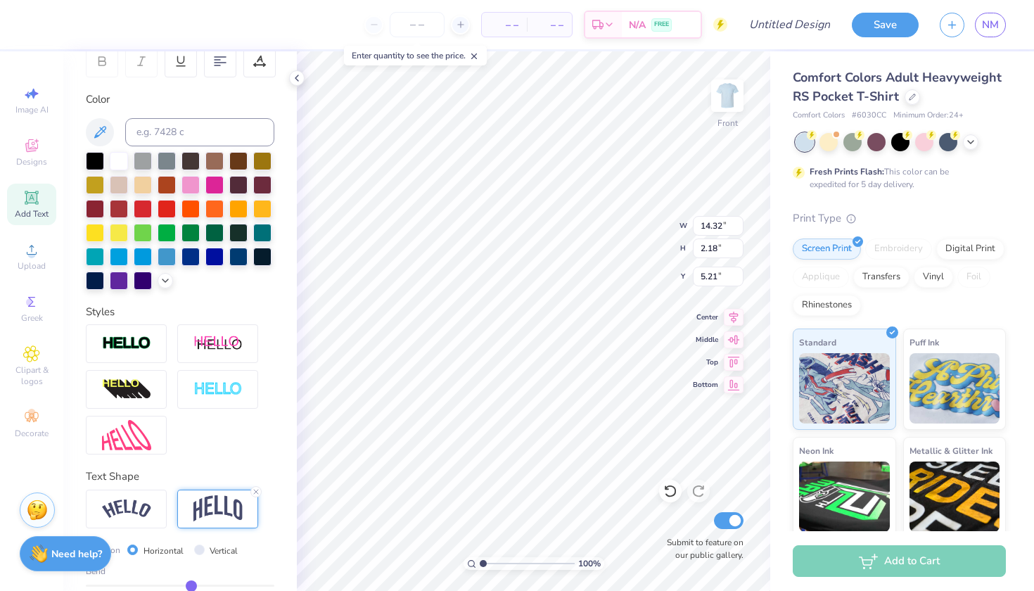
click at [191, 586] on input "range" at bounding box center [180, 585] width 188 height 2
